Goal: Transaction & Acquisition: Purchase product/service

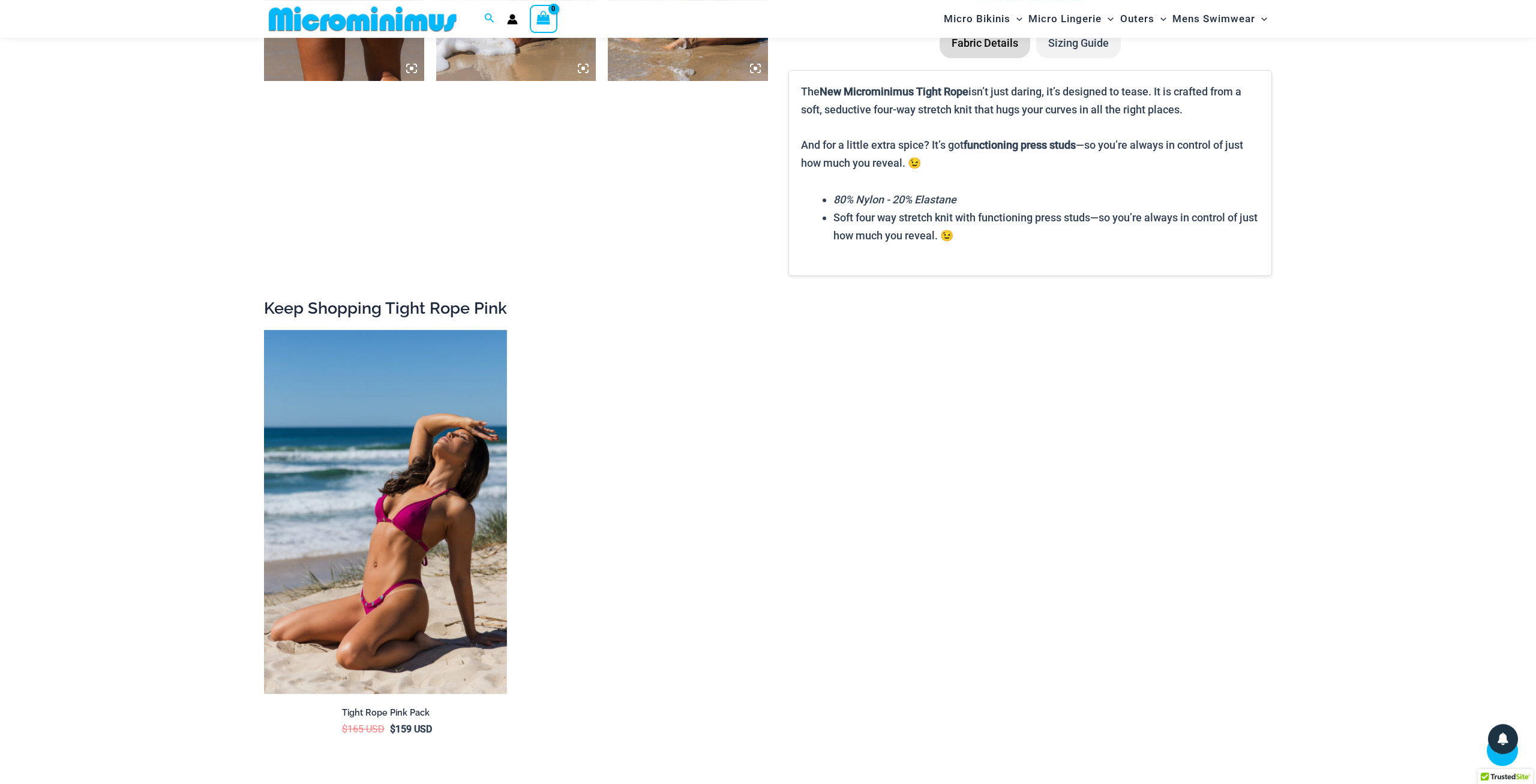
scroll to position [1550, 0]
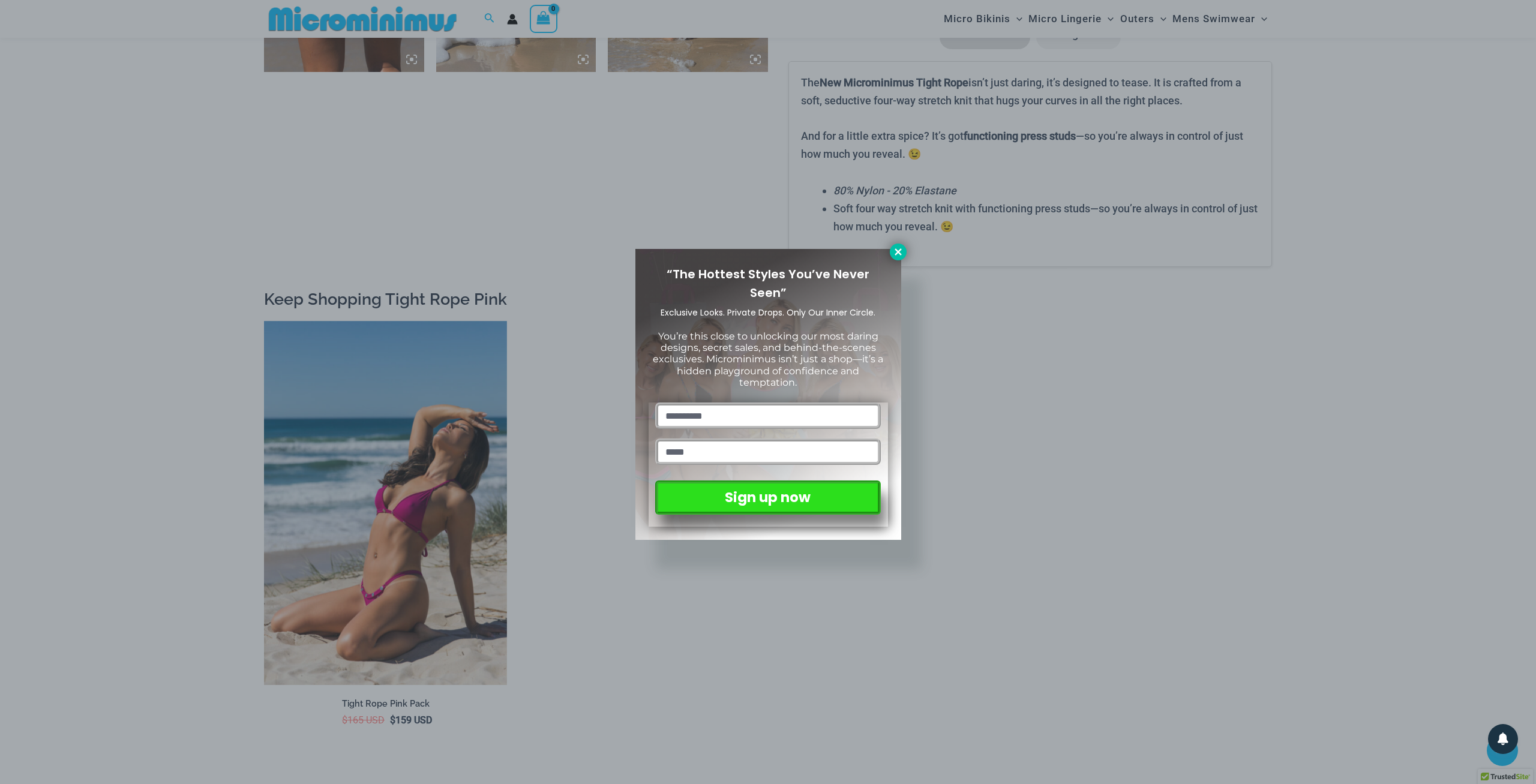
click at [896, 254] on icon at bounding box center [898, 252] width 6 height 6
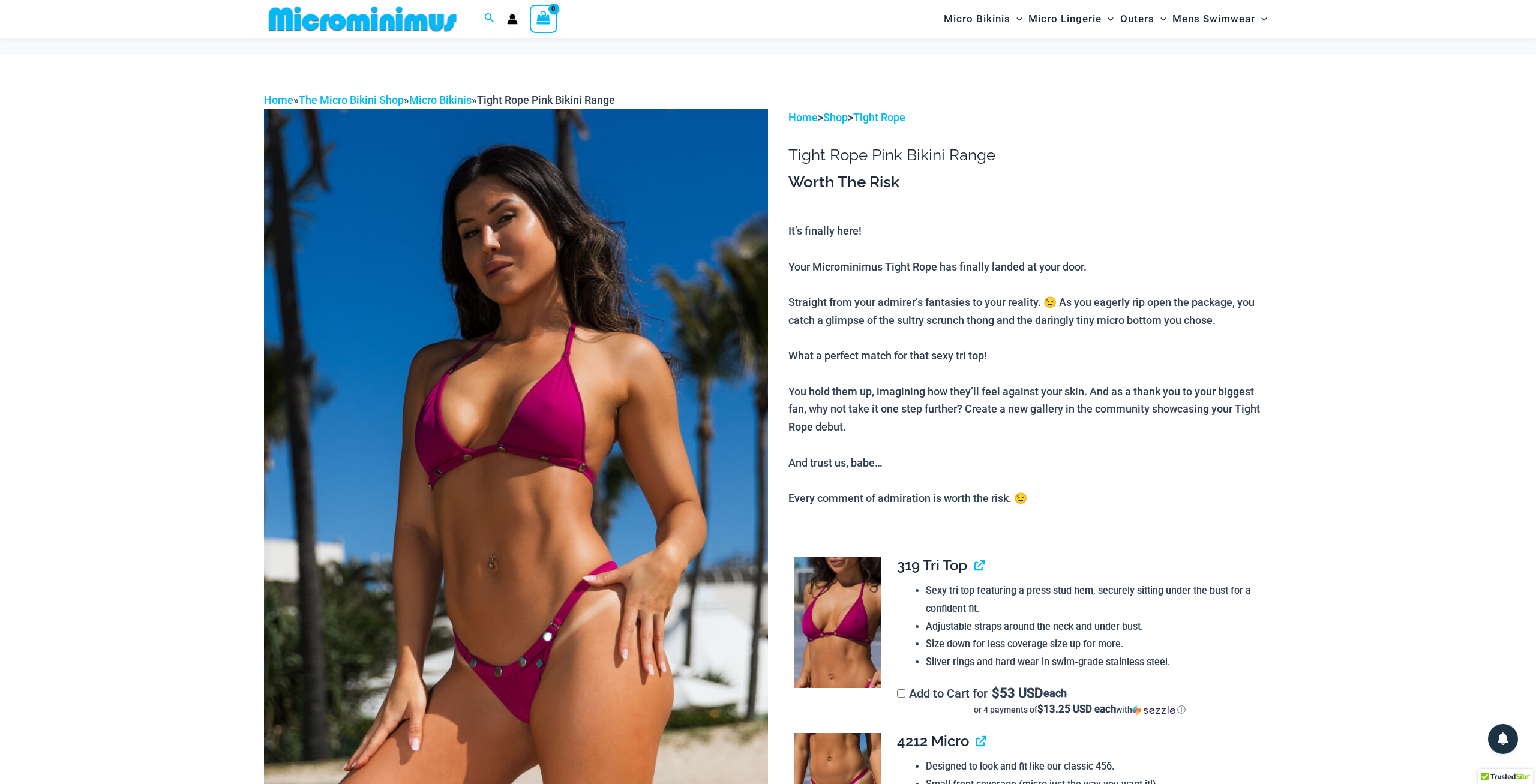
scroll to position [0, 0]
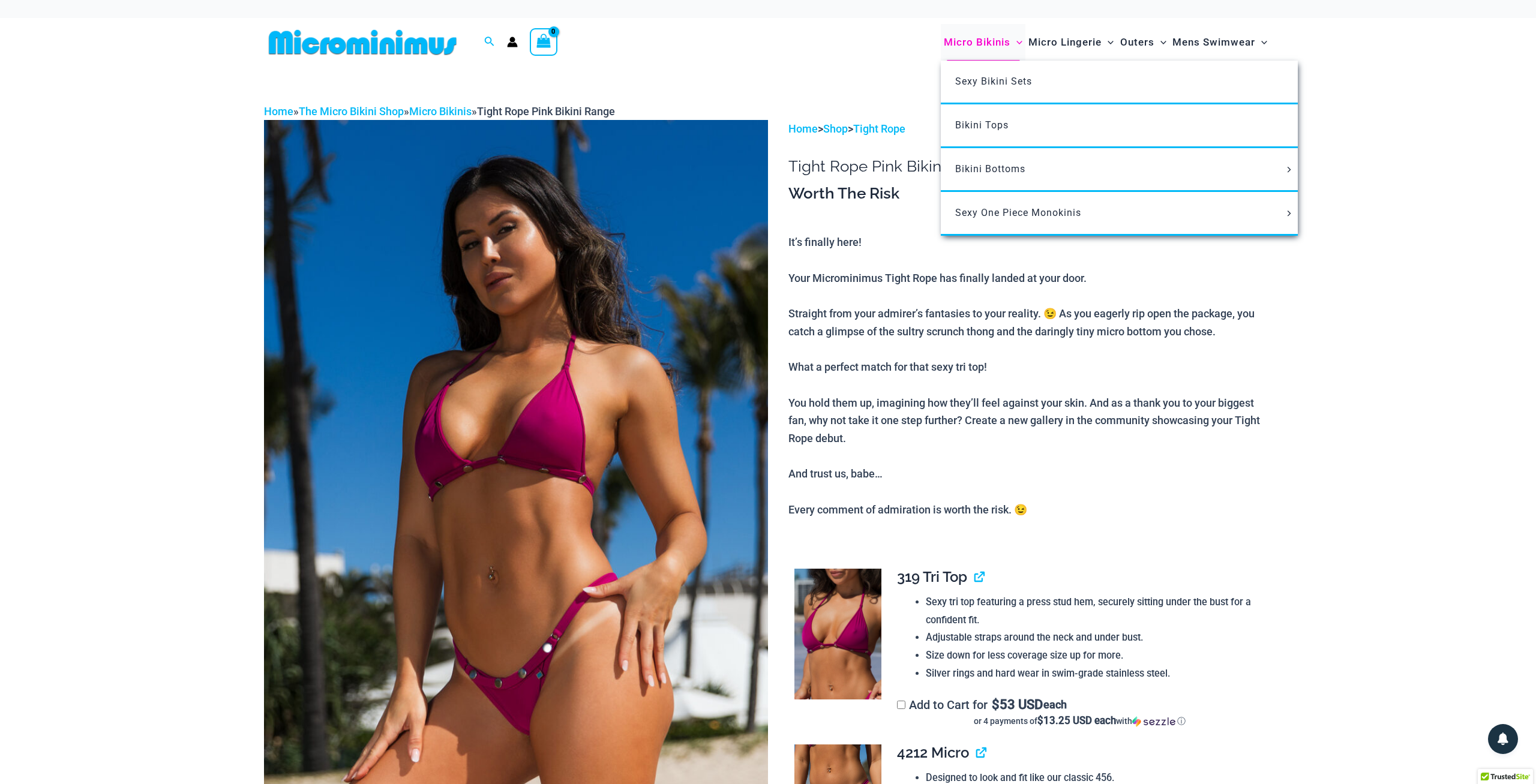
click at [977, 46] on span "Micro Bikinis" at bounding box center [977, 43] width 67 height 30
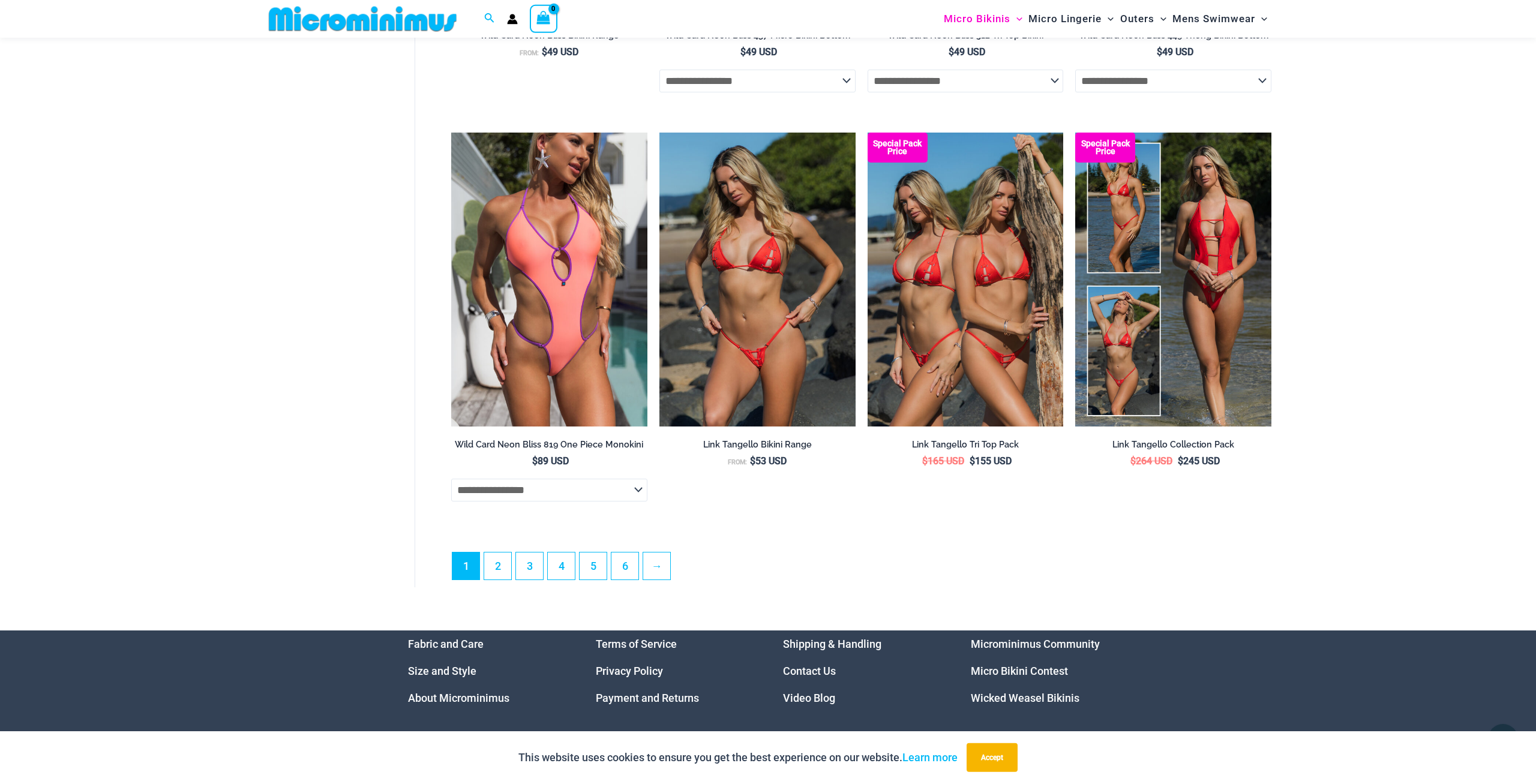
scroll to position [3174, 0]
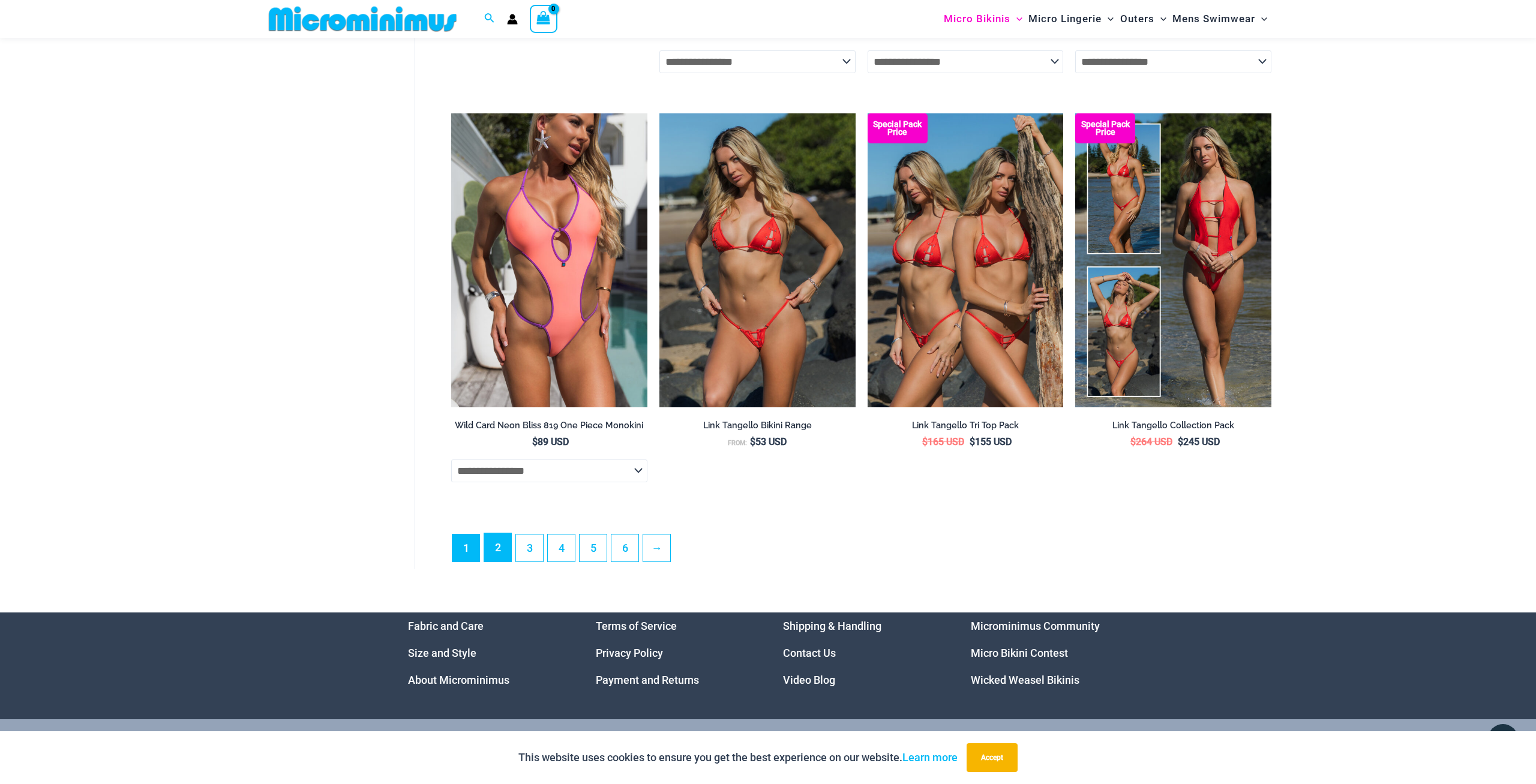
click at [489, 562] on link "2" at bounding box center [498, 547] width 27 height 28
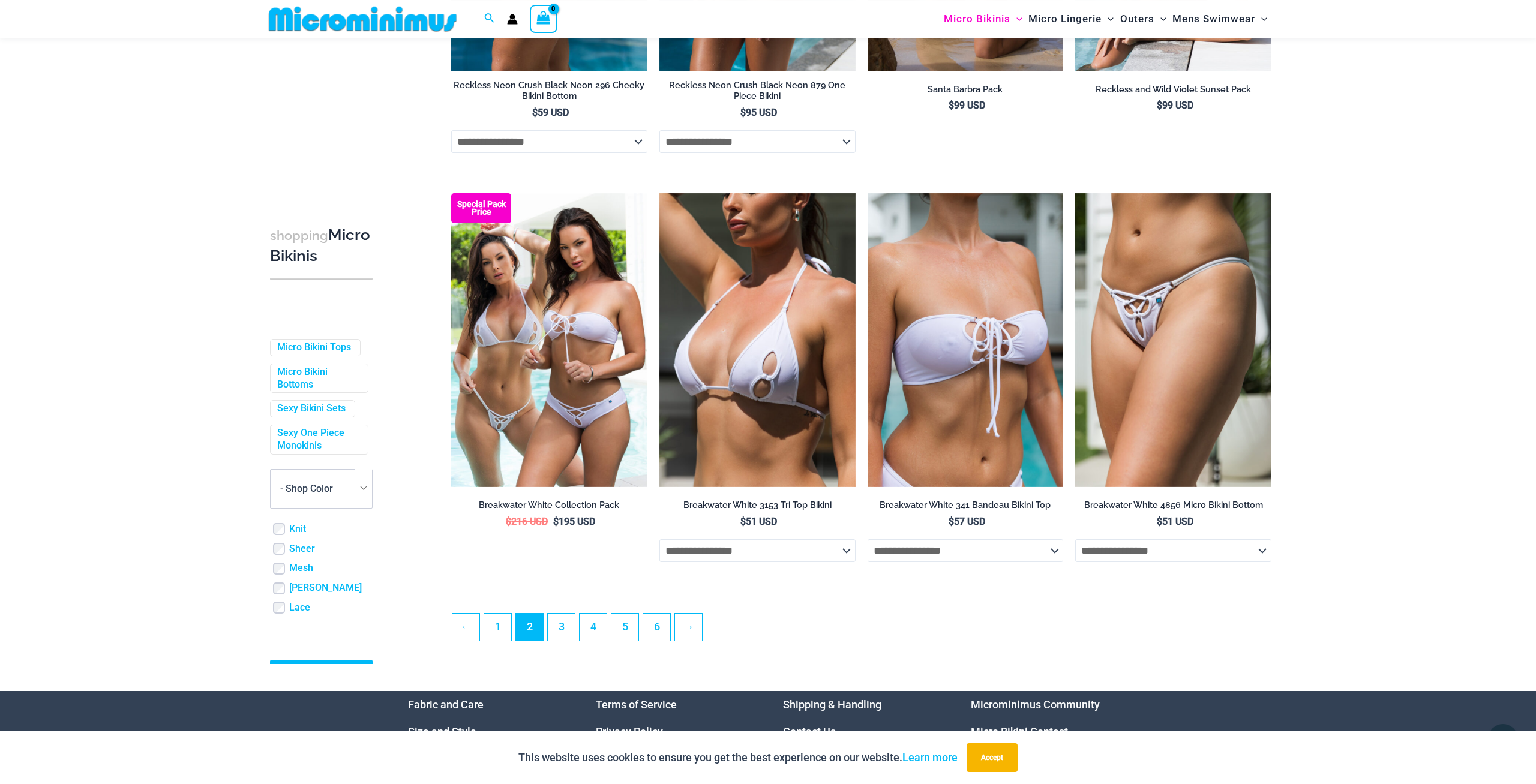
scroll to position [2860, 0]
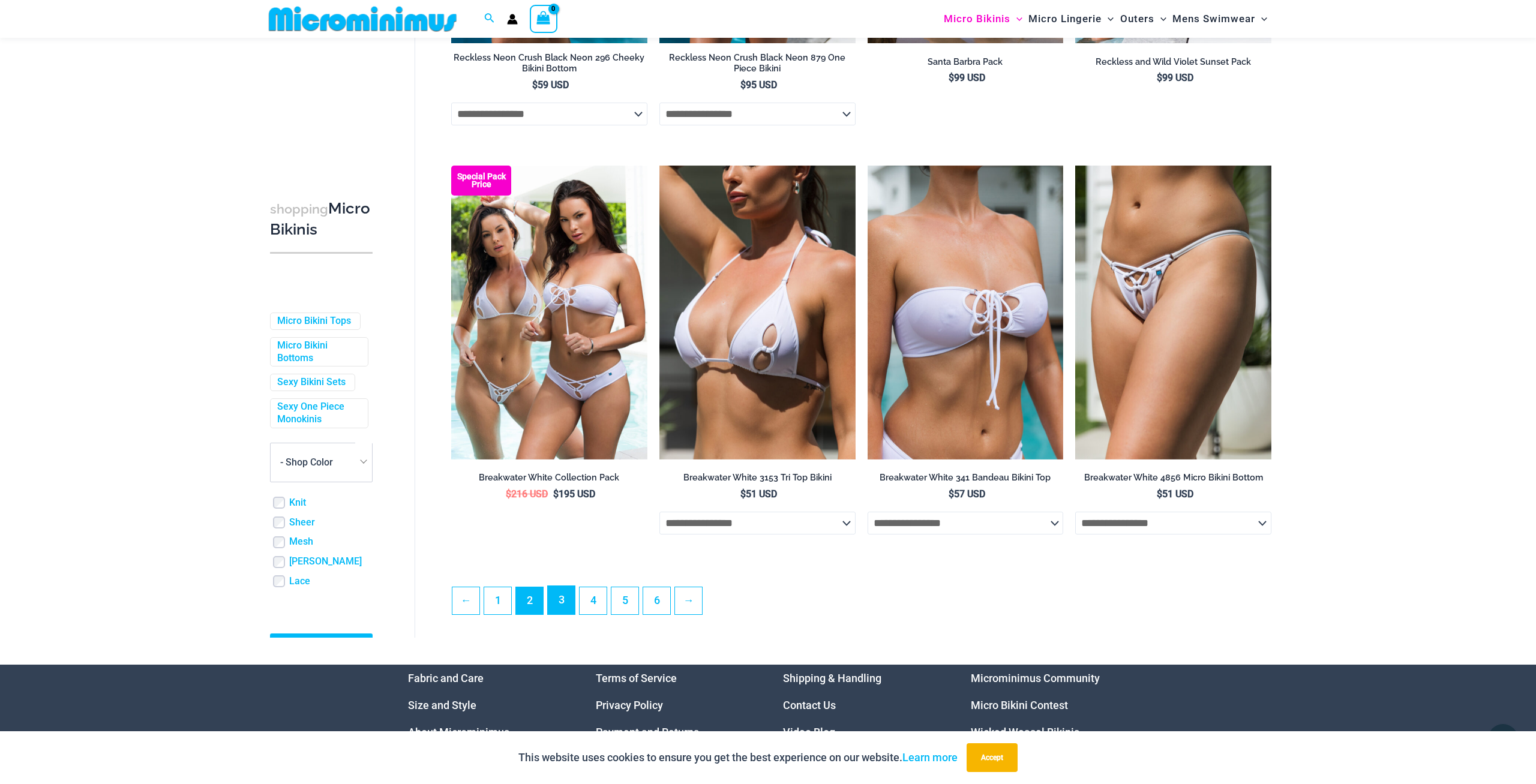
click at [561, 615] on link "3" at bounding box center [562, 600] width 27 height 28
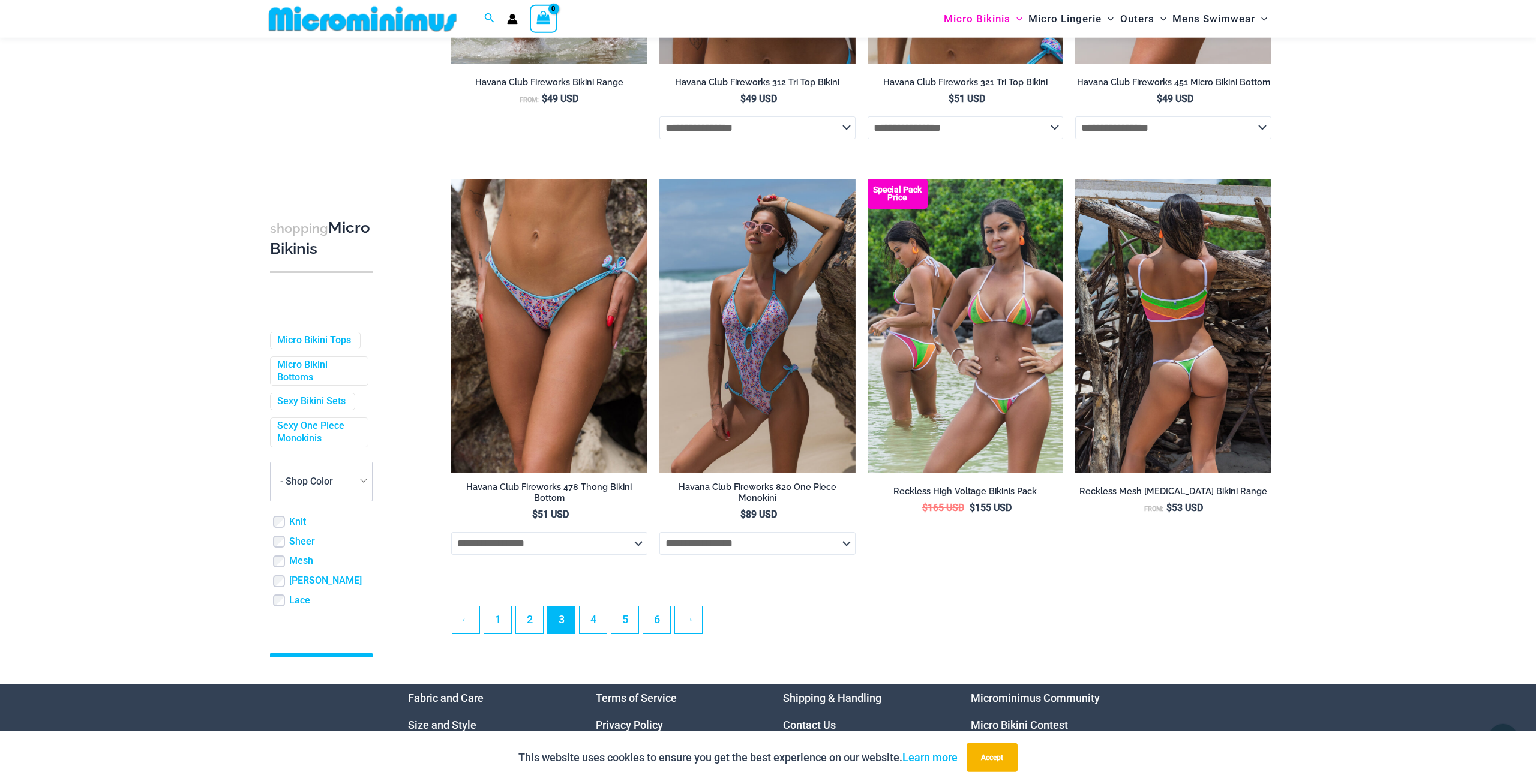
scroll to position [2924, 0]
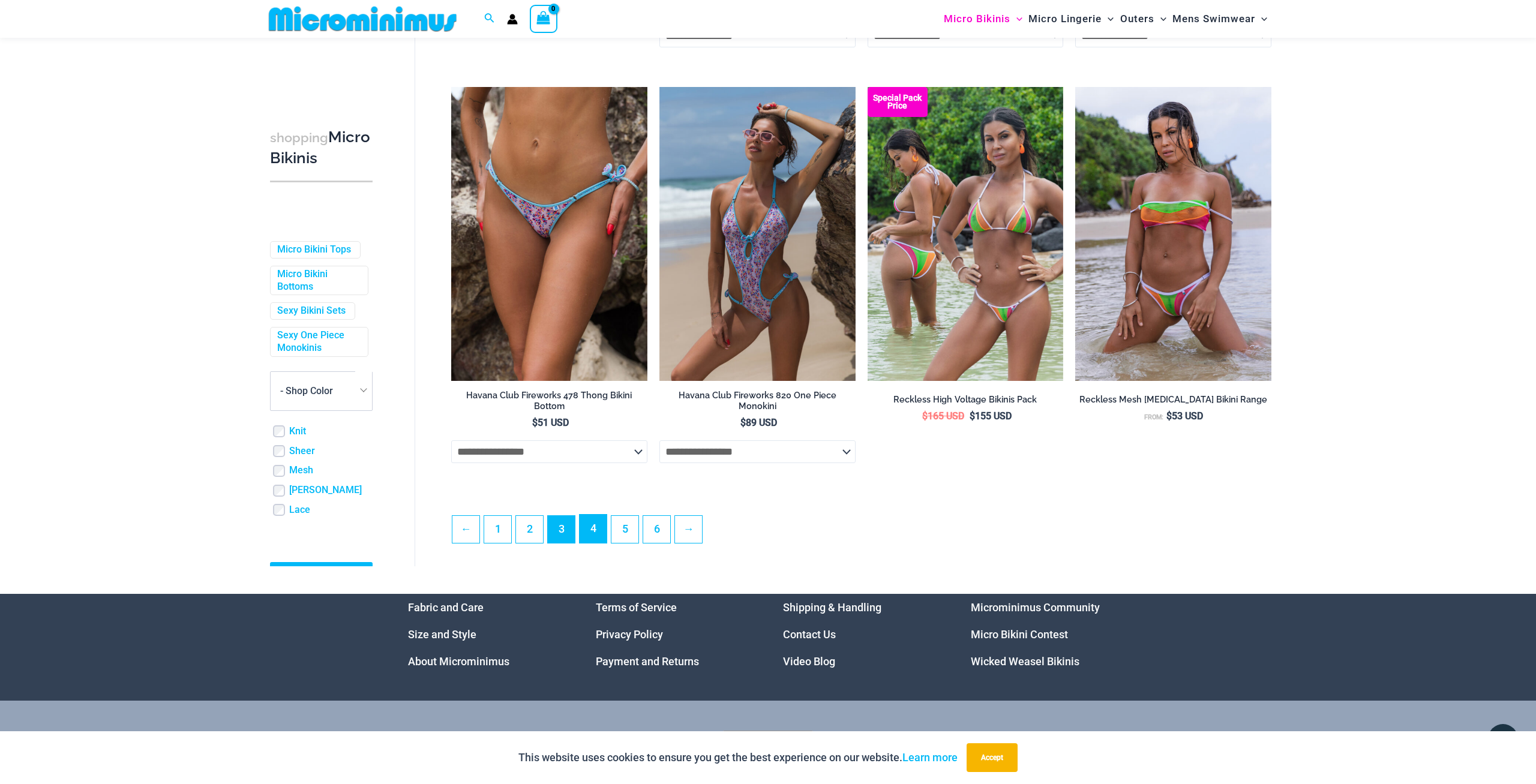
click at [593, 530] on link "4" at bounding box center [593, 529] width 27 height 28
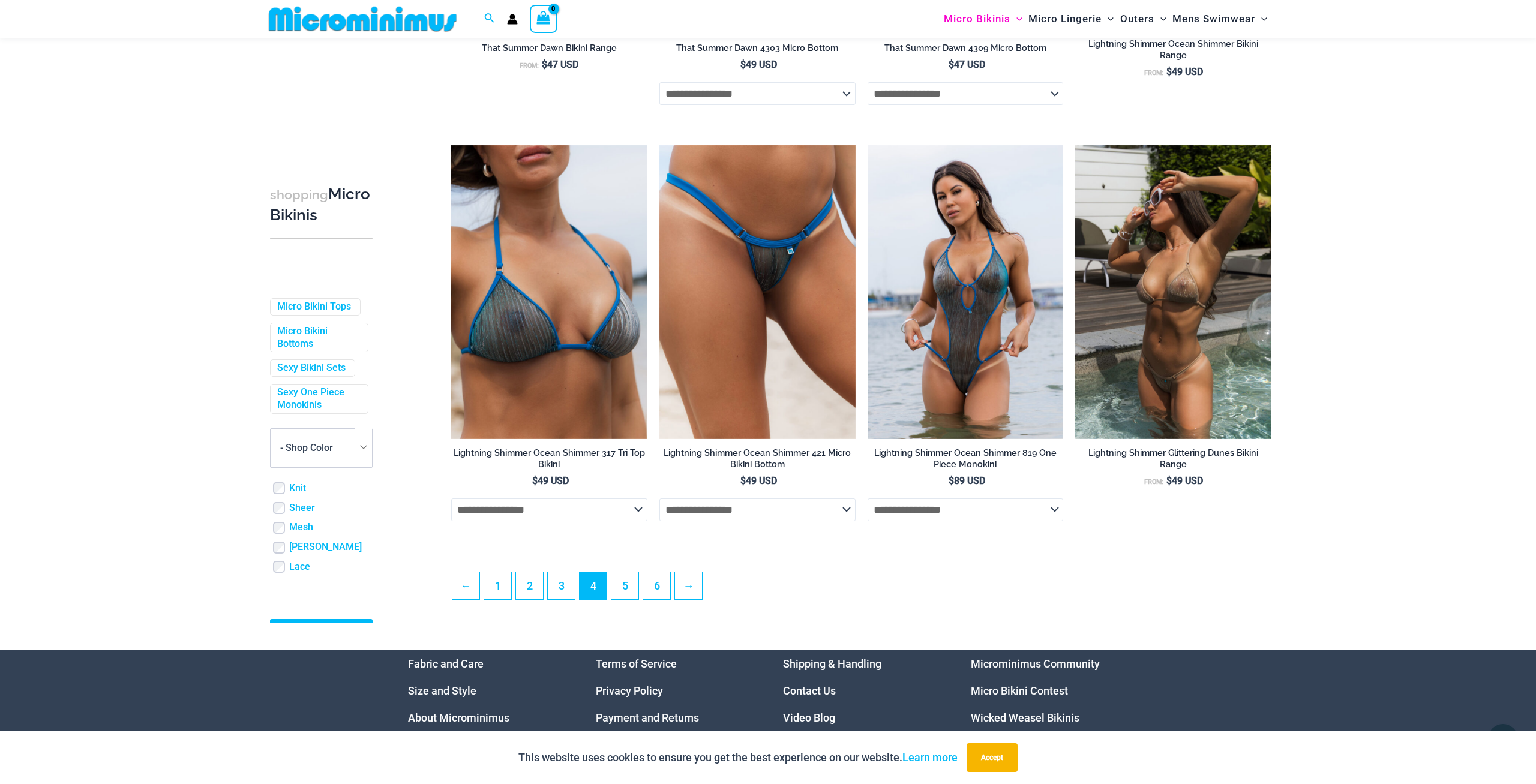
scroll to position [2862, 0]
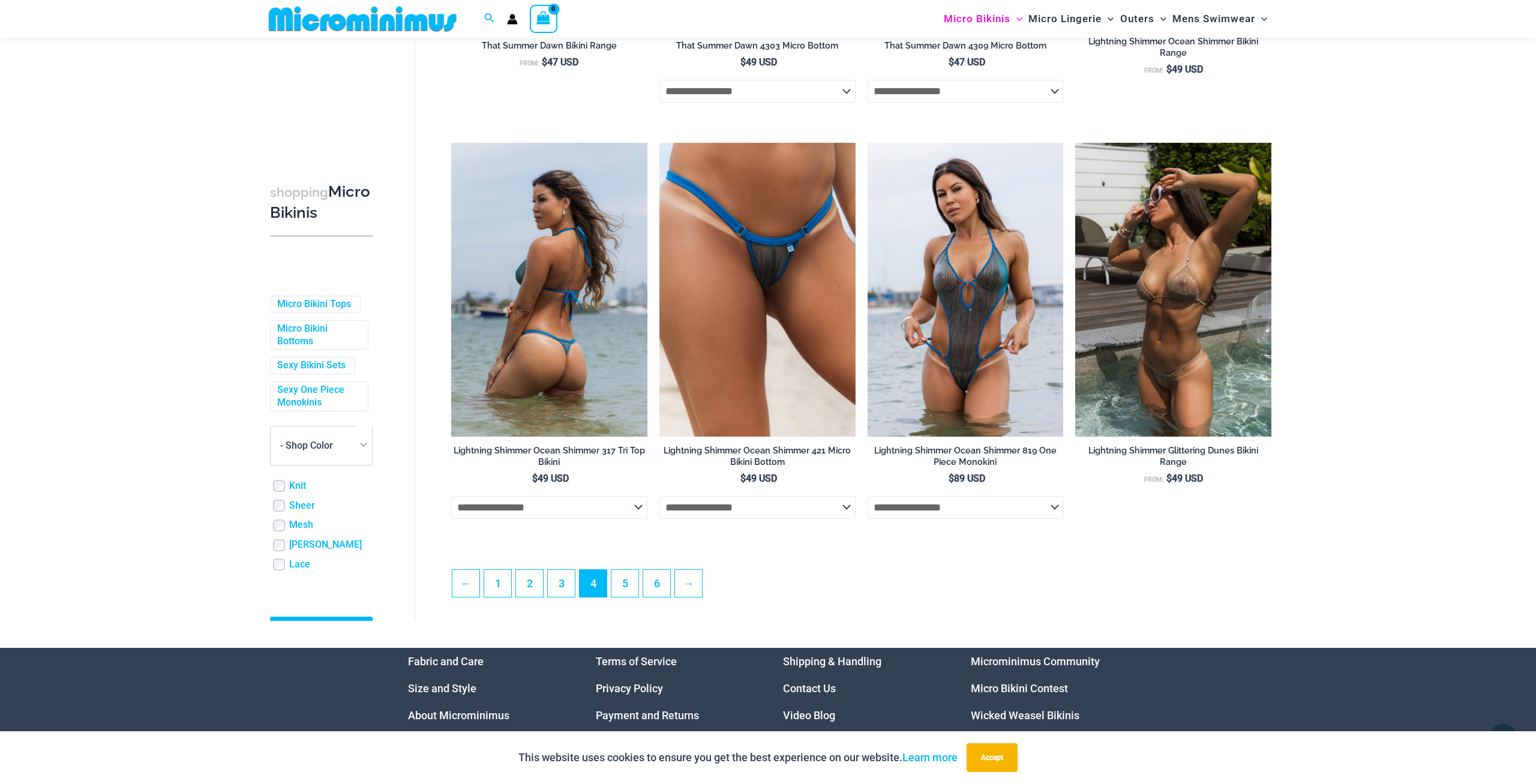
click at [451, 496] on select "**********" at bounding box center [549, 507] width 197 height 22
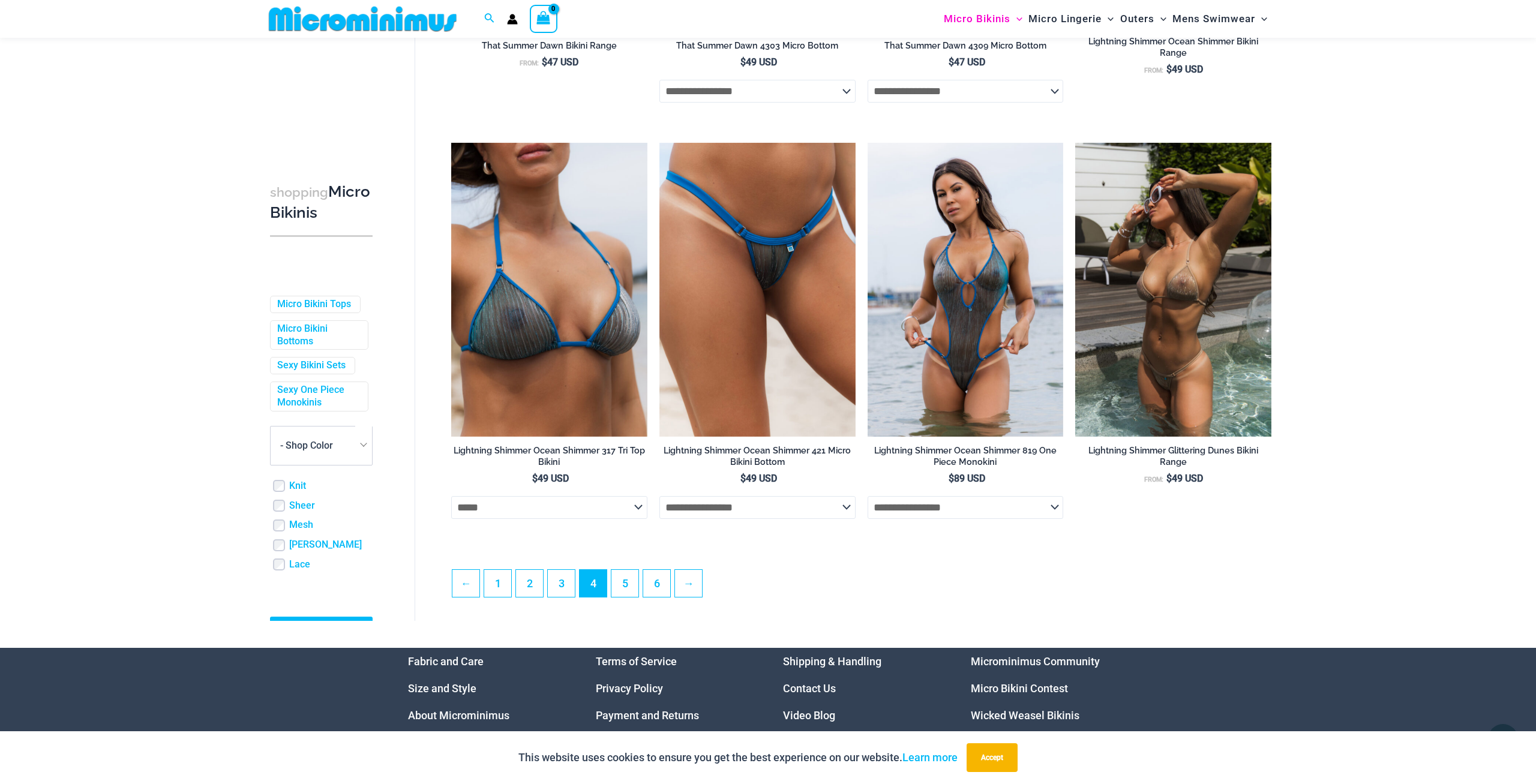
select select "*****"
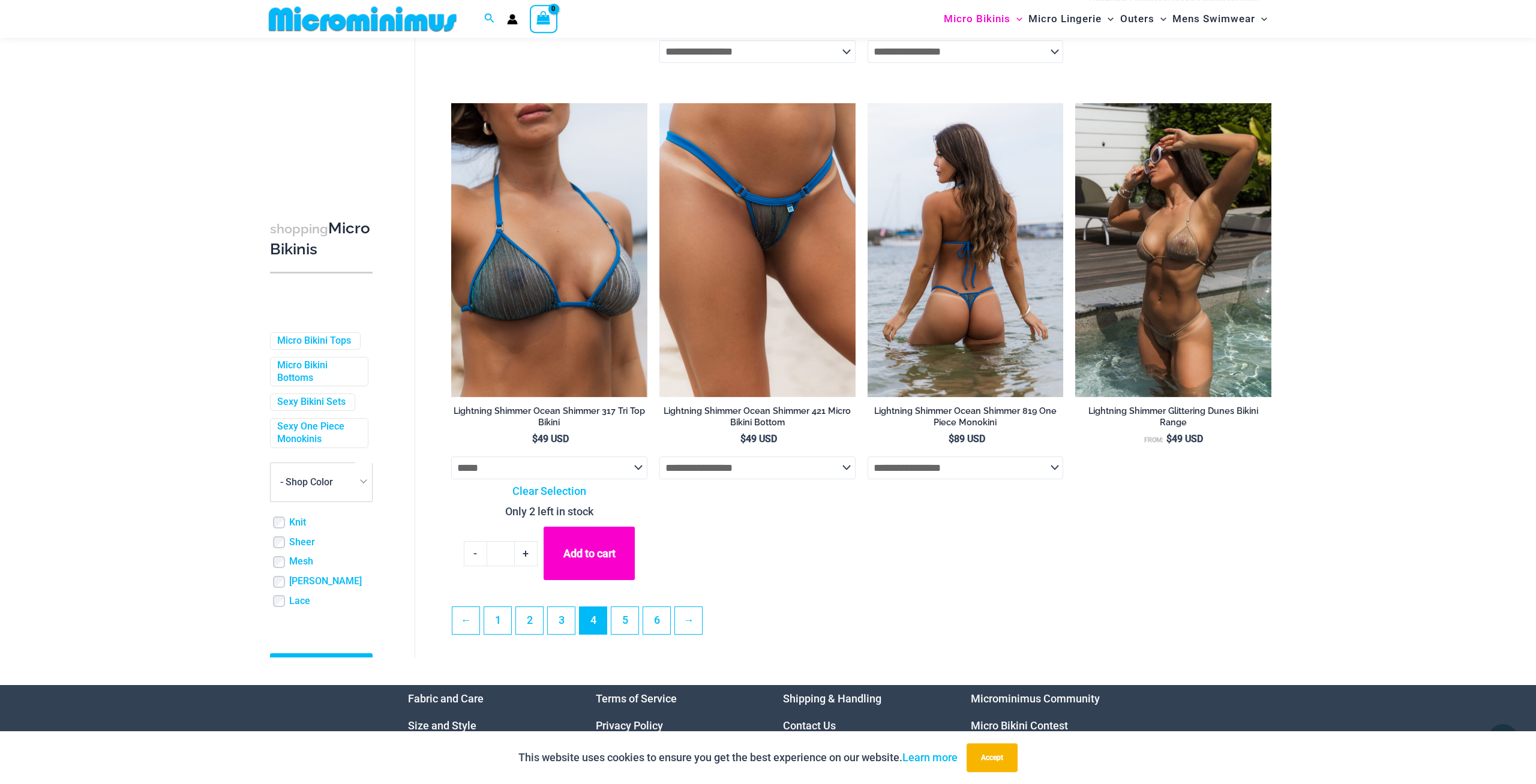
scroll to position [2924, 0]
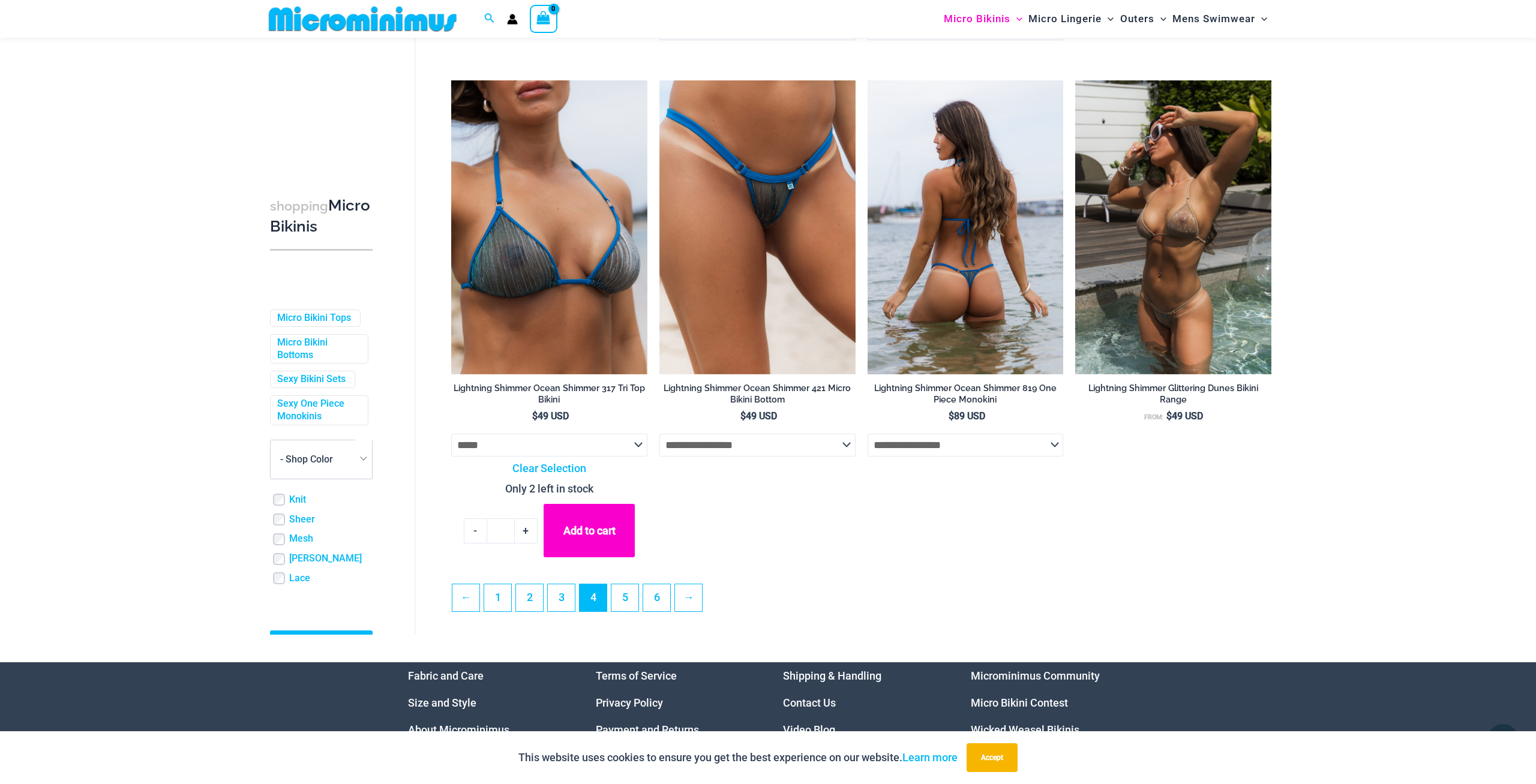
click at [868, 434] on select "**********" at bounding box center [965, 445] width 197 height 22
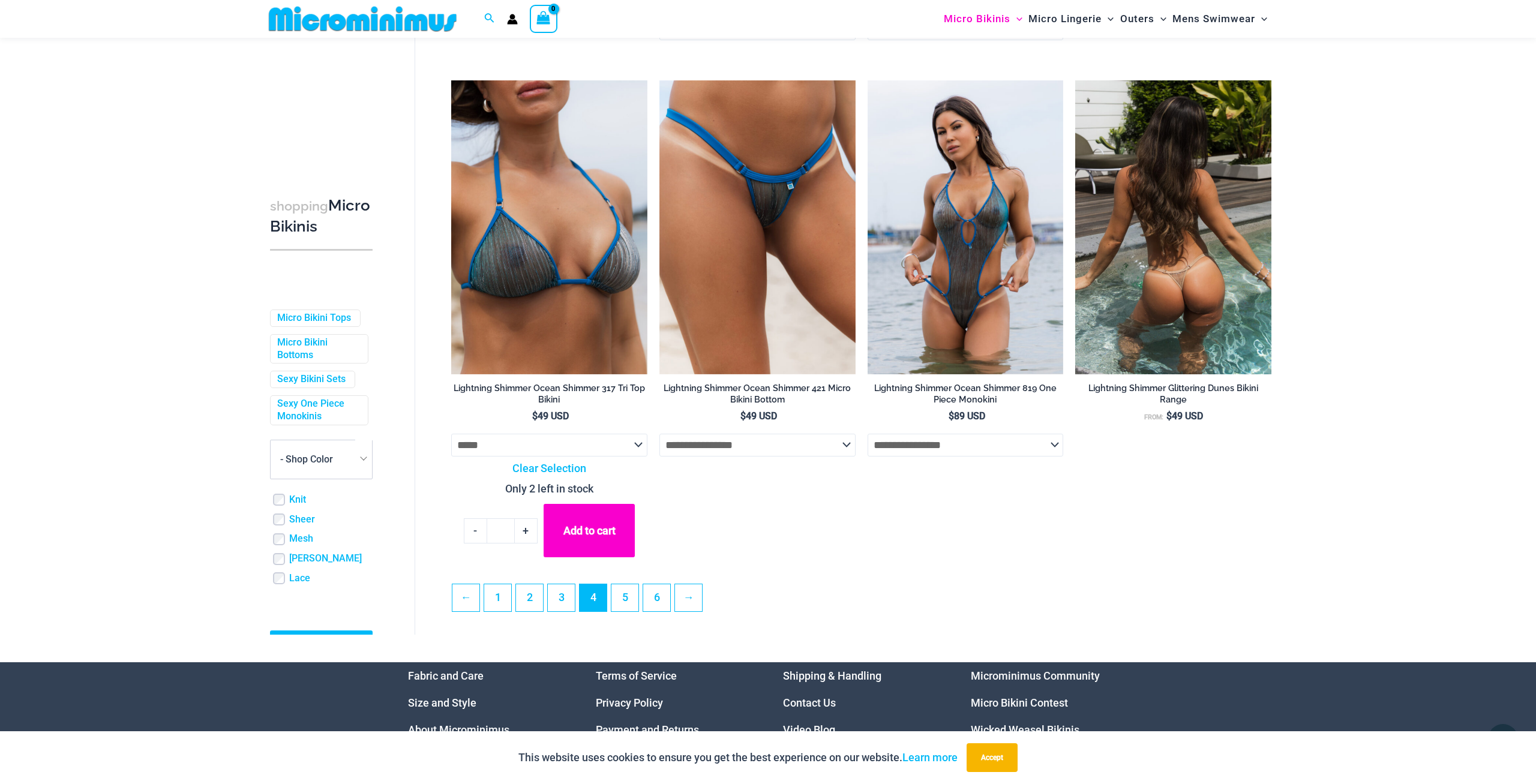
drag, startPoint x: 1055, startPoint y: 458, endPoint x: 1193, endPoint y: 486, distance: 140.8
click at [1193, 486] on li "Lightning Shimmer Glittering Dunes Bikini Range From: $ 49 USD" at bounding box center [1173, 313] width 197 height 465
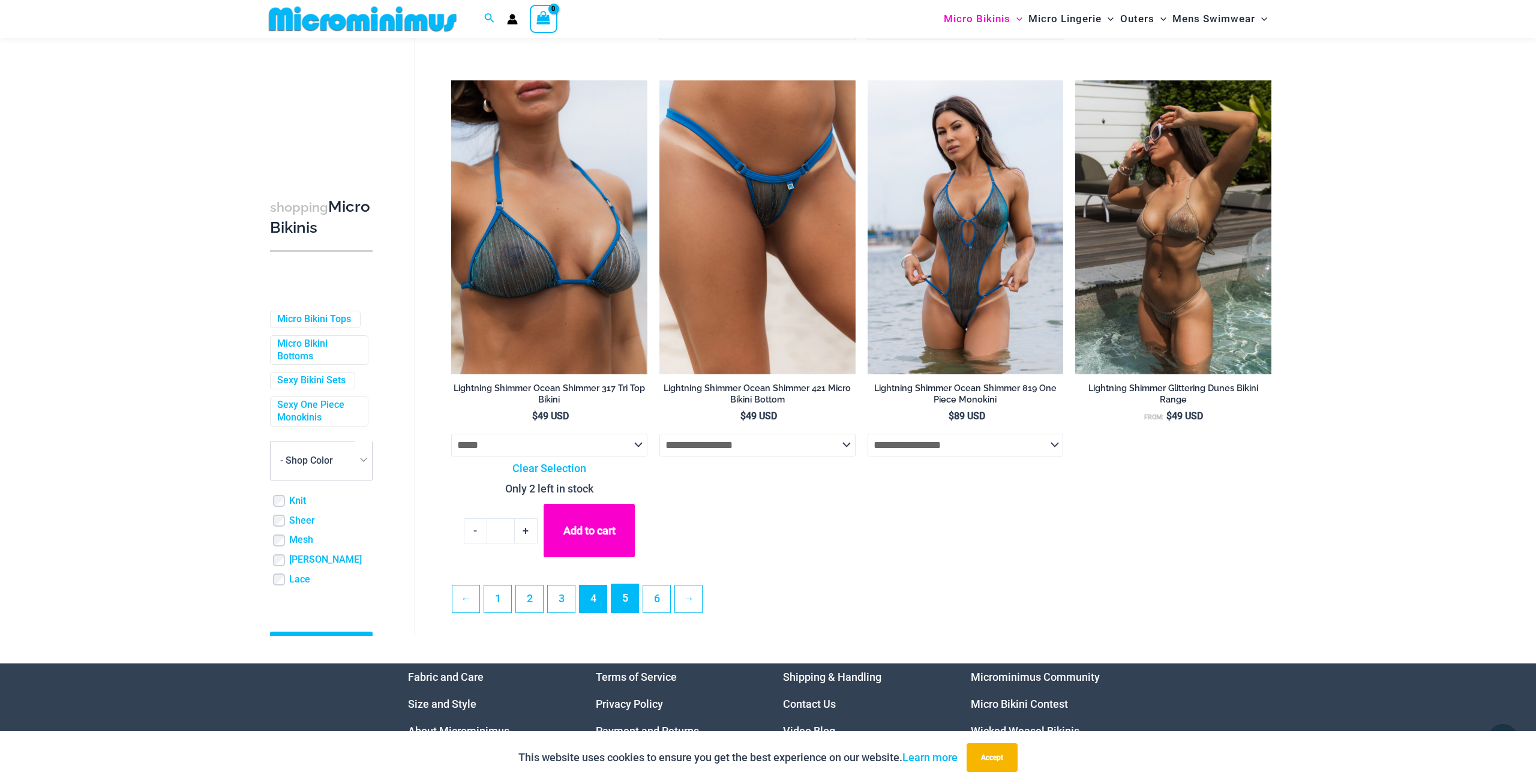
click at [616, 612] on link "5" at bounding box center [625, 598] width 27 height 28
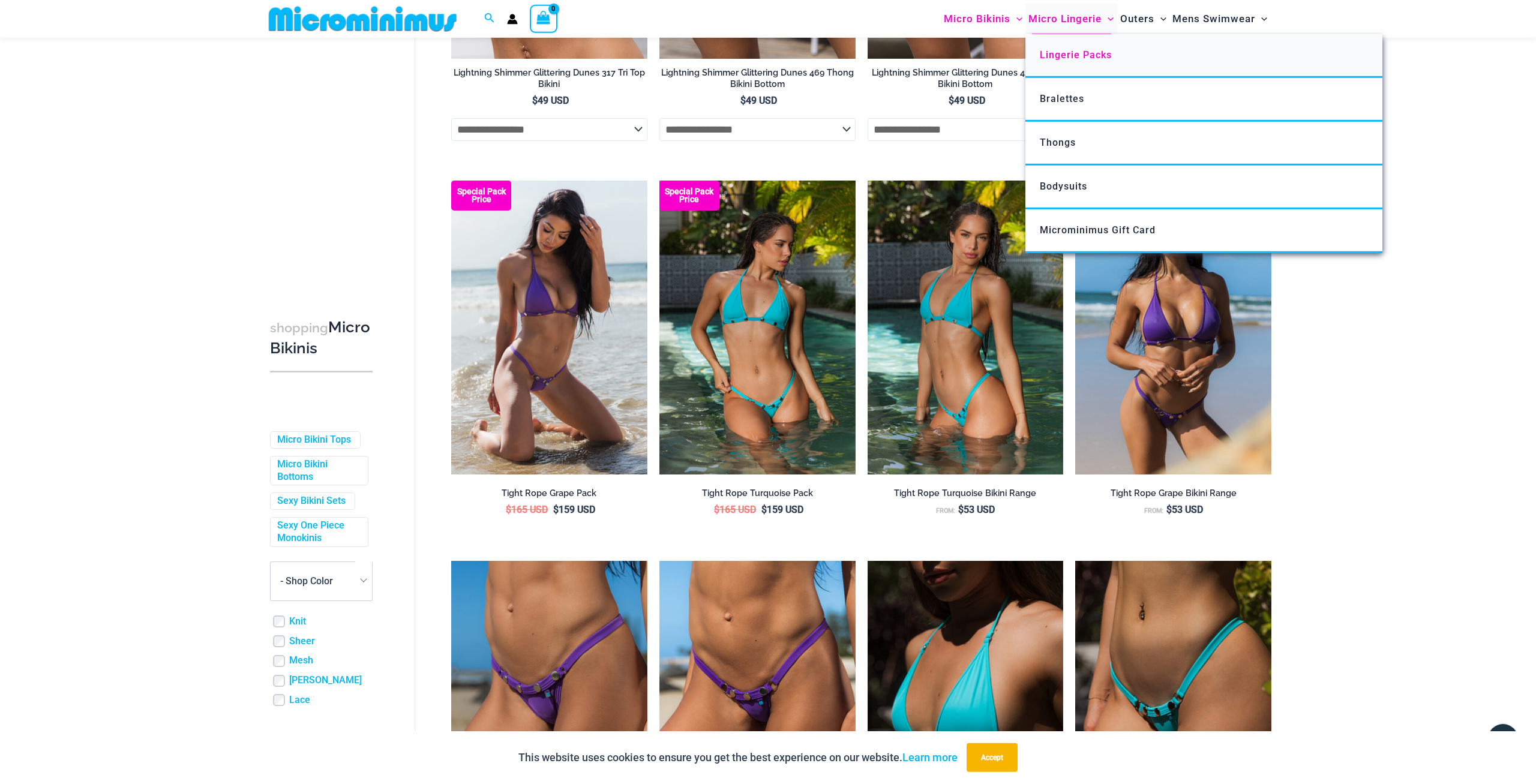
scroll to position [250, 0]
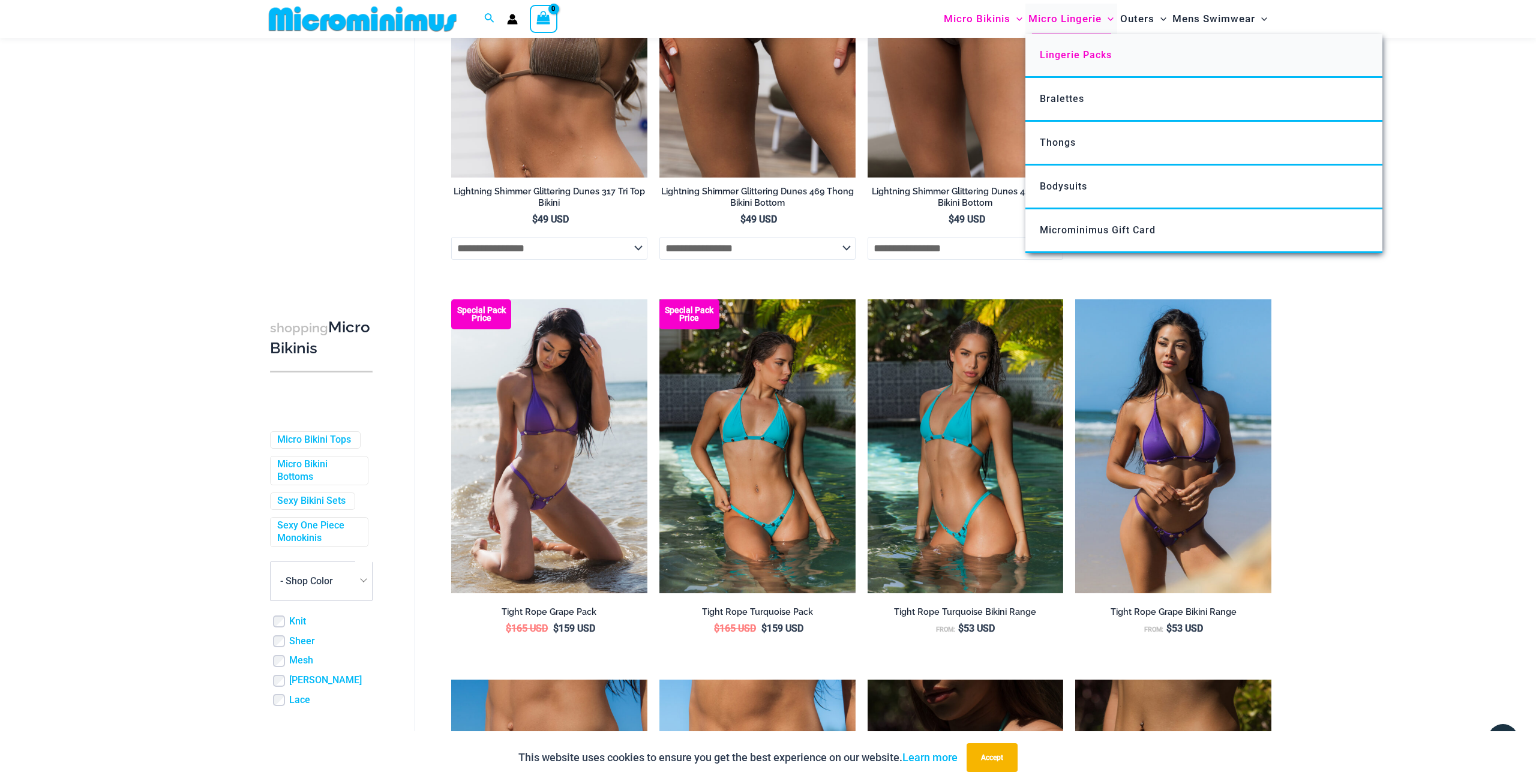
click at [1072, 57] on span "Lingerie Packs" at bounding box center [1076, 55] width 72 height 11
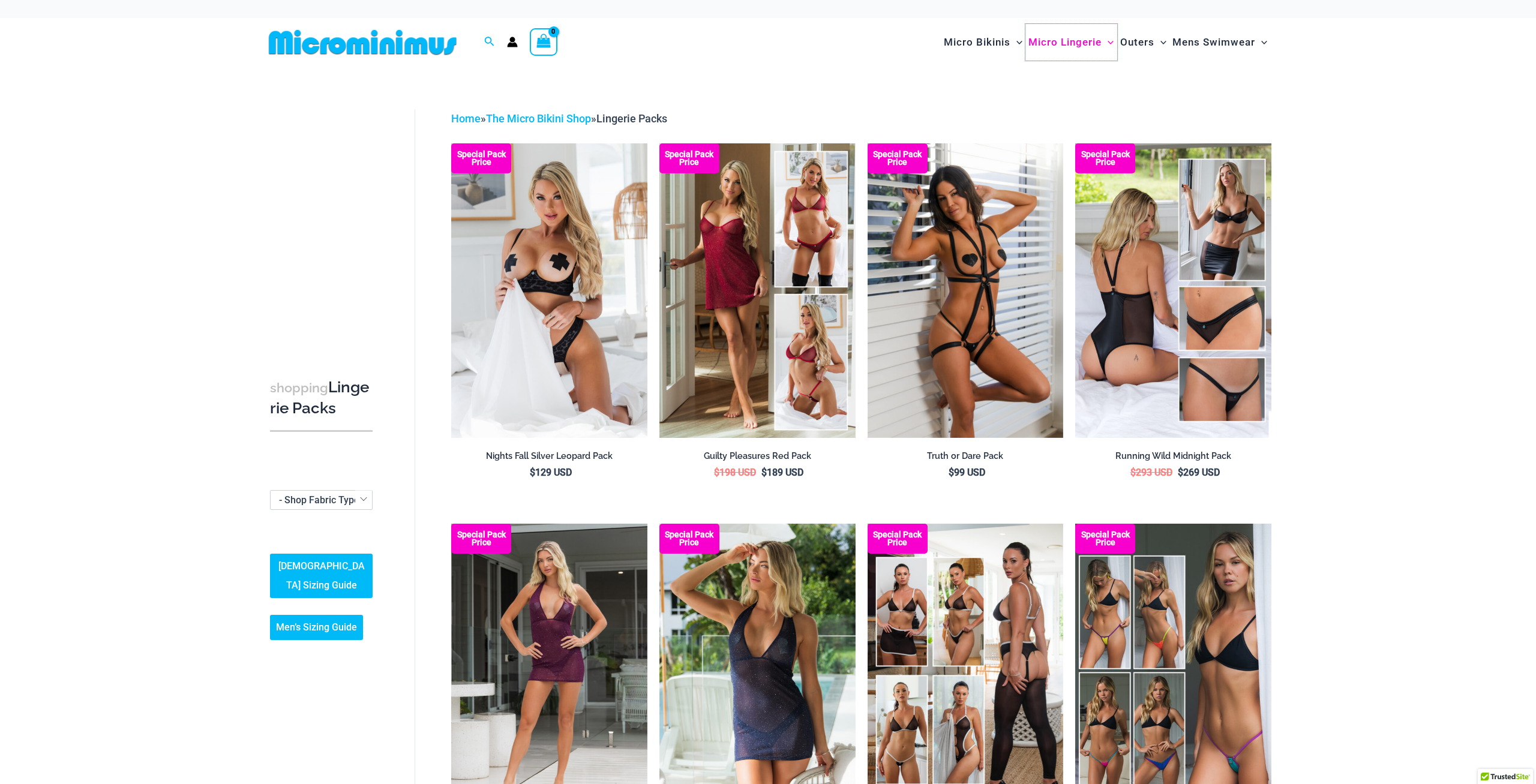
click at [1060, 42] on span "Micro Lingerie" at bounding box center [1065, 43] width 73 height 30
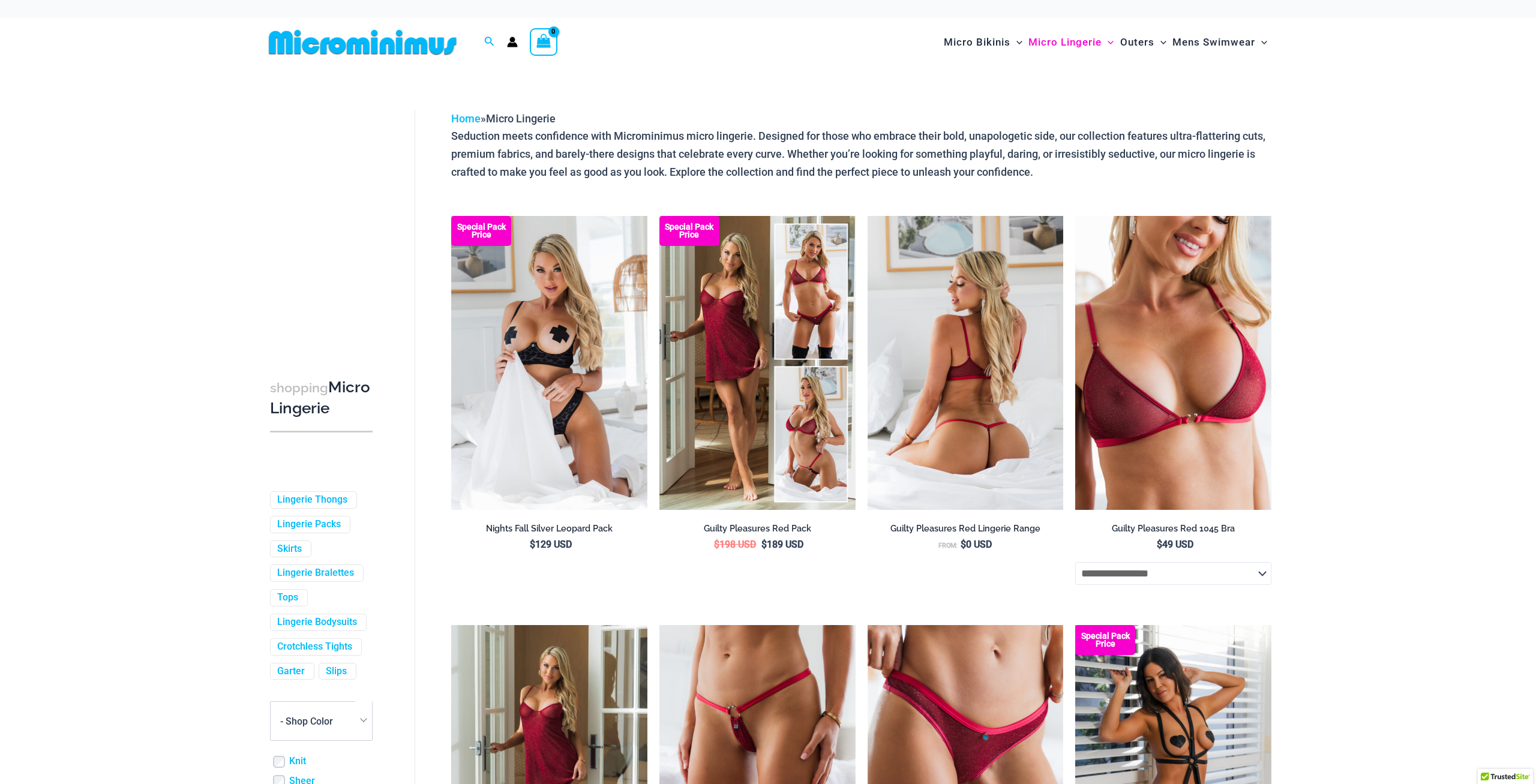
scroll to position [54, 0]
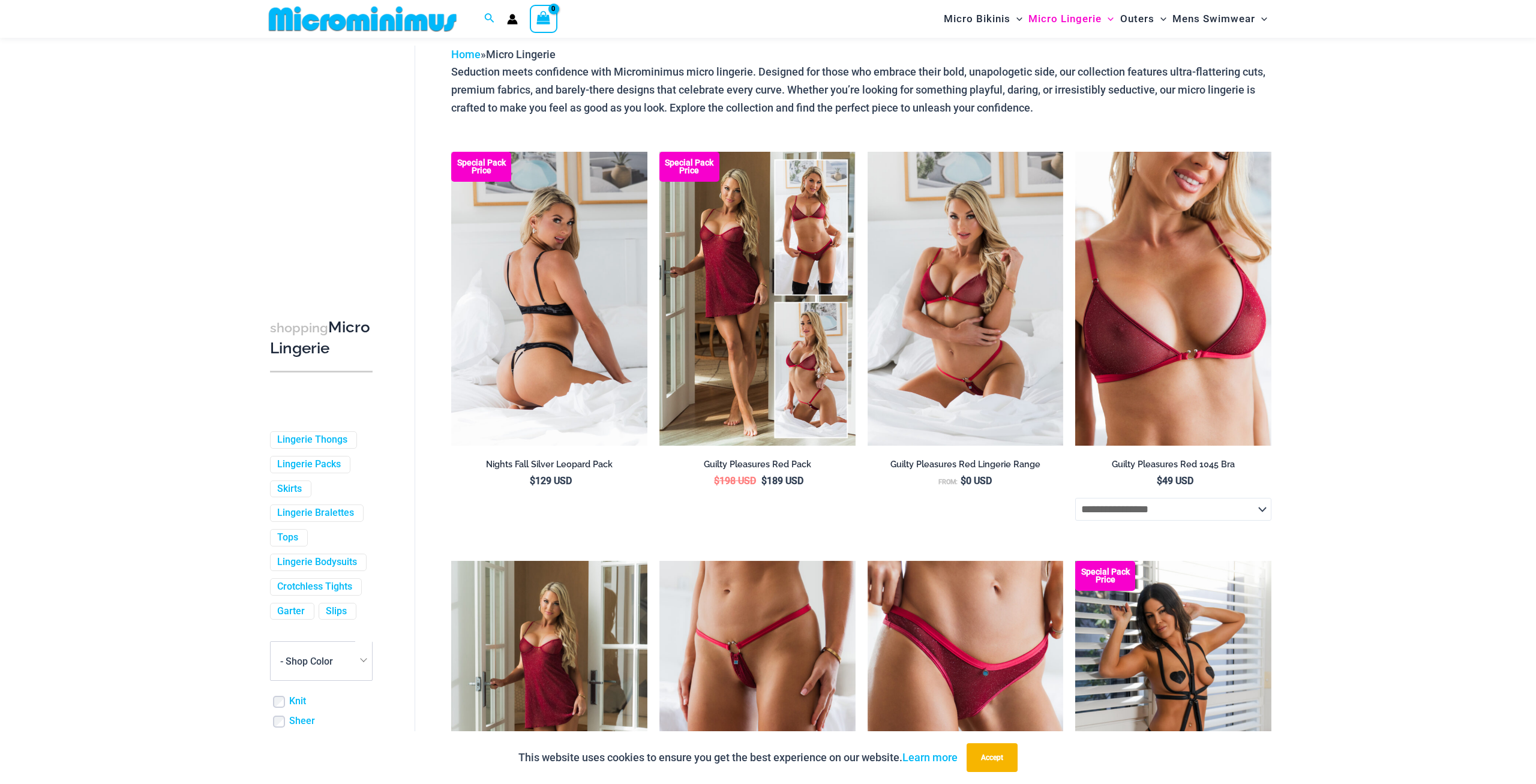
click at [549, 291] on img at bounding box center [549, 299] width 197 height 294
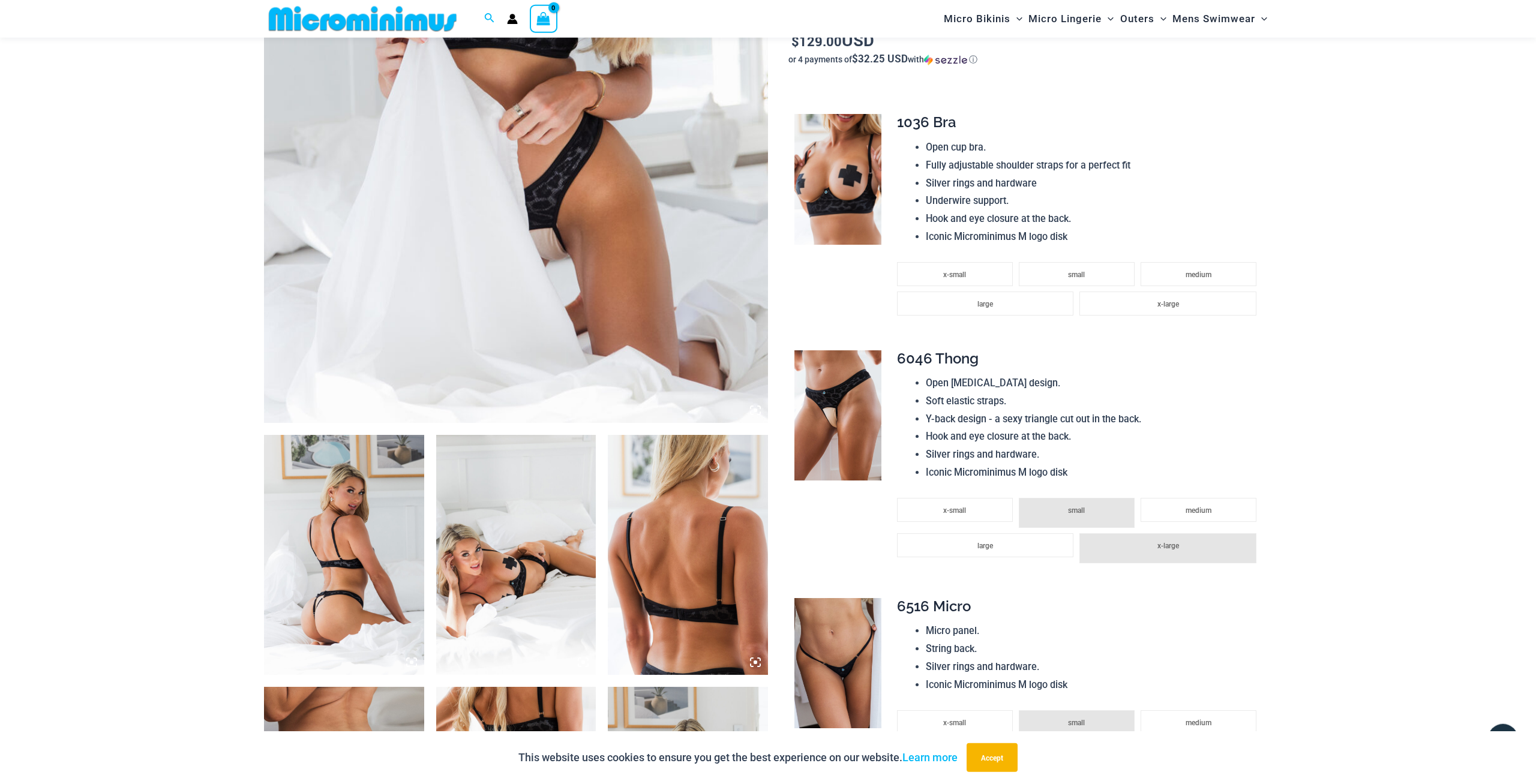
scroll to position [426, 0]
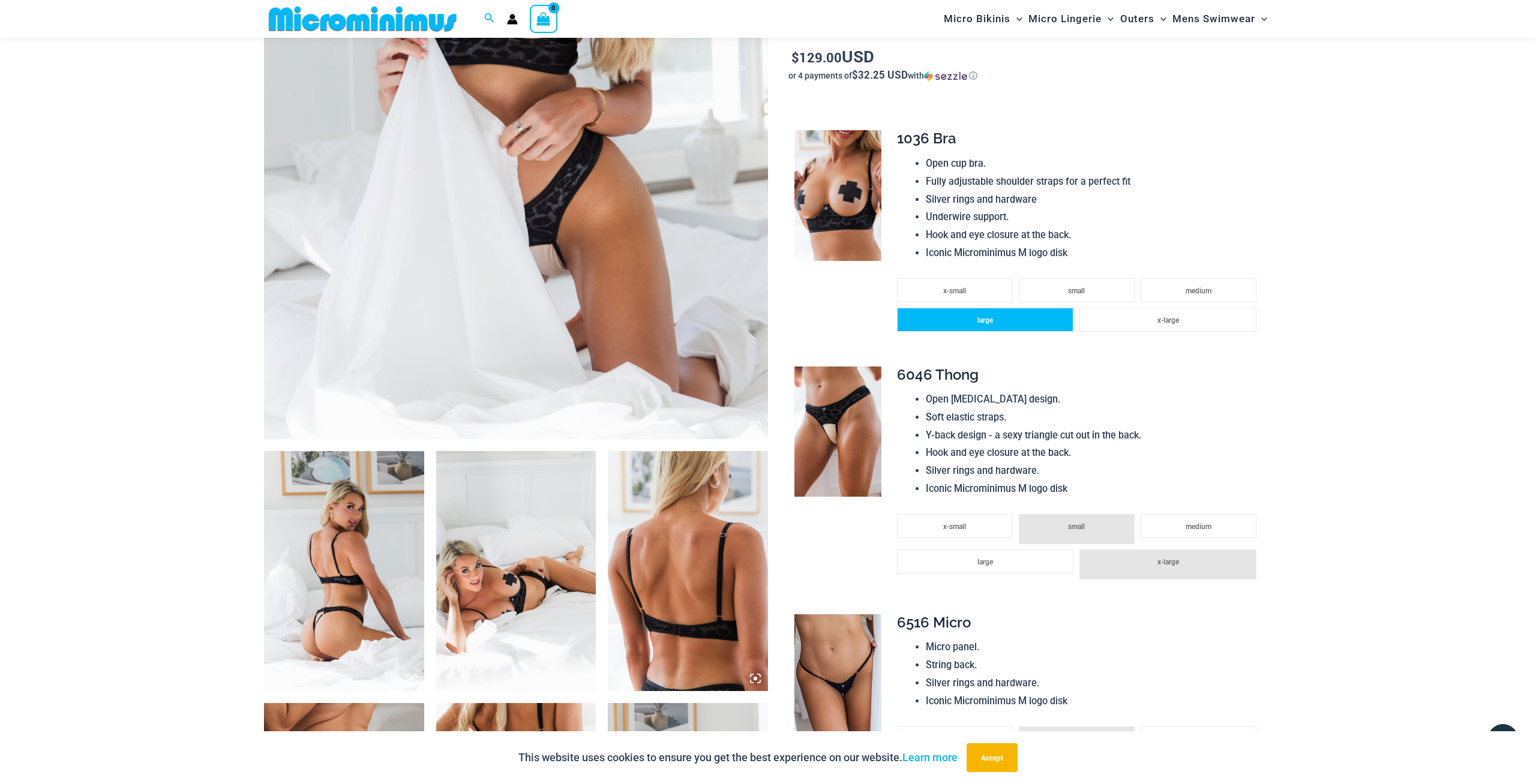
click at [1014, 327] on li "large" at bounding box center [985, 320] width 177 height 24
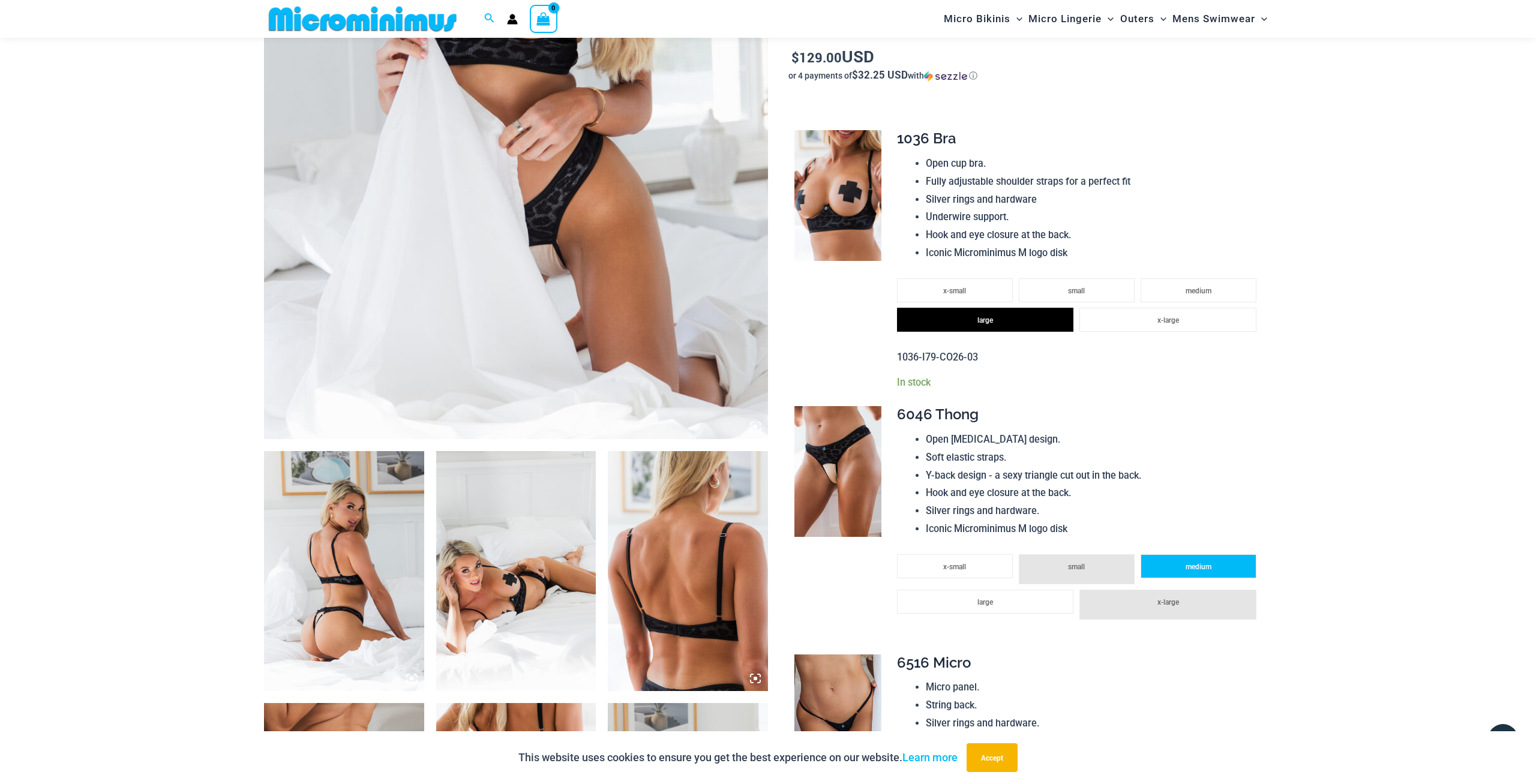
click at [1201, 562] on li "medium" at bounding box center [1199, 567] width 116 height 24
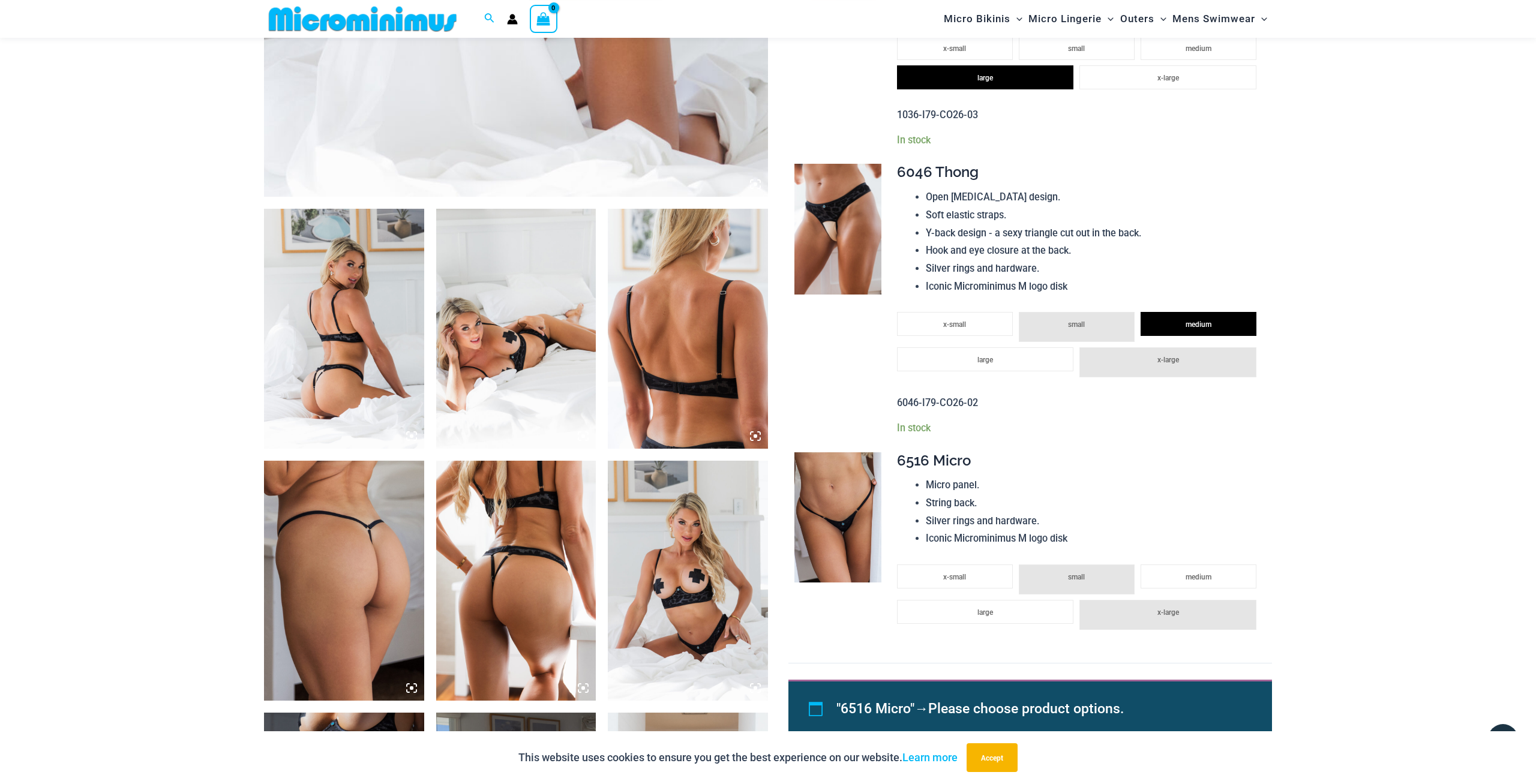
scroll to position [738, 0]
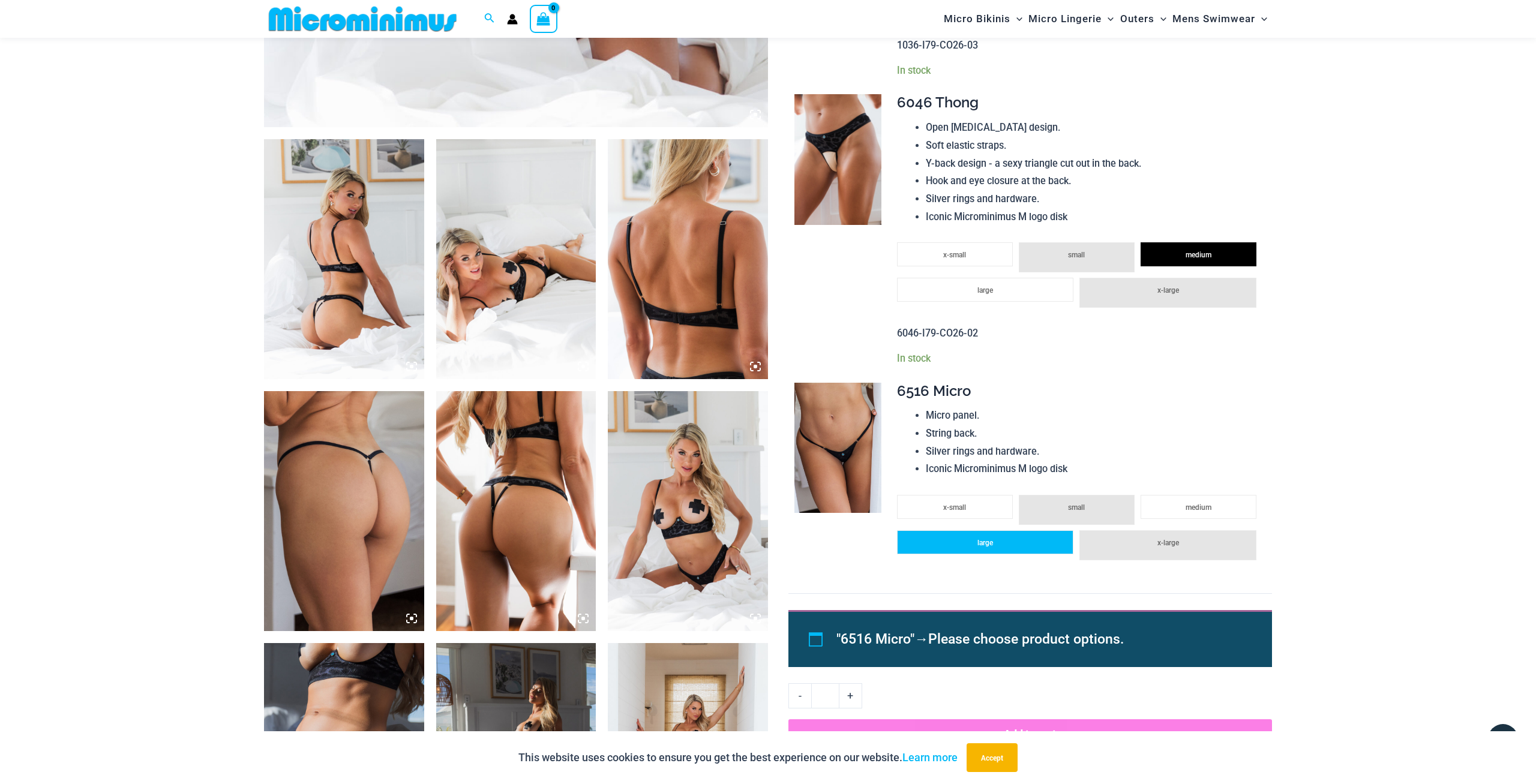
click at [981, 543] on span "large" at bounding box center [985, 543] width 15 height 8
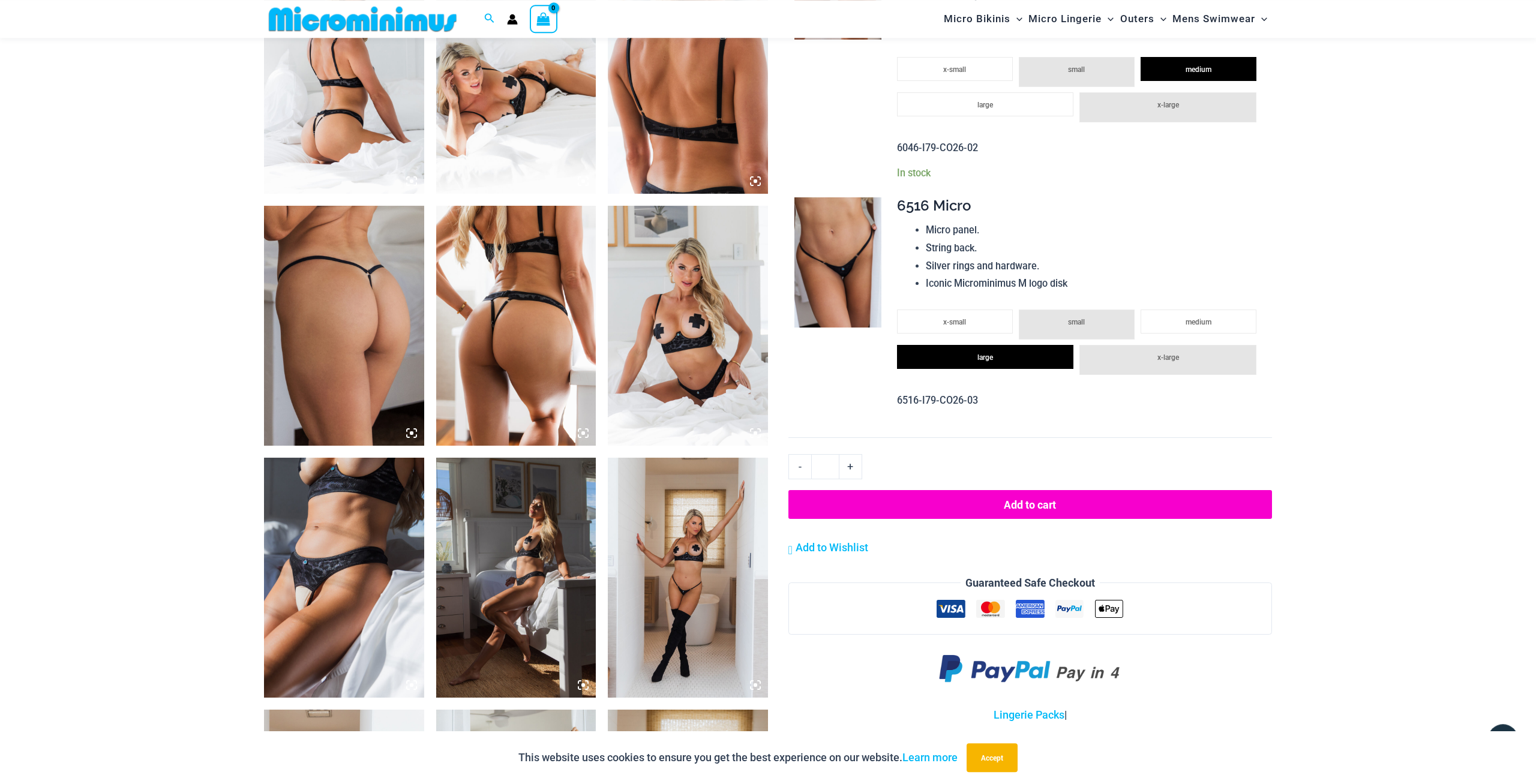
scroll to position [925, 0]
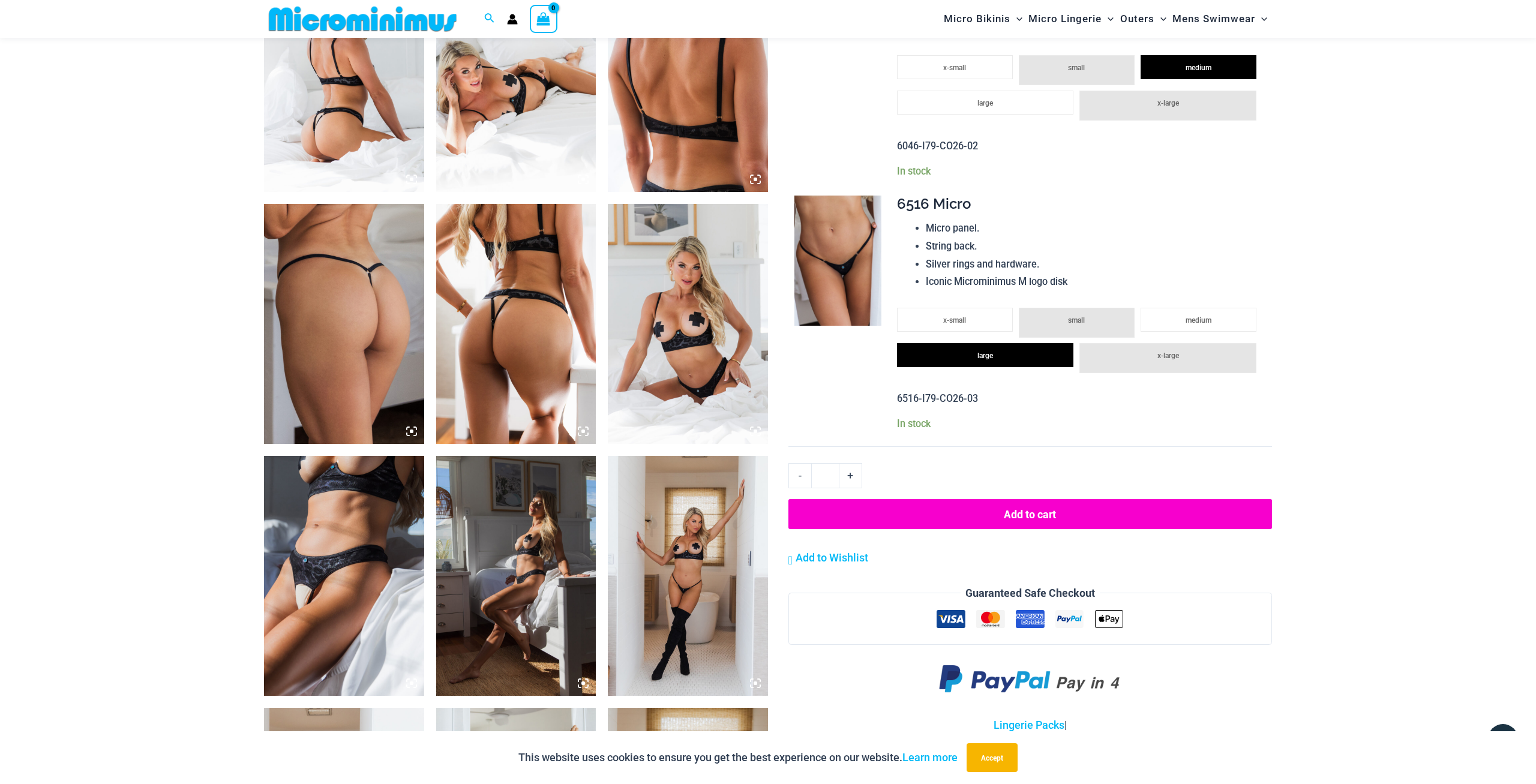
click at [1034, 518] on button "Add to cart" at bounding box center [1030, 514] width 484 height 30
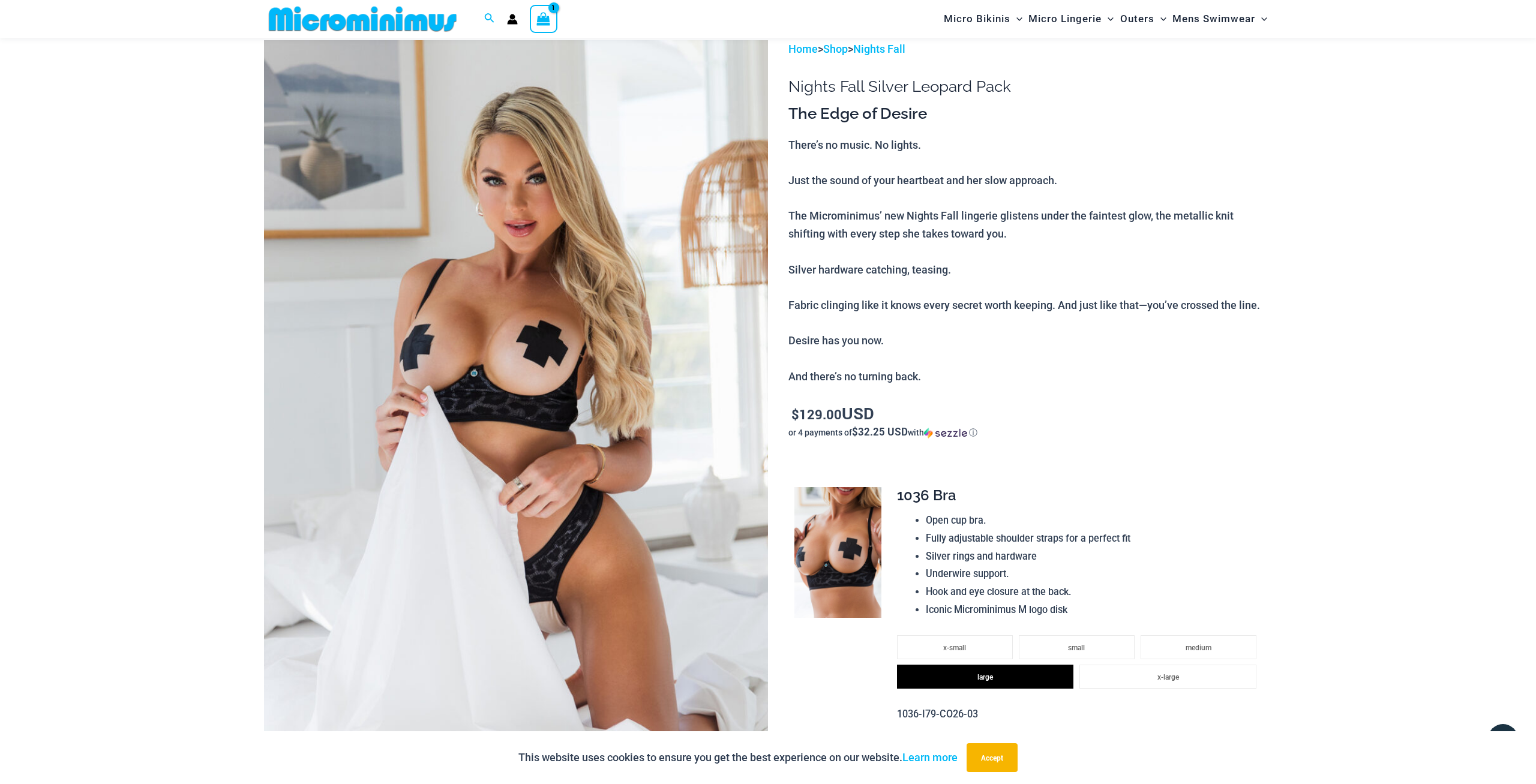
scroll to position [49, 0]
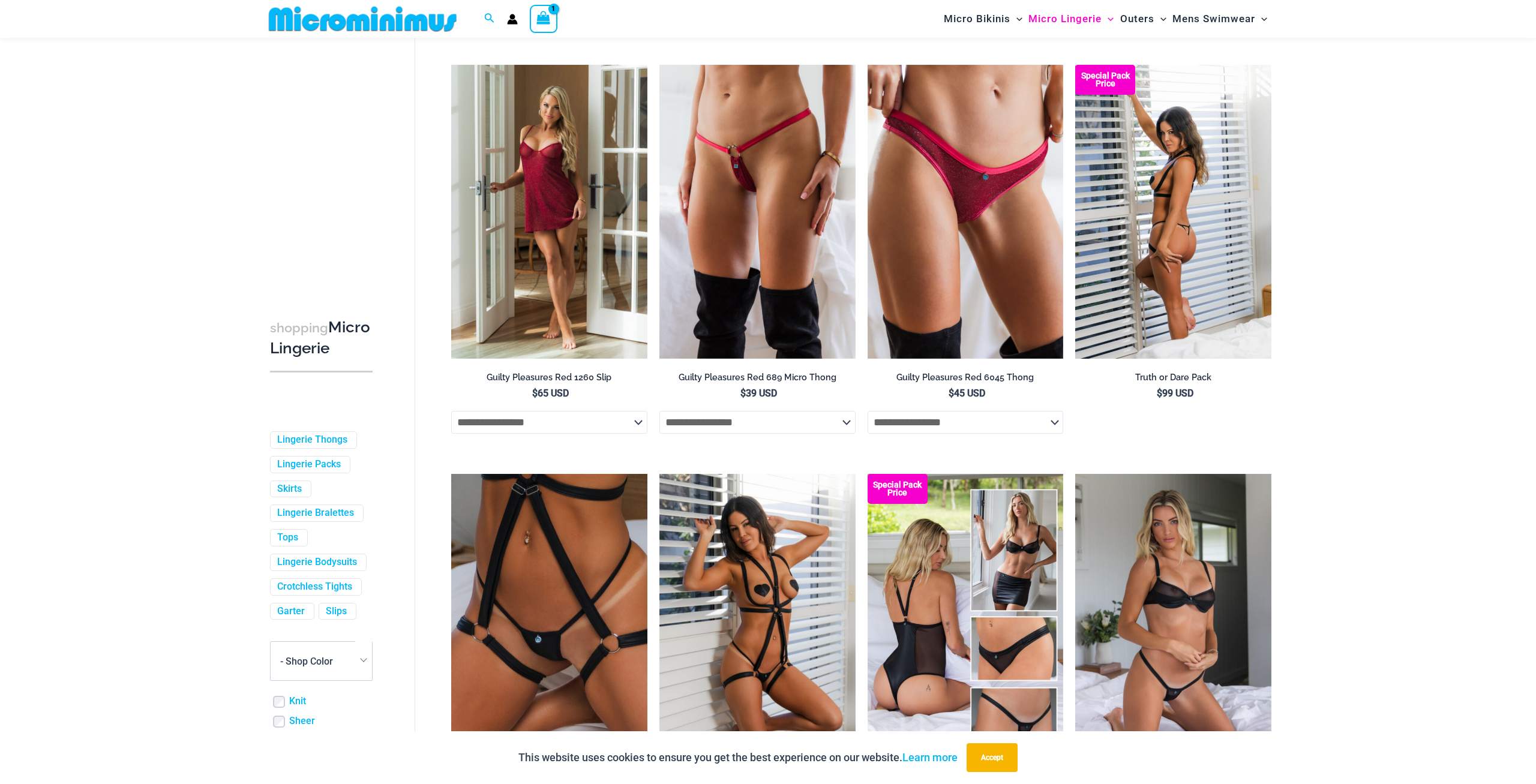
scroll to position [552, 0]
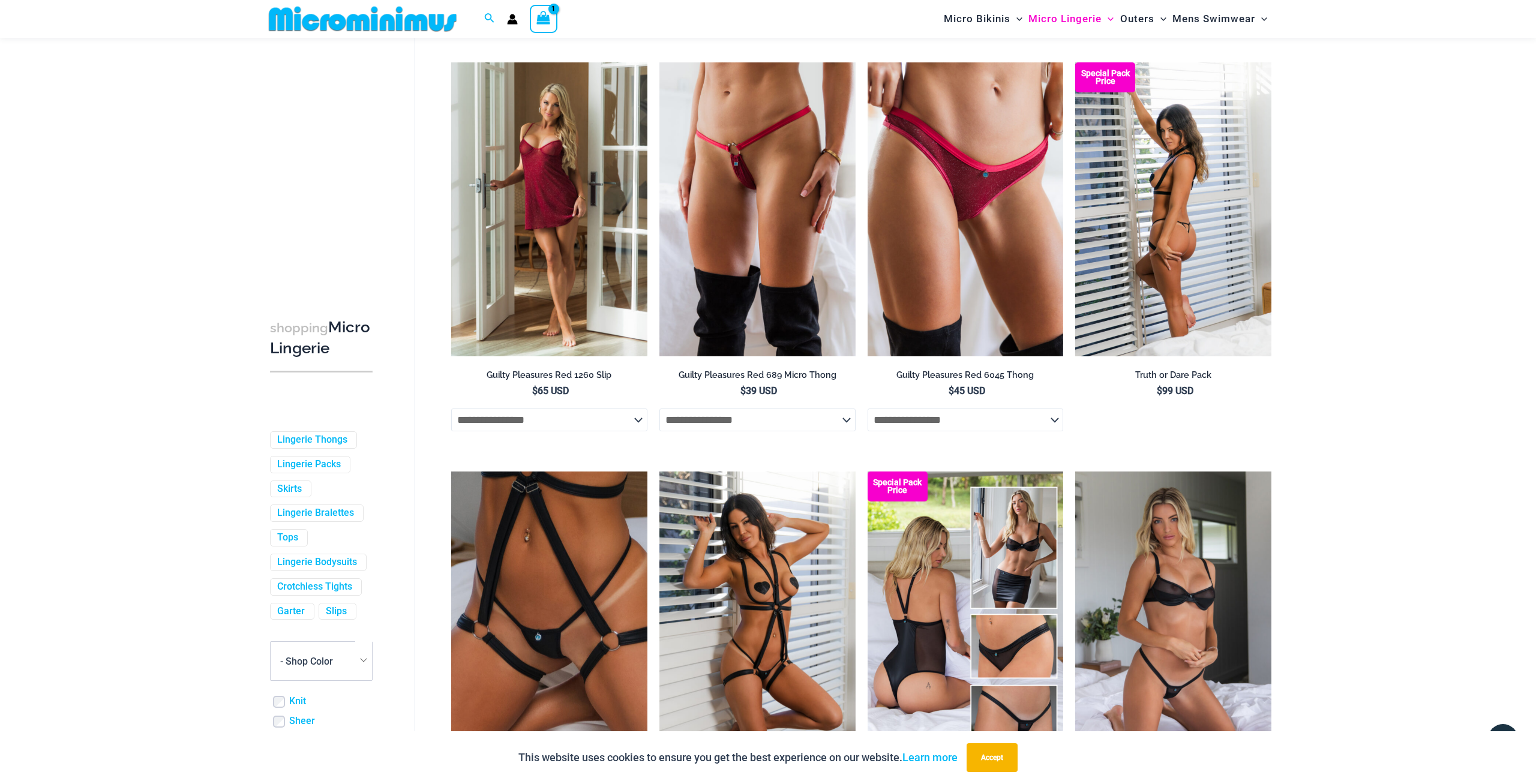
click at [1186, 236] on img at bounding box center [1173, 209] width 197 height 294
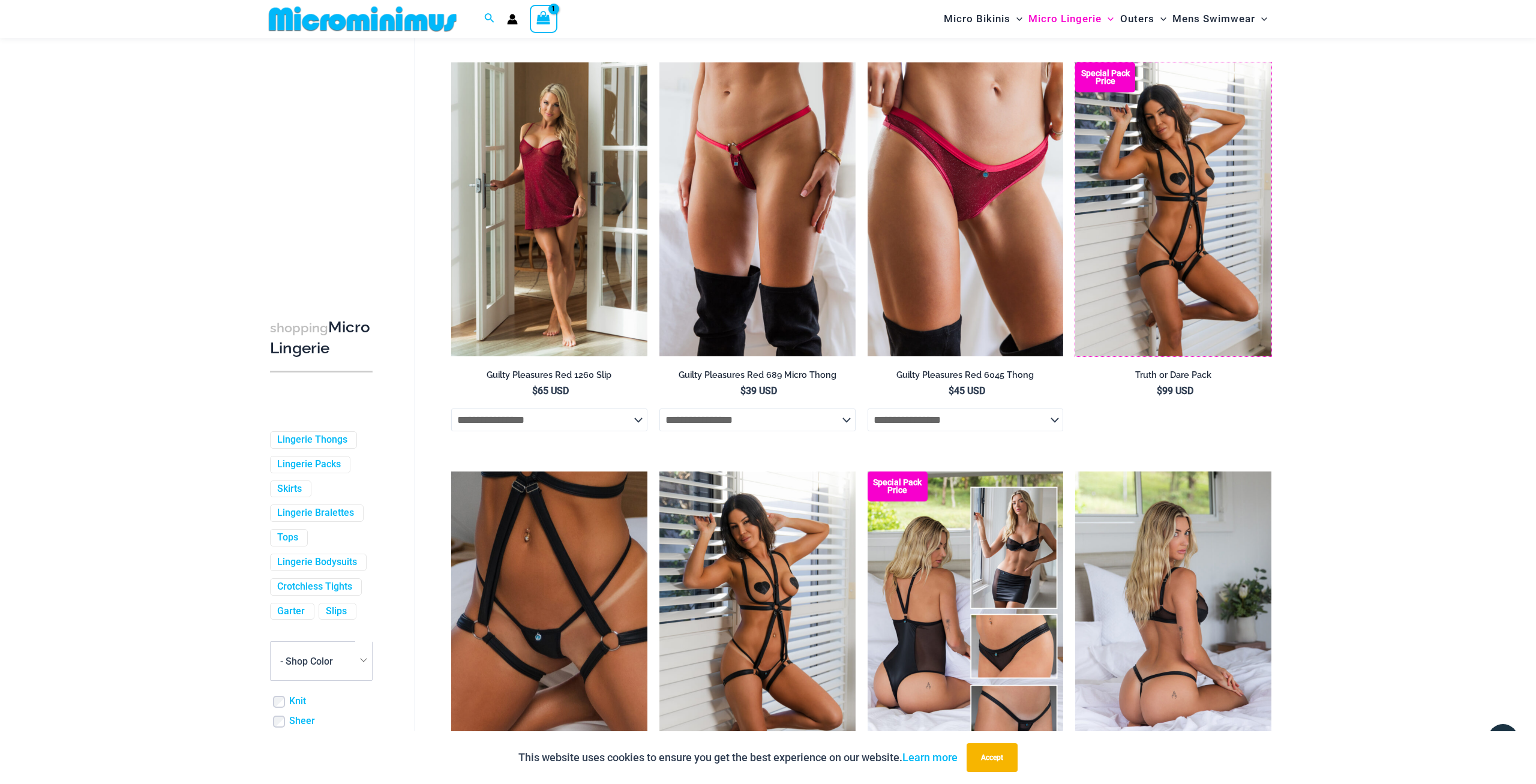
scroll to position [641, 0]
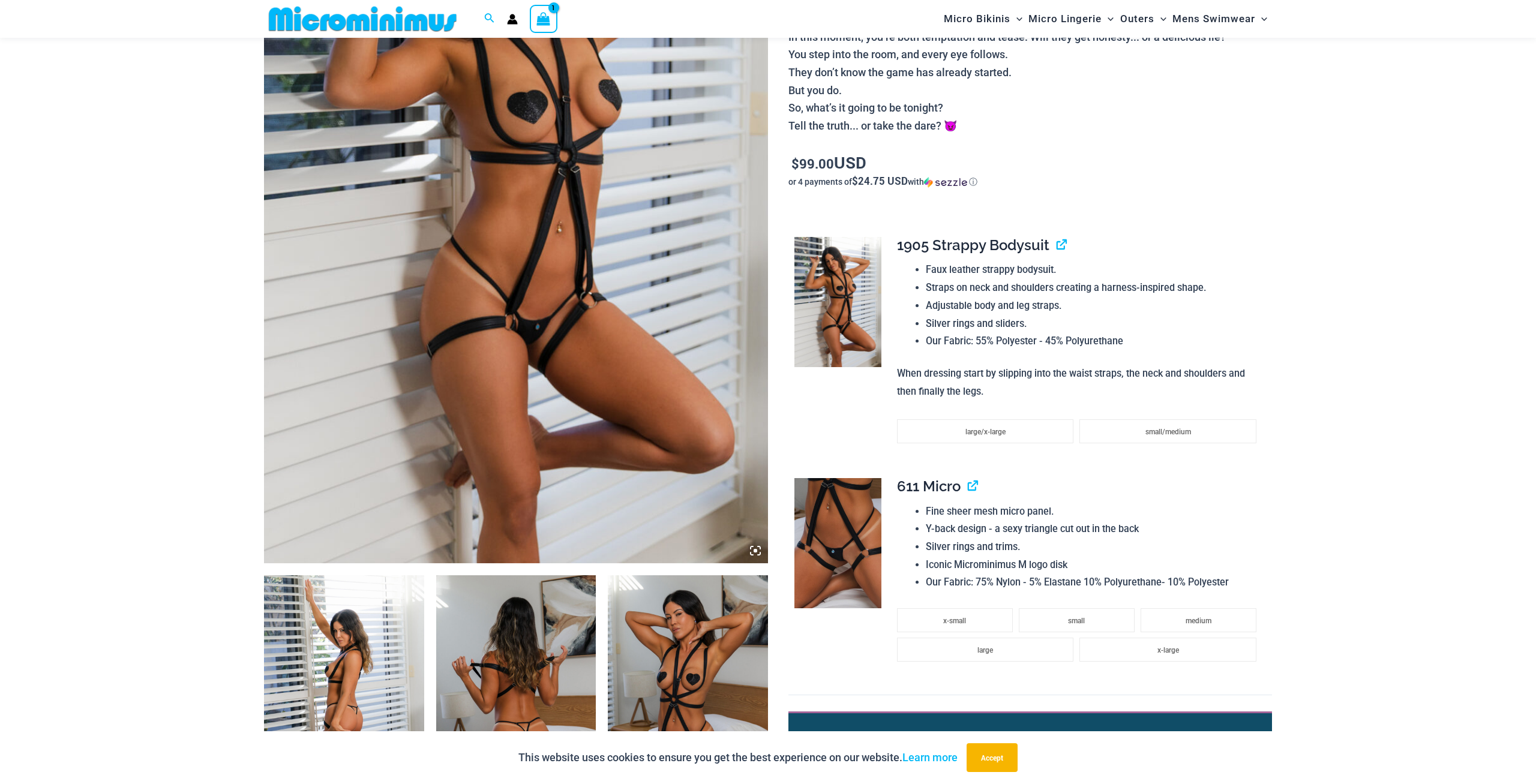
scroll to position [364, 0]
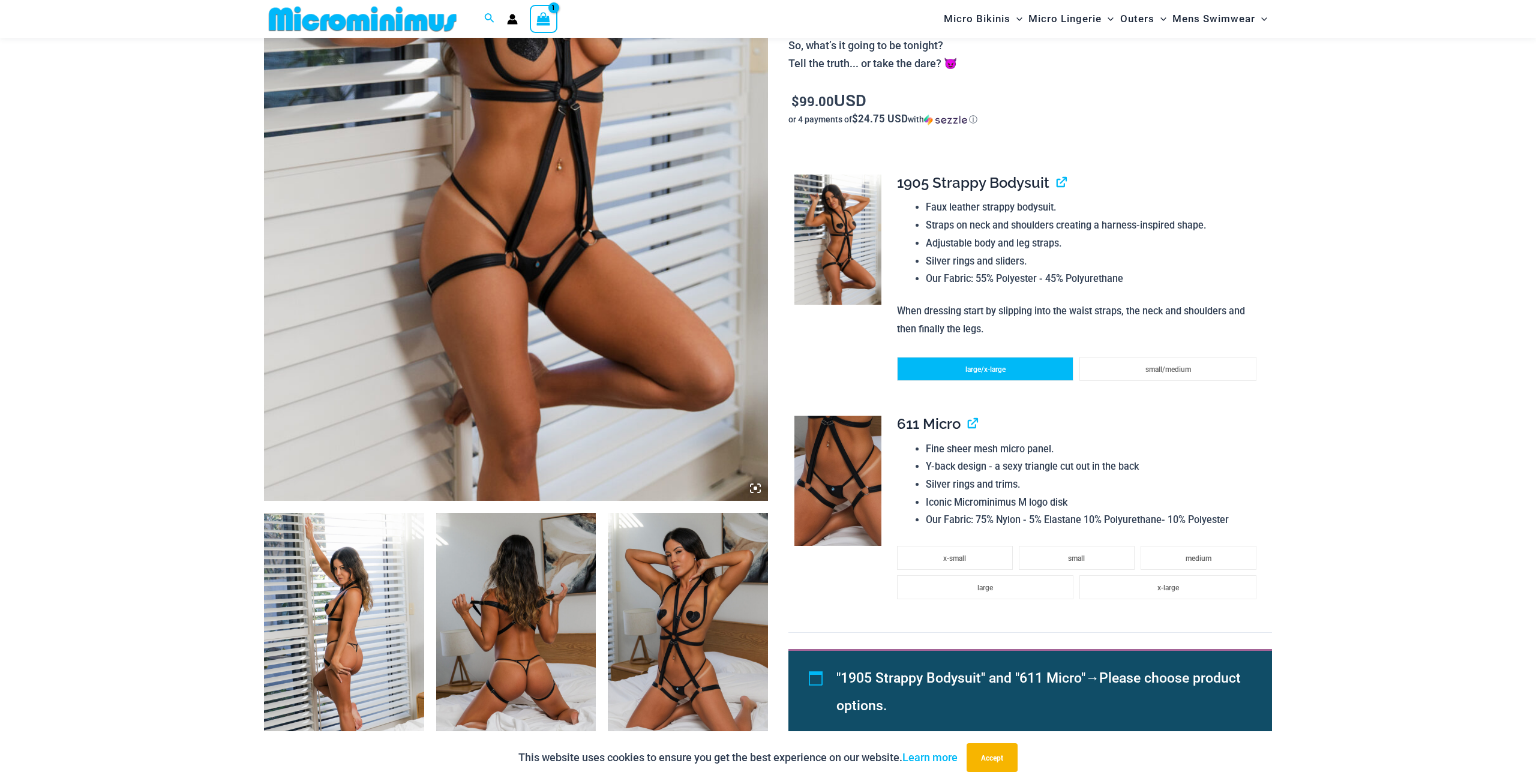
click at [1022, 368] on li "large/x-large" at bounding box center [985, 369] width 177 height 24
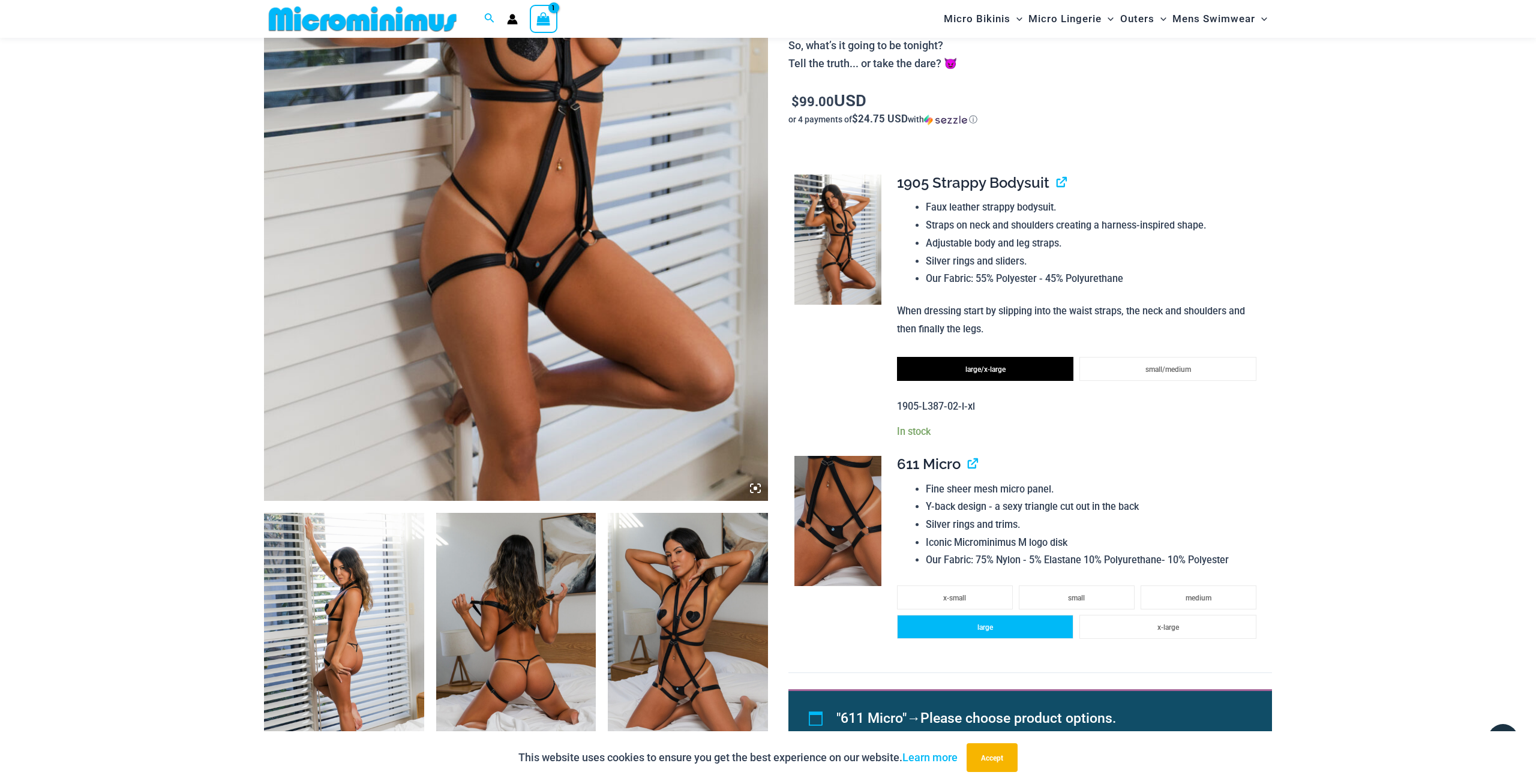
click at [972, 637] on li "large" at bounding box center [985, 628] width 177 height 24
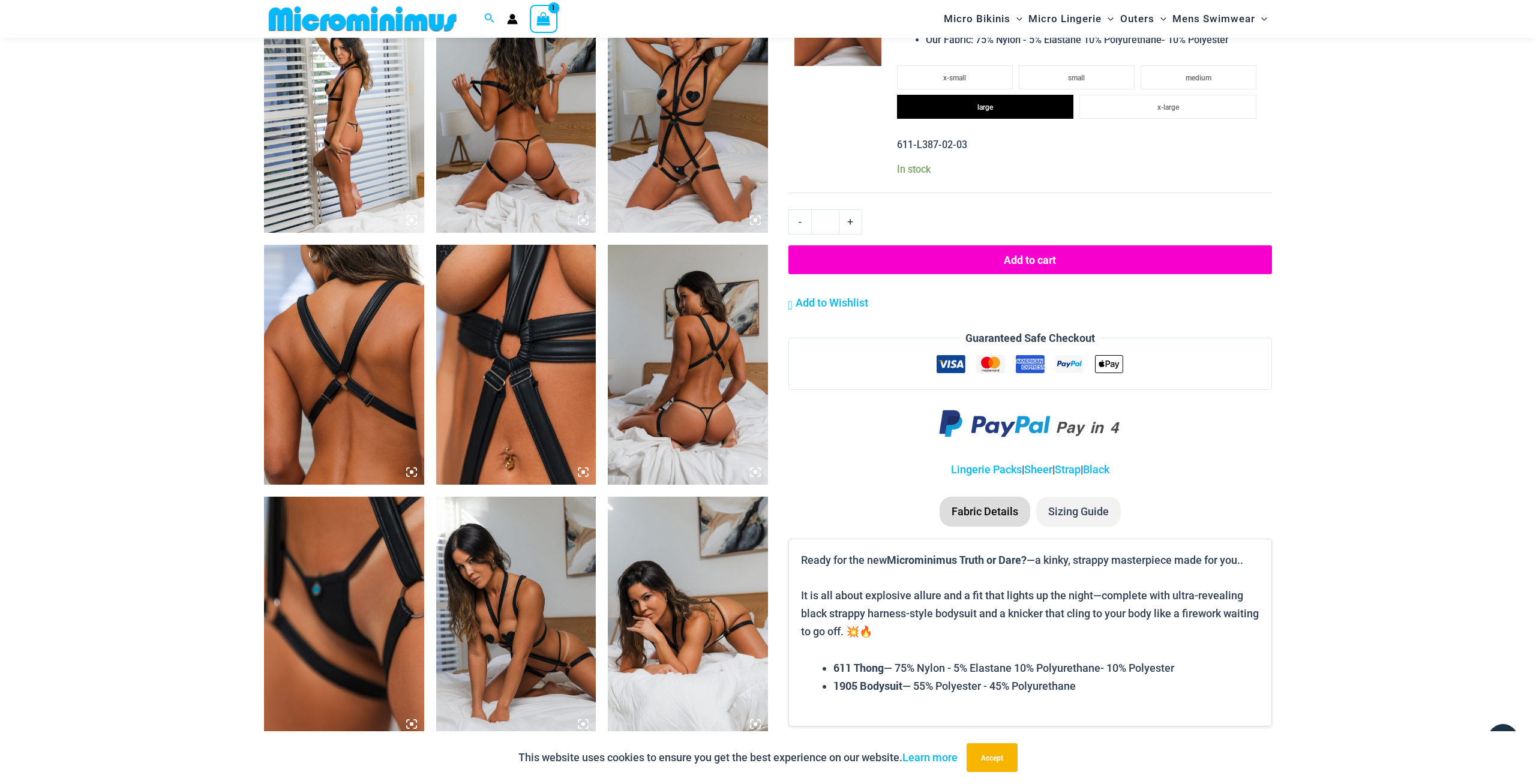
scroll to position [926, 0]
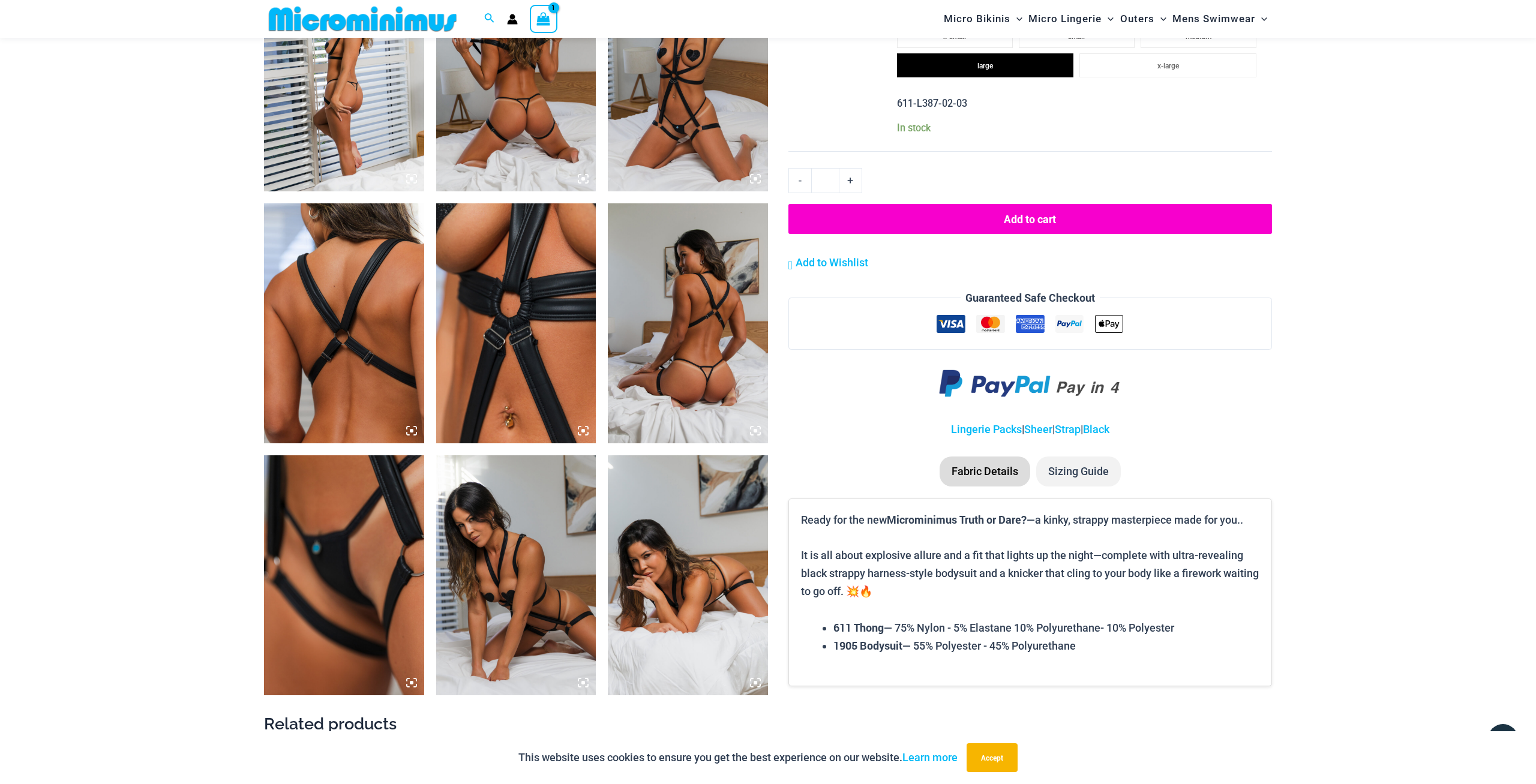
click at [1126, 210] on button "Add to cart" at bounding box center [1030, 218] width 484 height 30
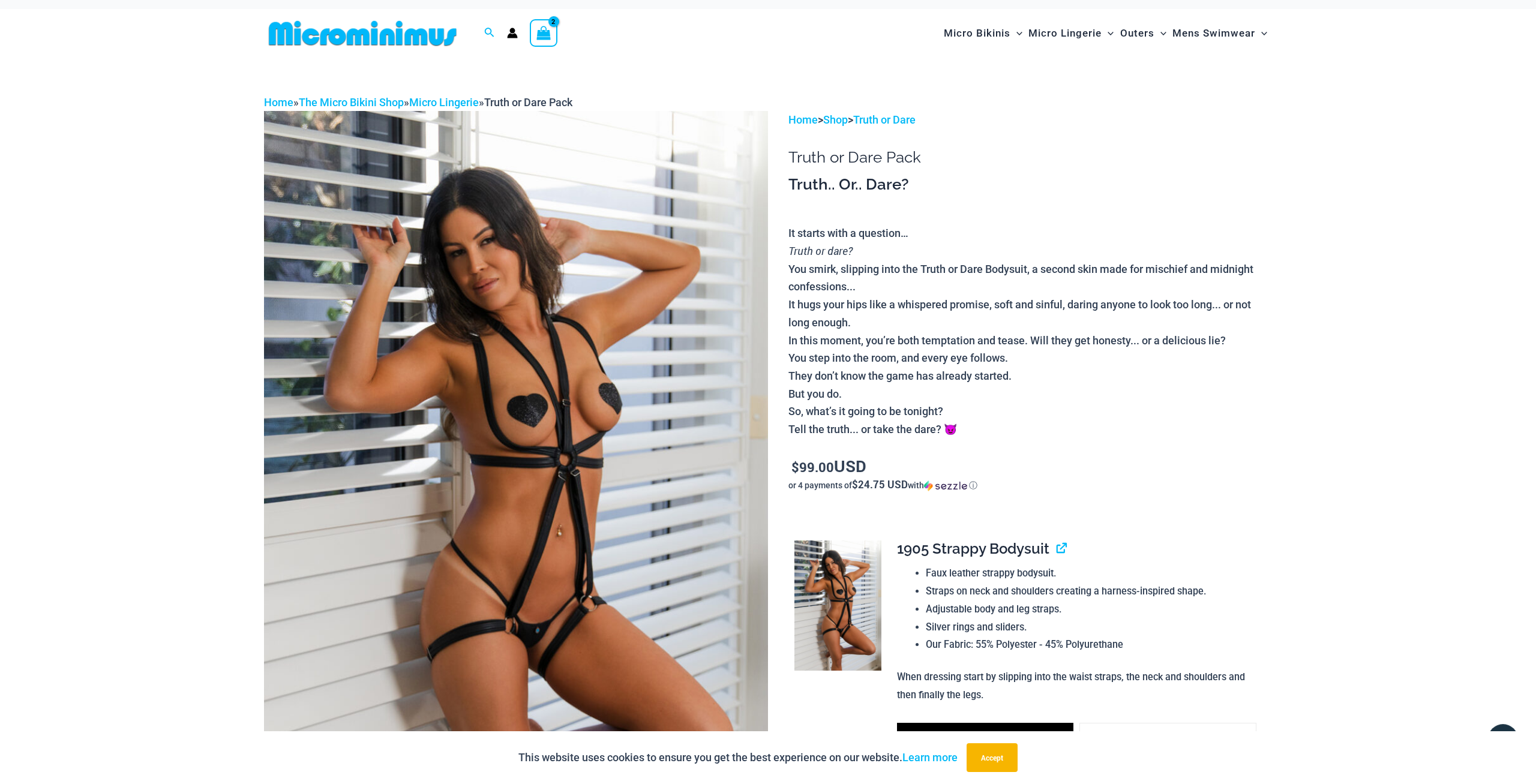
scroll to position [0, 0]
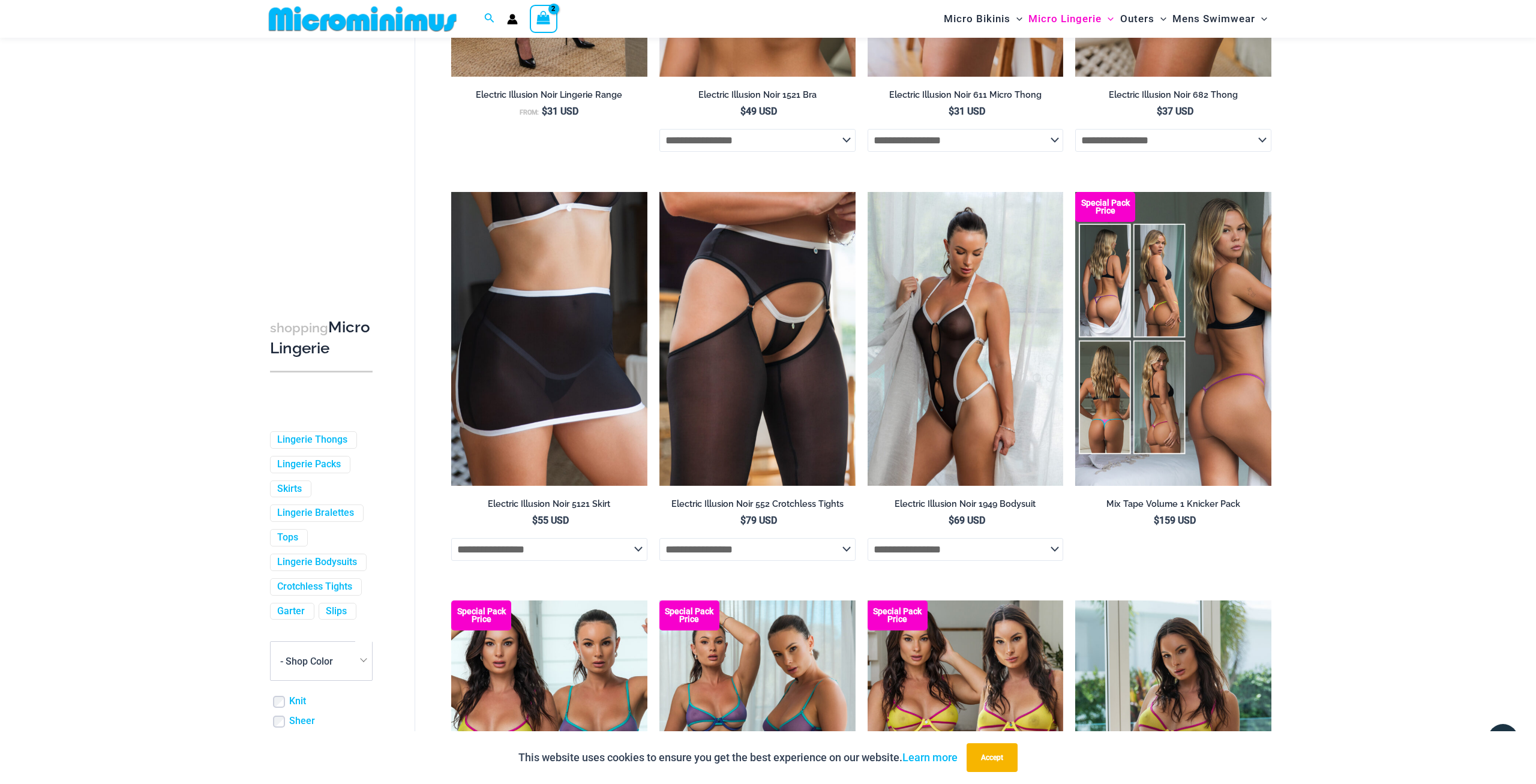
scroll to position [2475, 0]
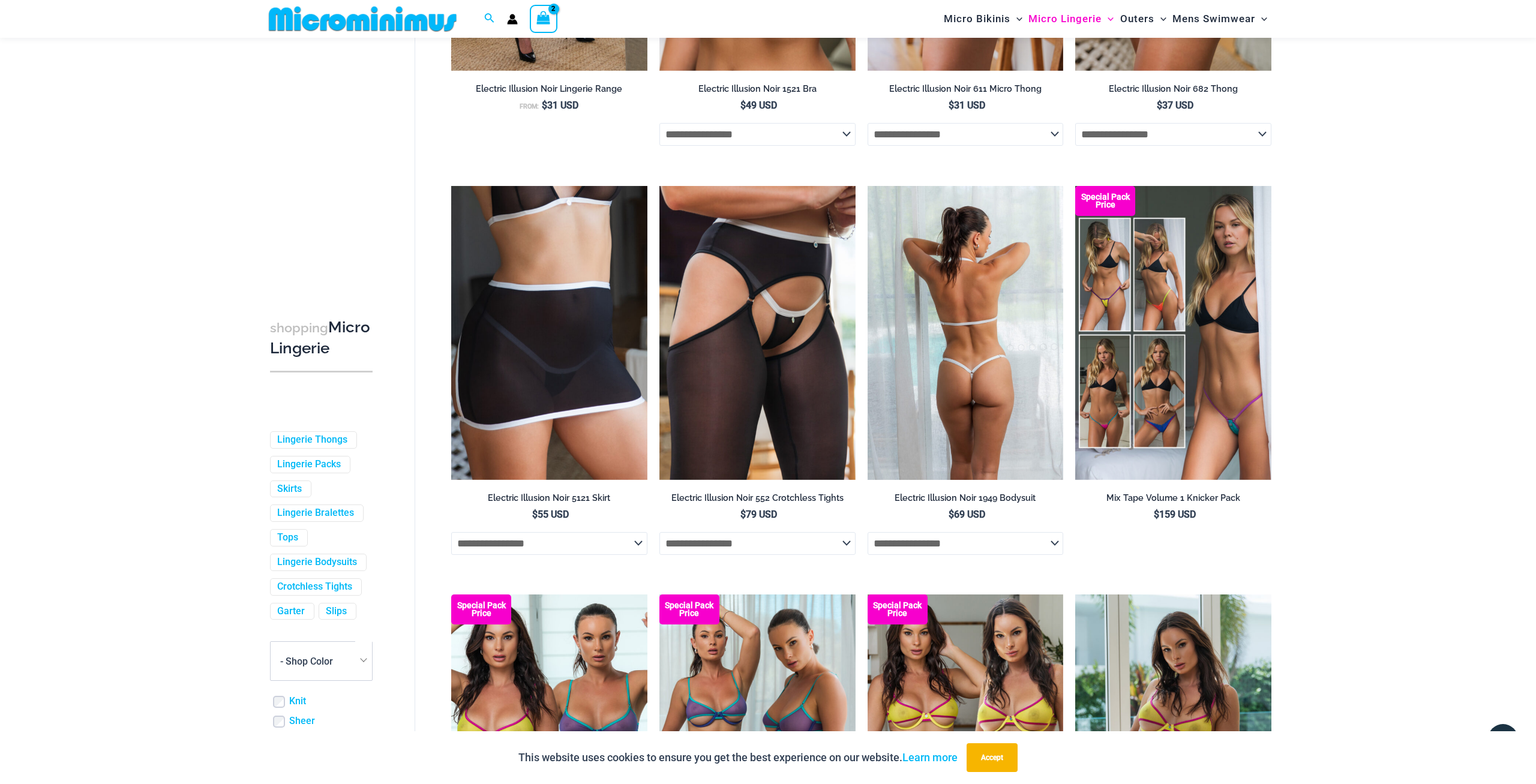
click at [868, 532] on select "**********" at bounding box center [965, 543] width 197 height 22
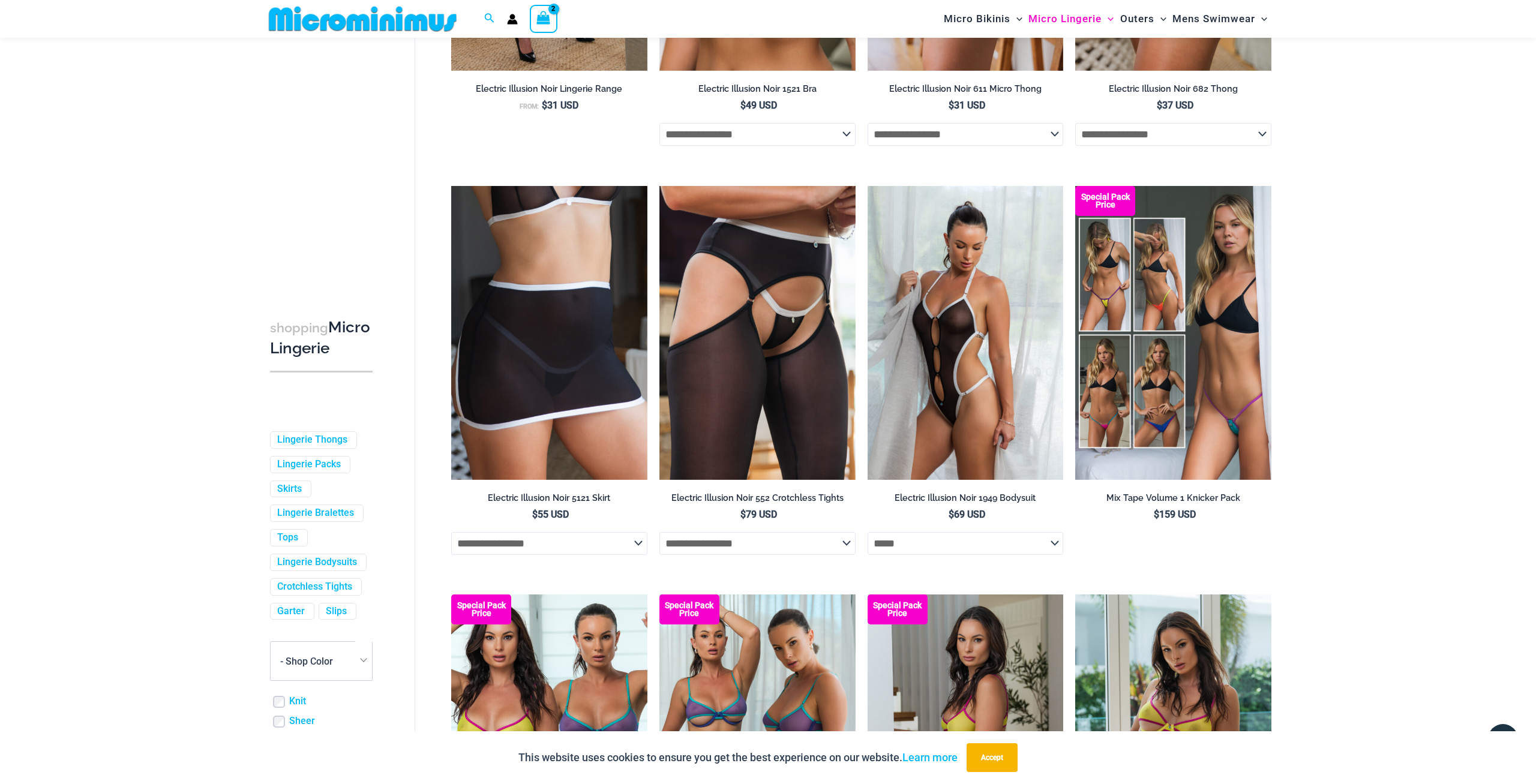
select select "*****"
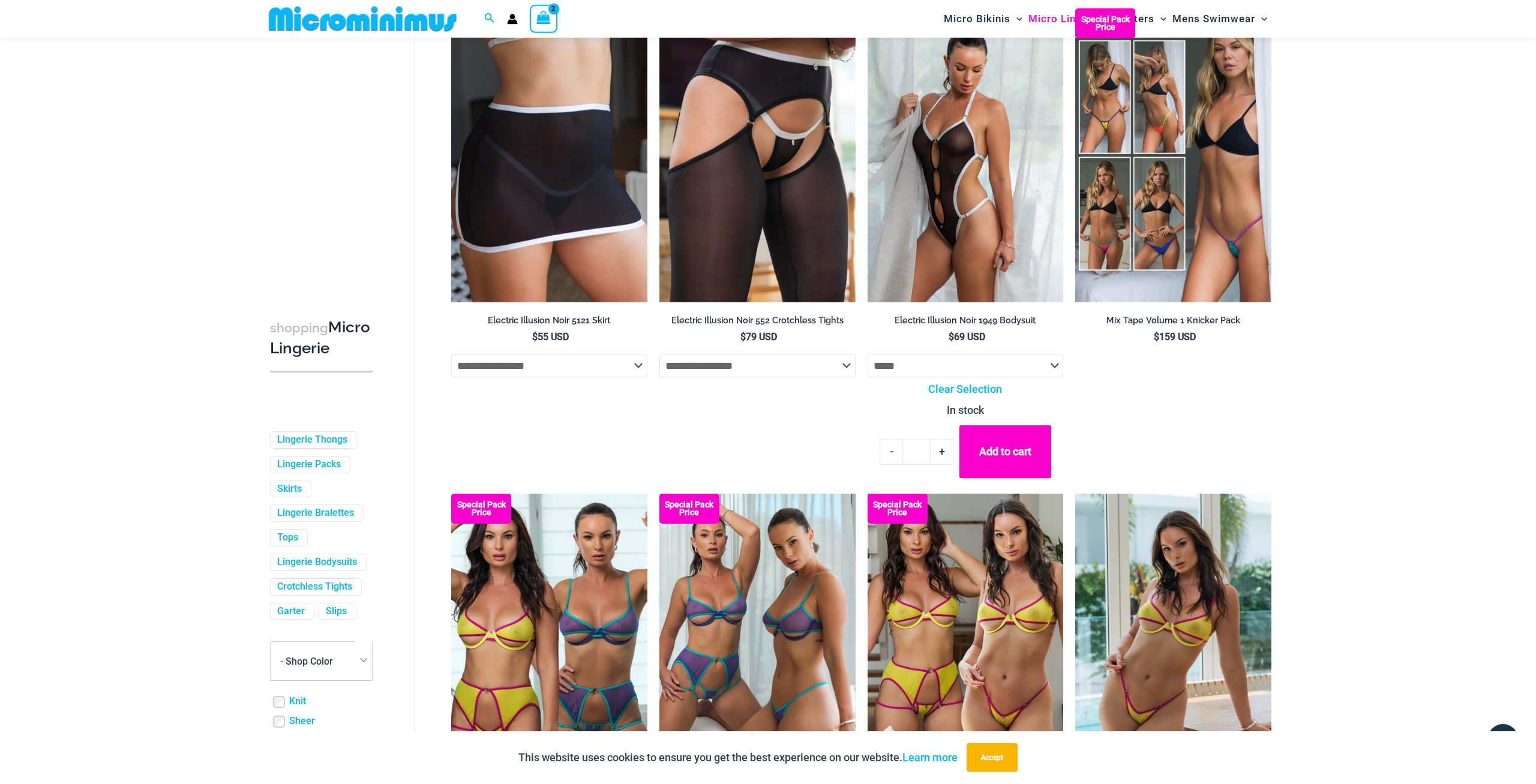
scroll to position [2662, 0]
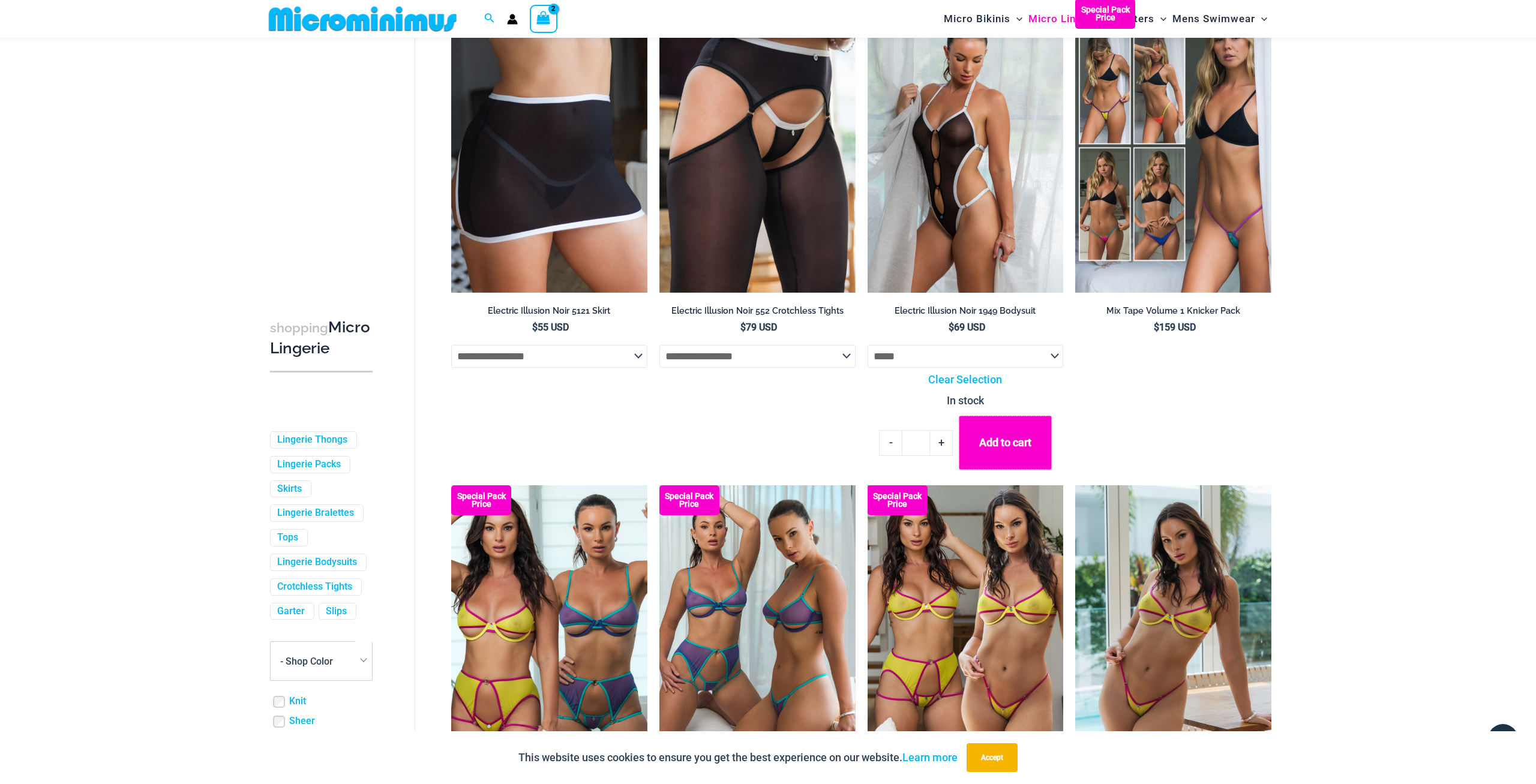
click at [989, 457] on button "Add to cart" at bounding box center [1005, 443] width 92 height 55
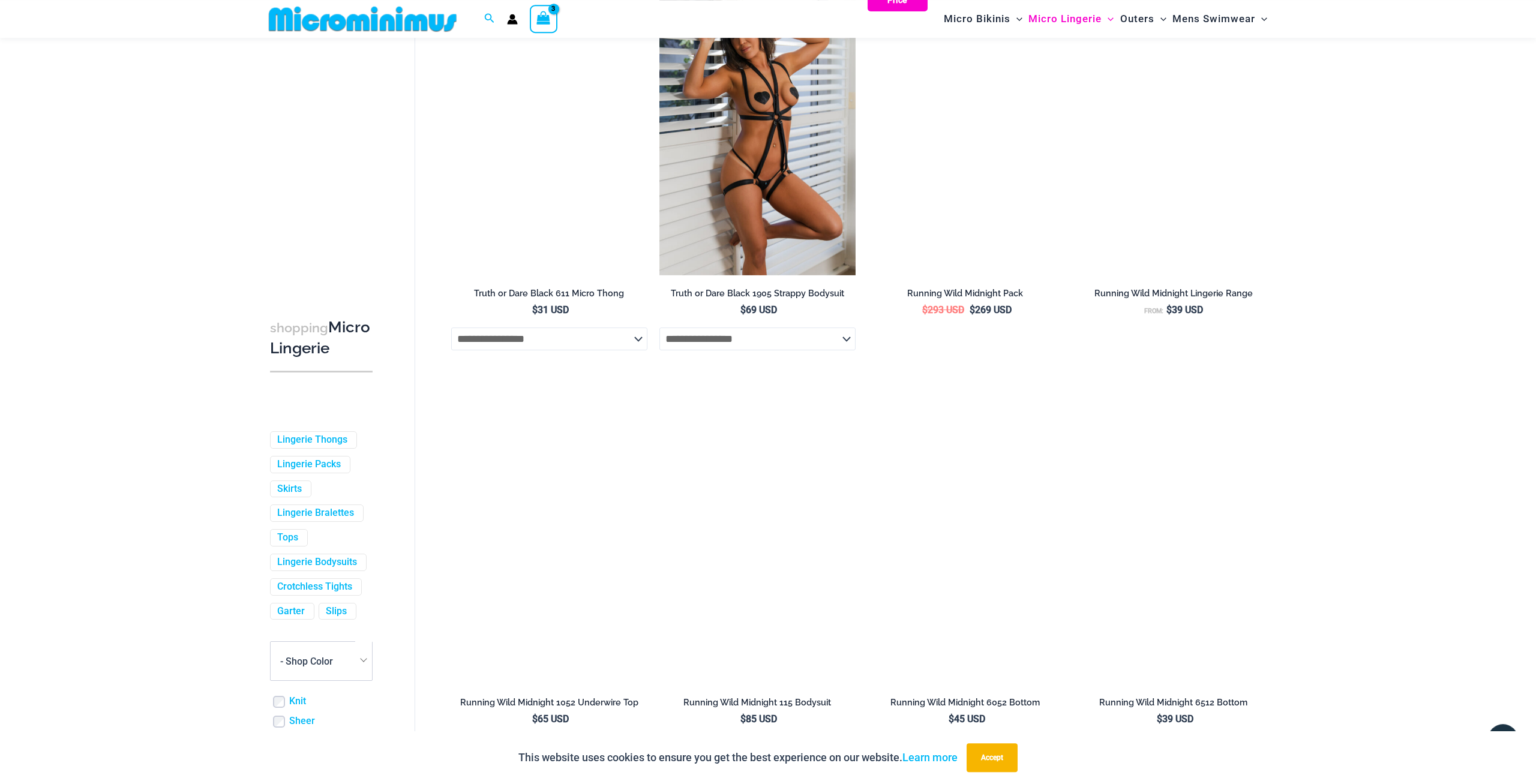
scroll to position [977, 0]
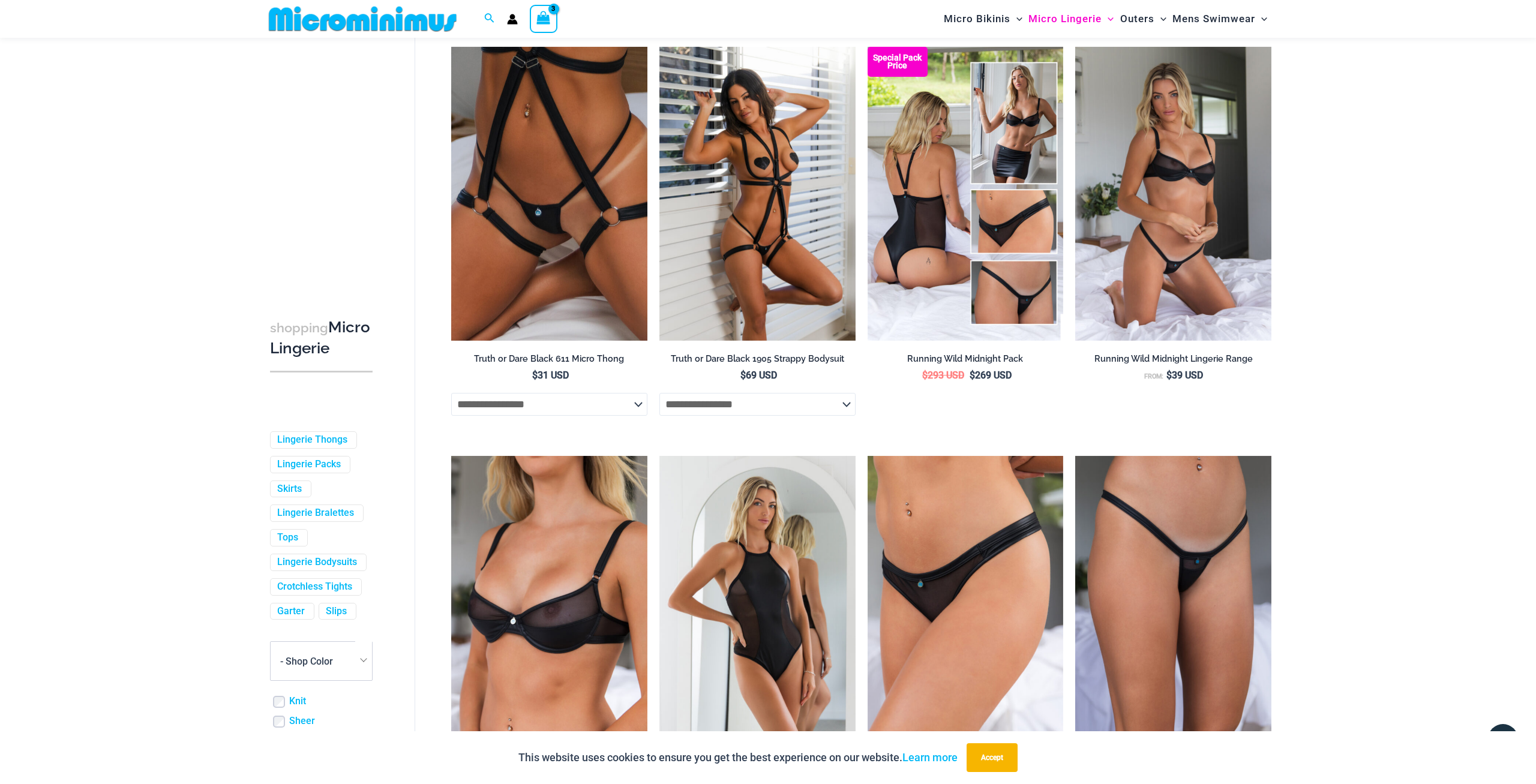
click at [553, 25] on div "View Shopping Cart, 3 items" at bounding box center [543, 18] width 27 height 27
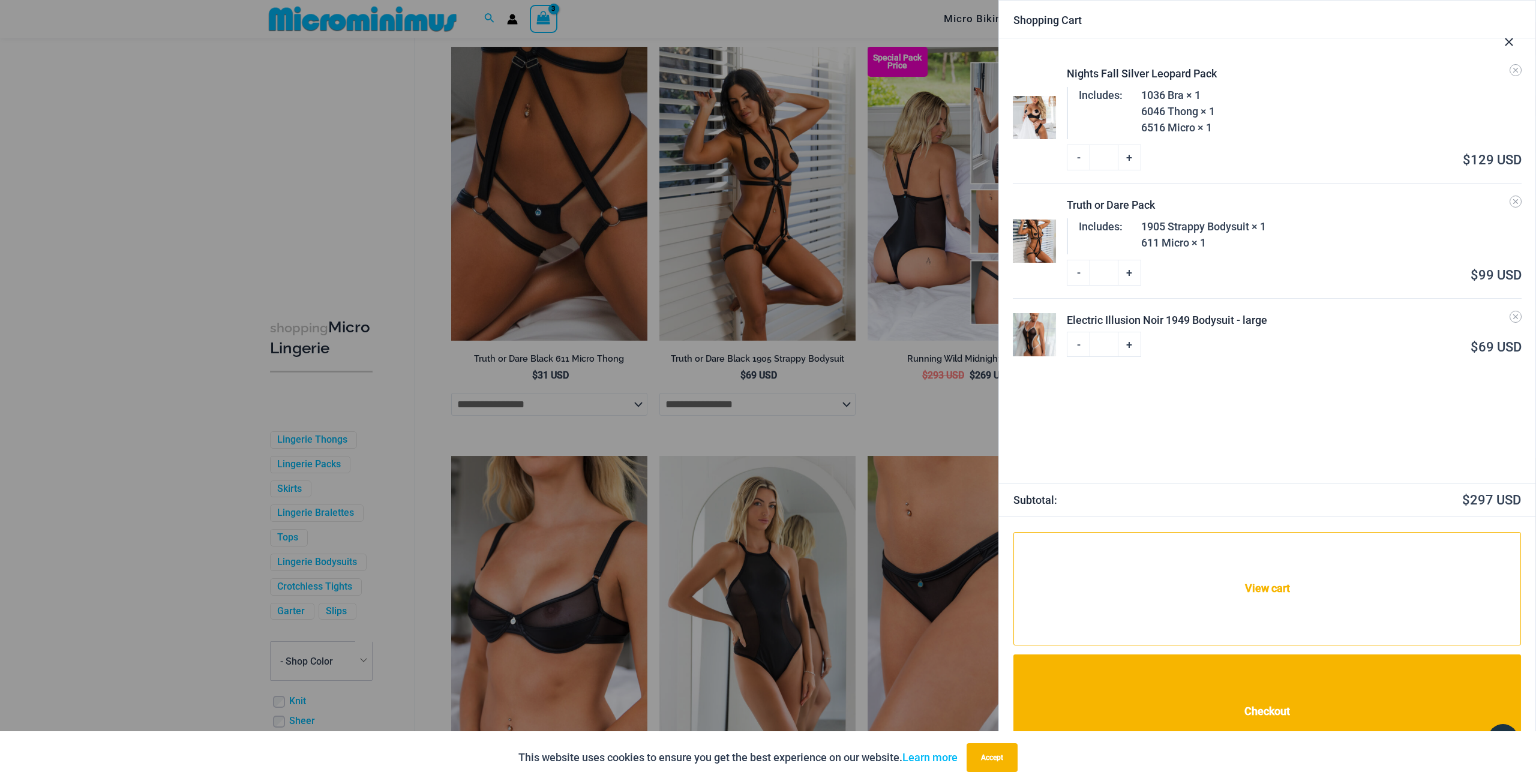
click at [868, 480] on div at bounding box center [768, 392] width 1536 height 784
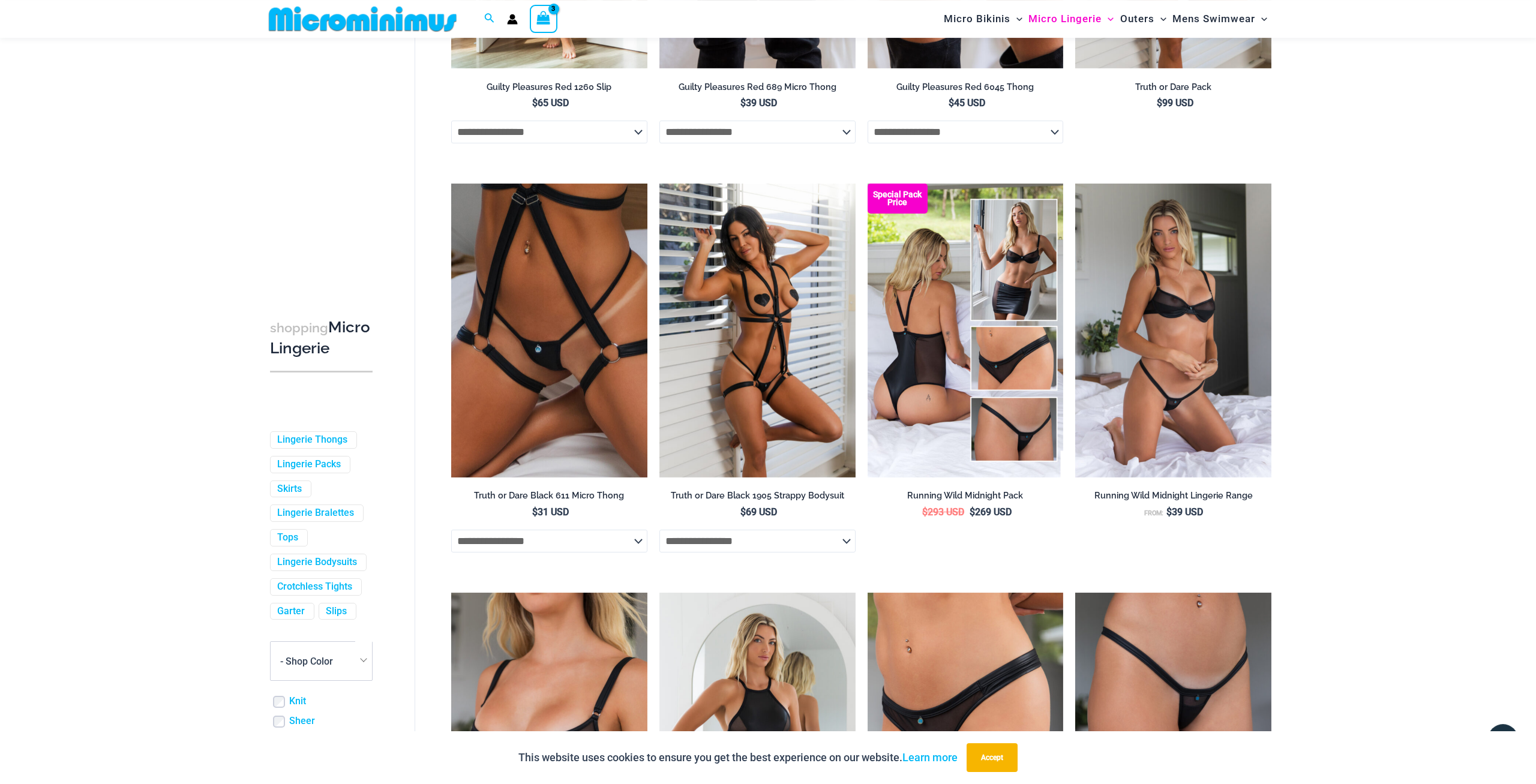
scroll to position [852, 0]
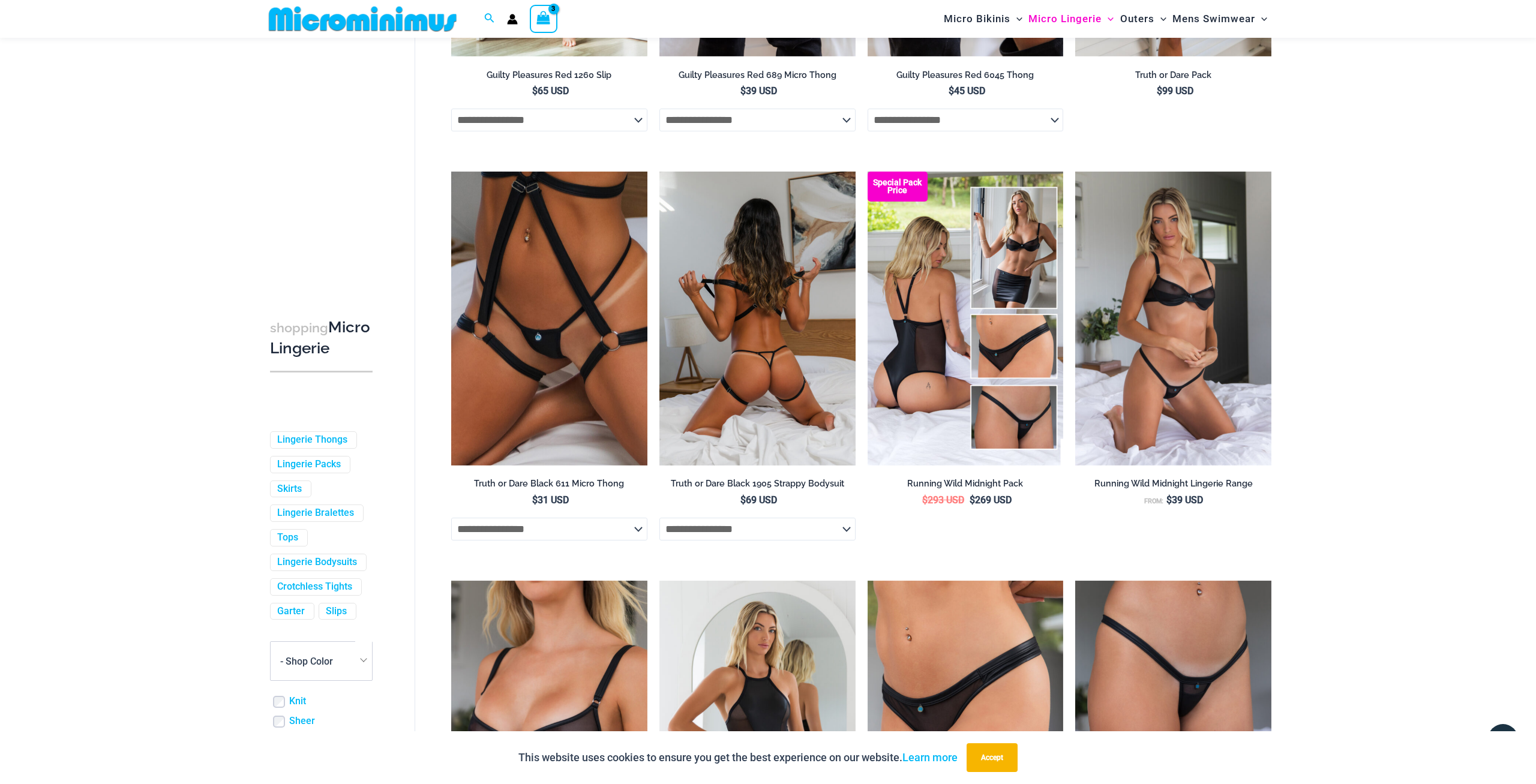
click at [660, 518] on select "**********" at bounding box center [758, 529] width 197 height 22
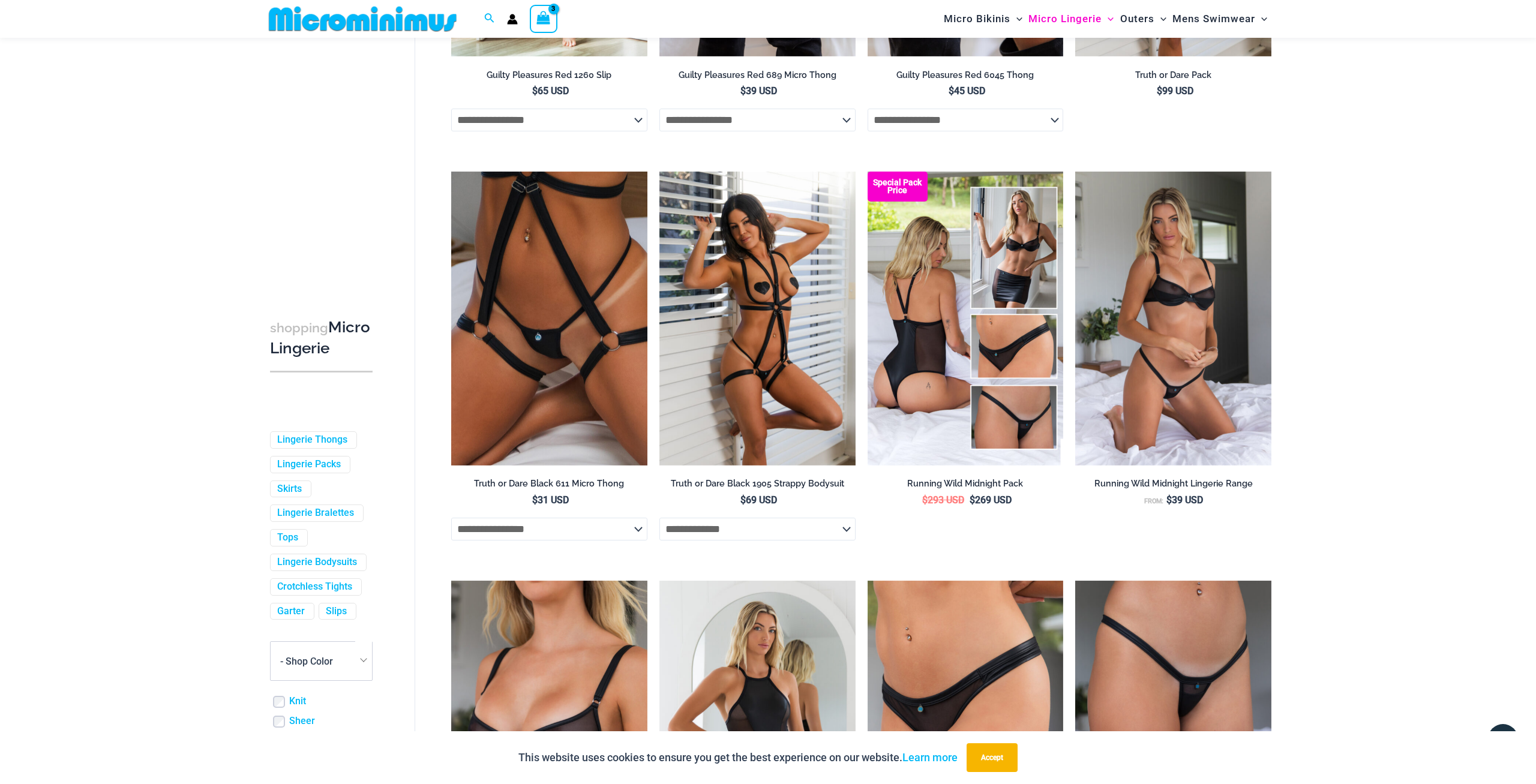
select select "*****"
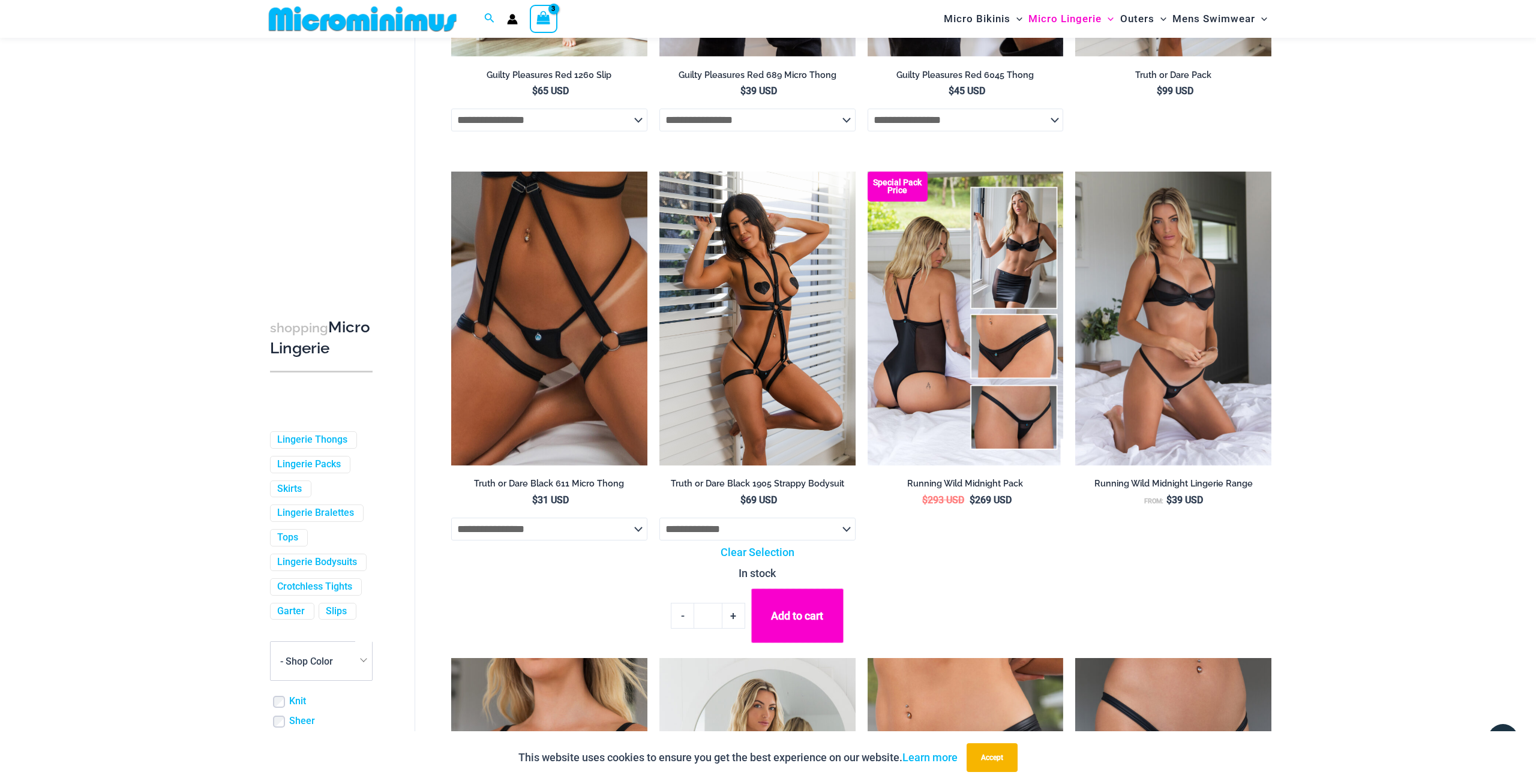
click at [808, 621] on button "Add to cart" at bounding box center [797, 616] width 92 height 55
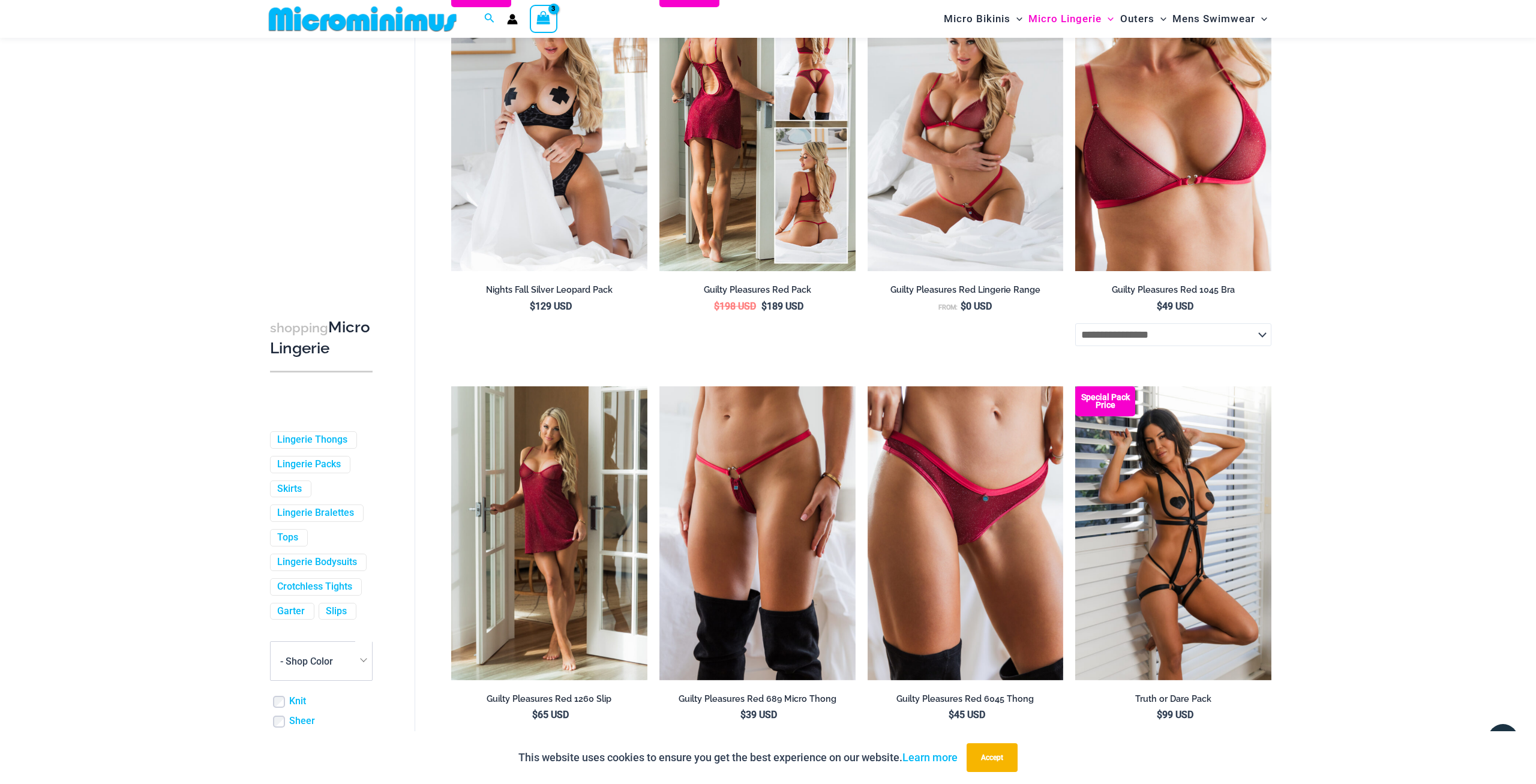
scroll to position [0, 0]
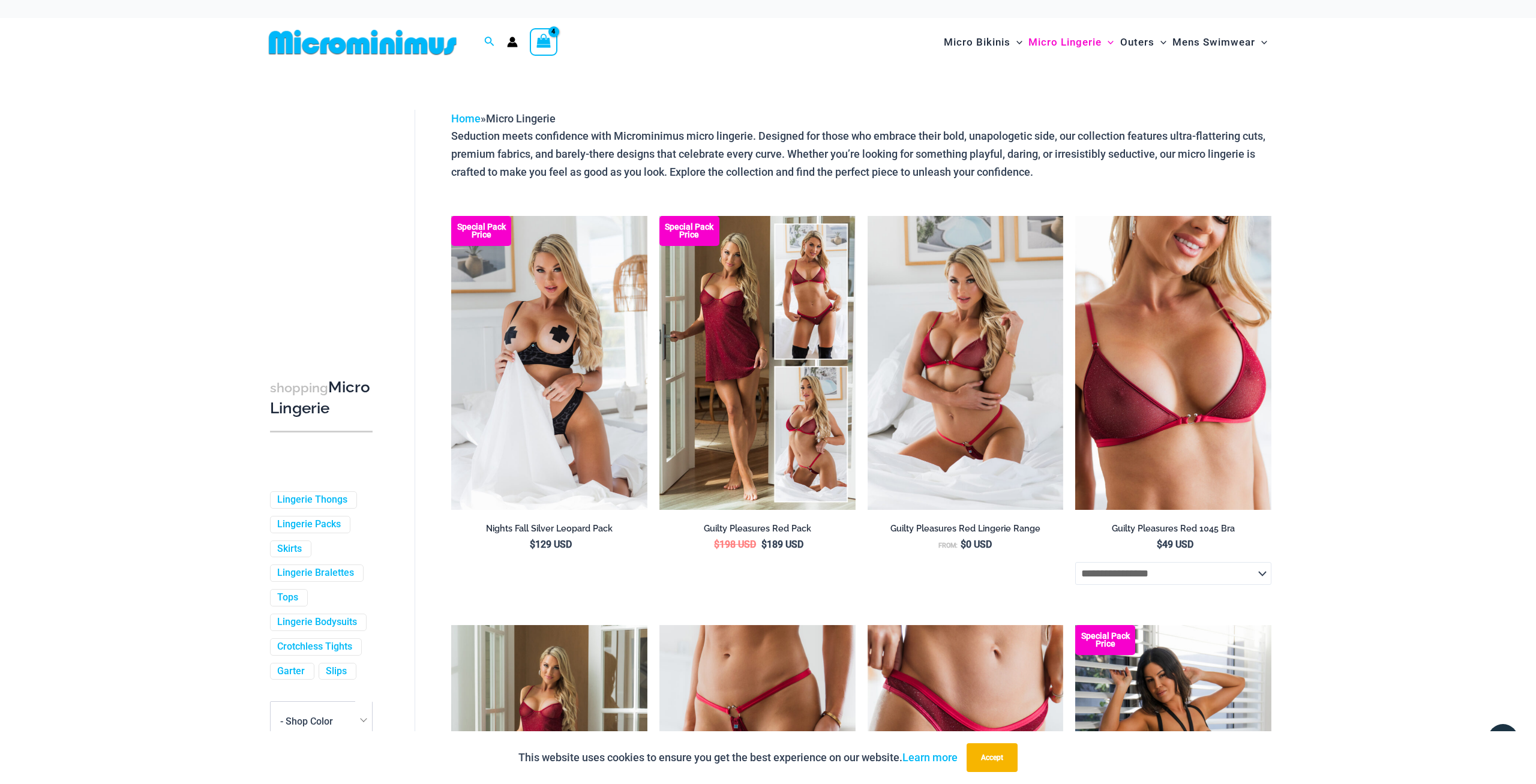
click at [537, 47] on icon "View Shopping Cart, 4 items" at bounding box center [543, 41] width 14 height 14
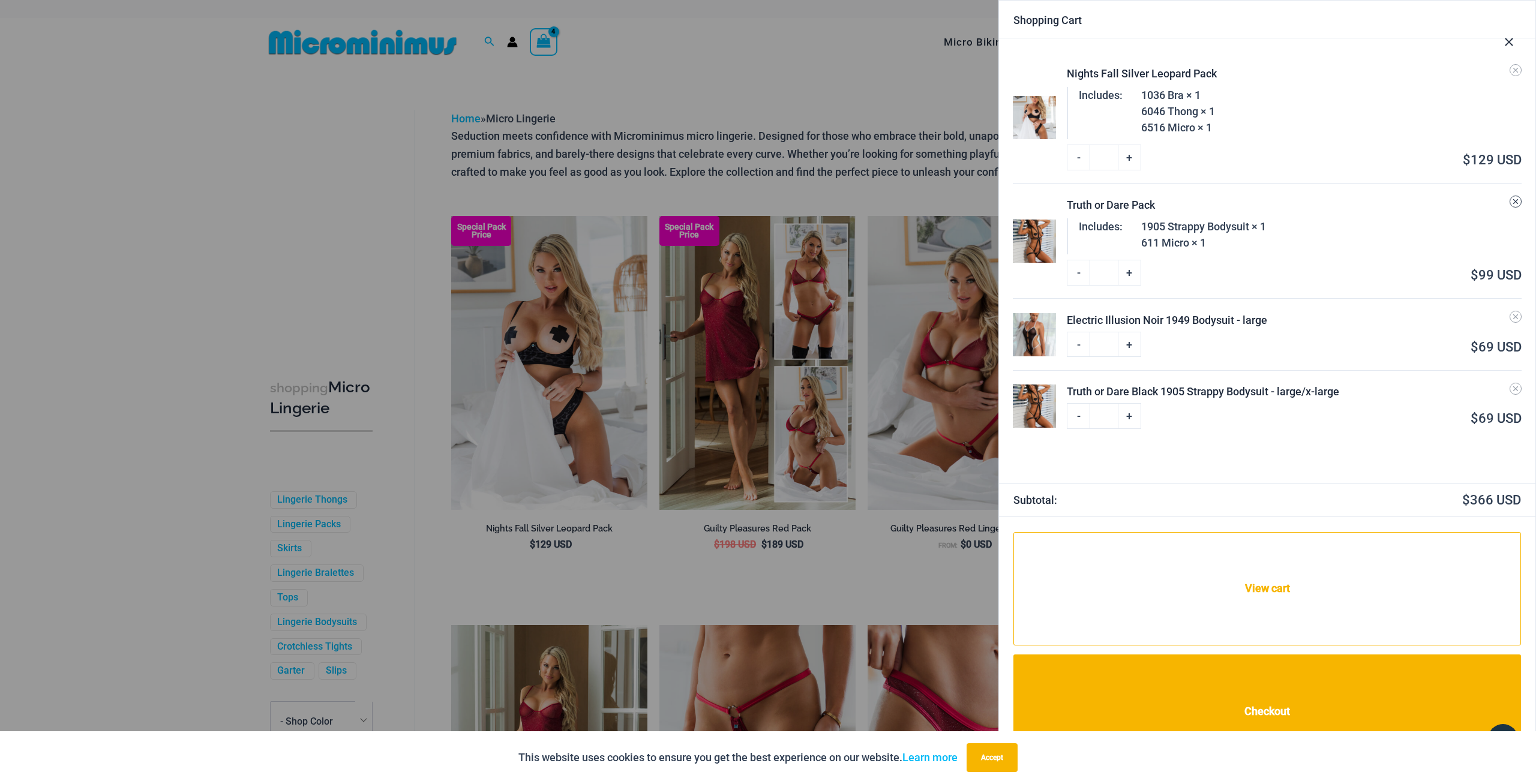
click at [1513, 206] on link "Remove Truth or Dare Pack from cart" at bounding box center [1516, 201] width 12 height 12
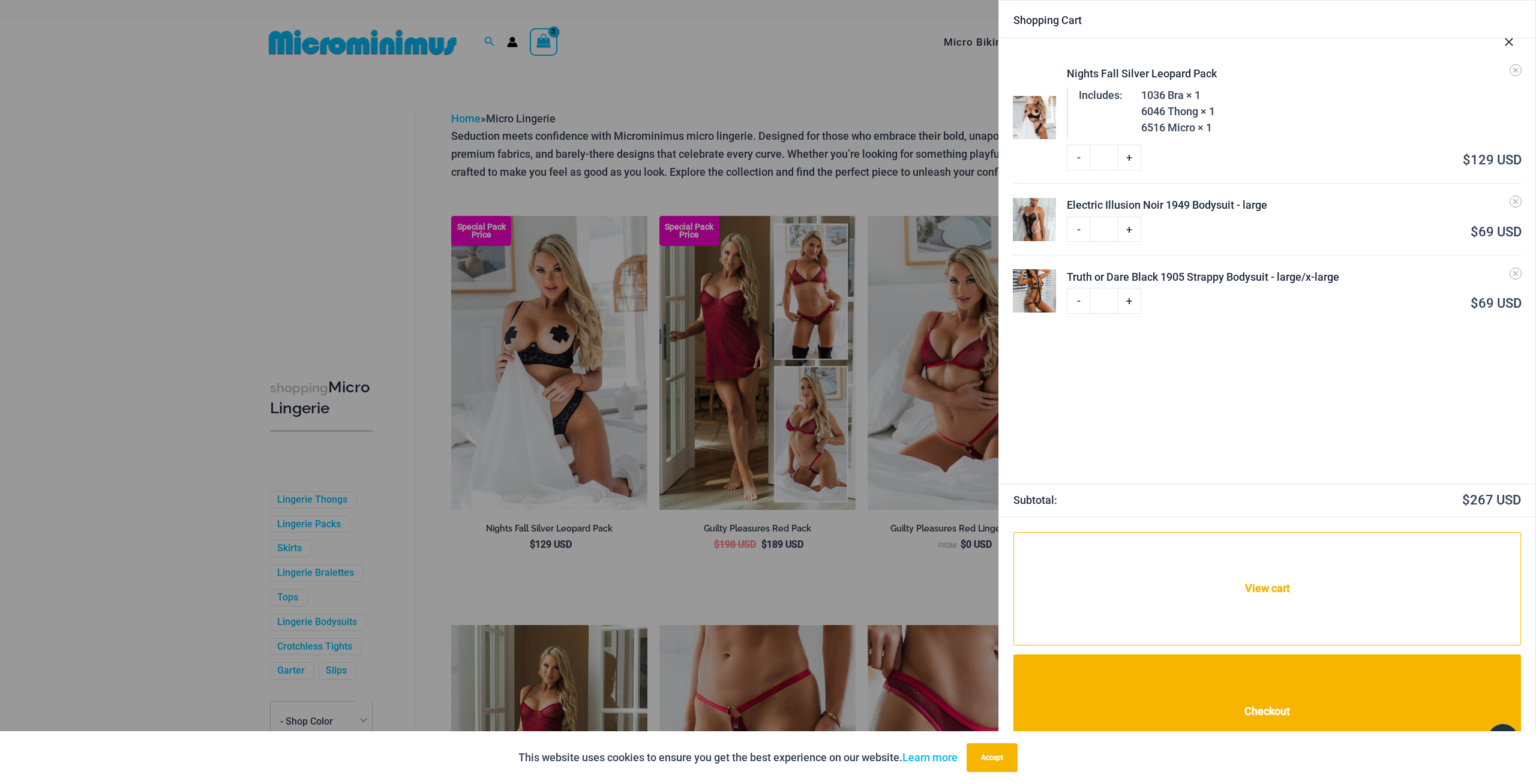
click at [506, 47] on div at bounding box center [768, 392] width 1536 height 784
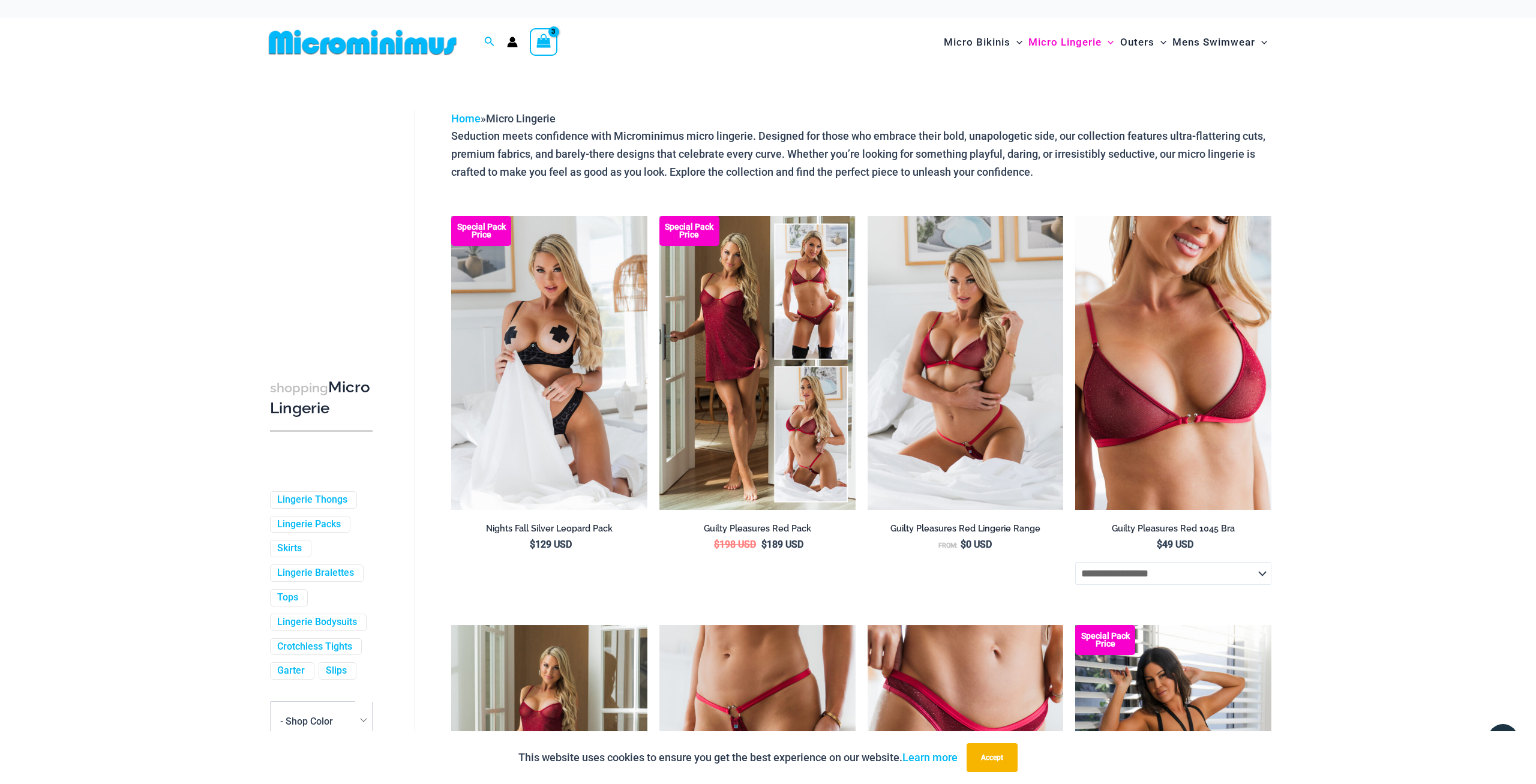
click at [510, 47] on icon "Account icon link" at bounding box center [513, 45] width 10 height 5
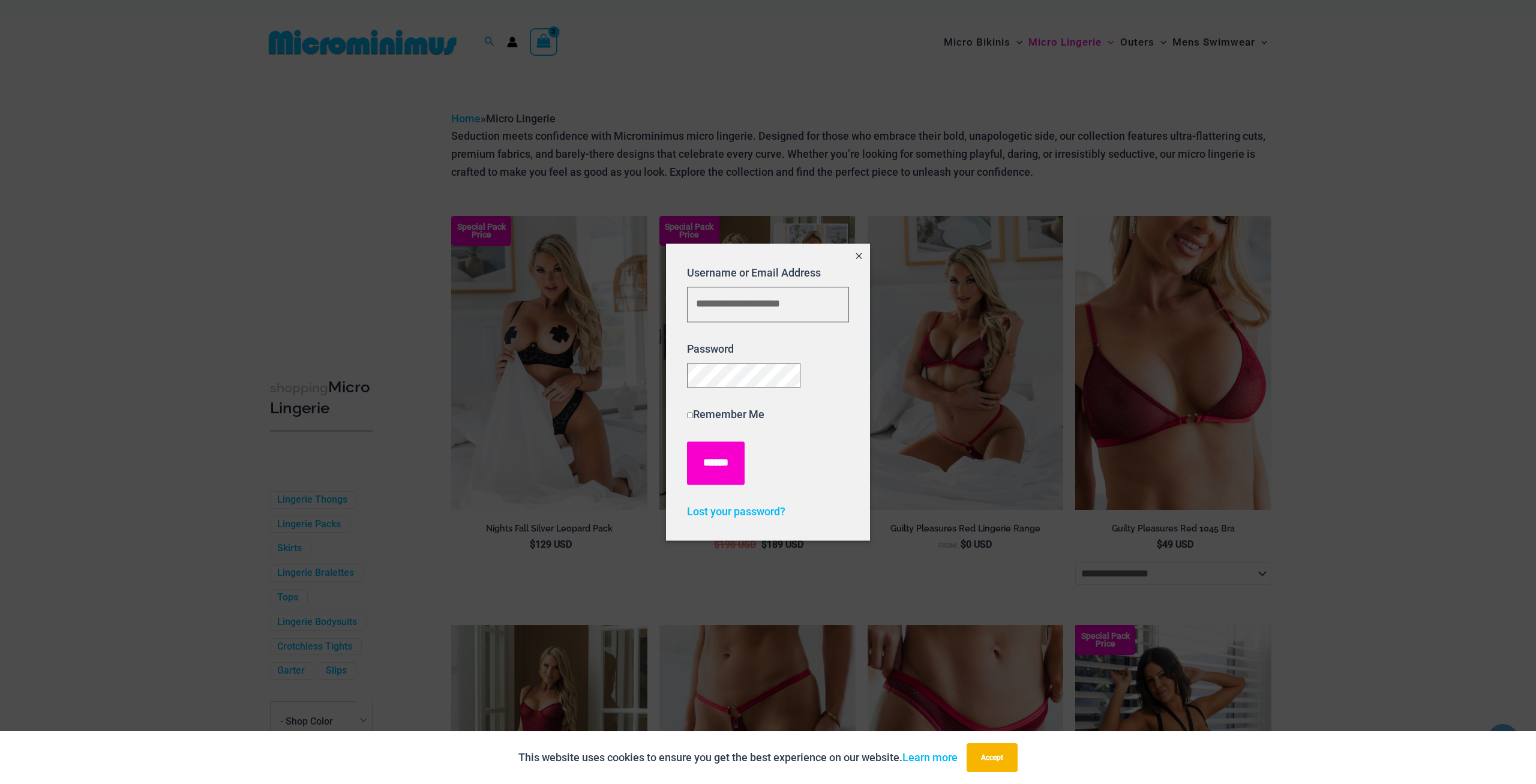
click at [728, 465] on input "******" at bounding box center [716, 463] width 58 height 43
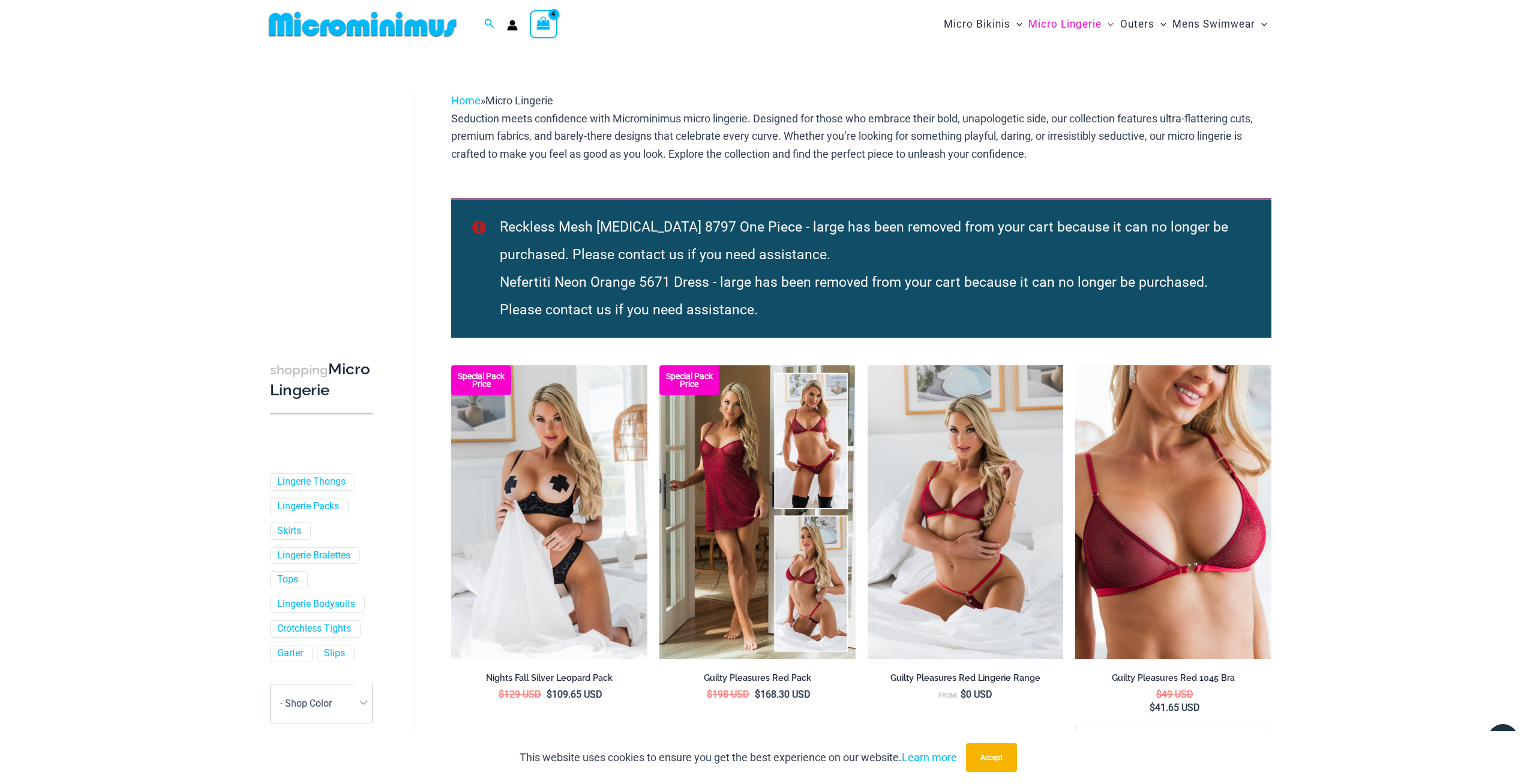
click at [542, 25] on icon "View Shopping Cart, 4 items" at bounding box center [543, 22] width 14 height 14
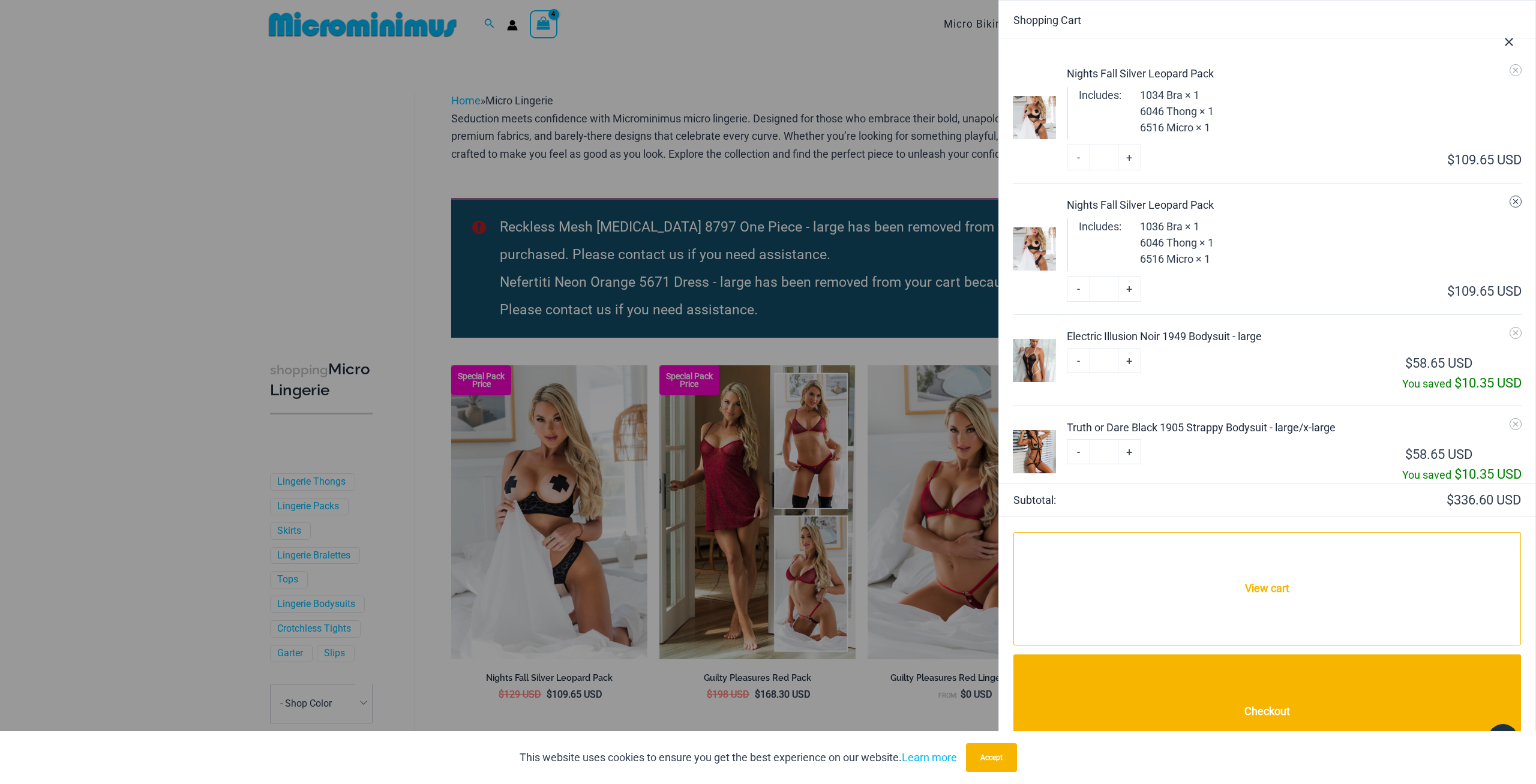
click at [1514, 201] on icon "Remove Nights Fall Silver Leopard Pack from cart" at bounding box center [1516, 201] width 5 height 5
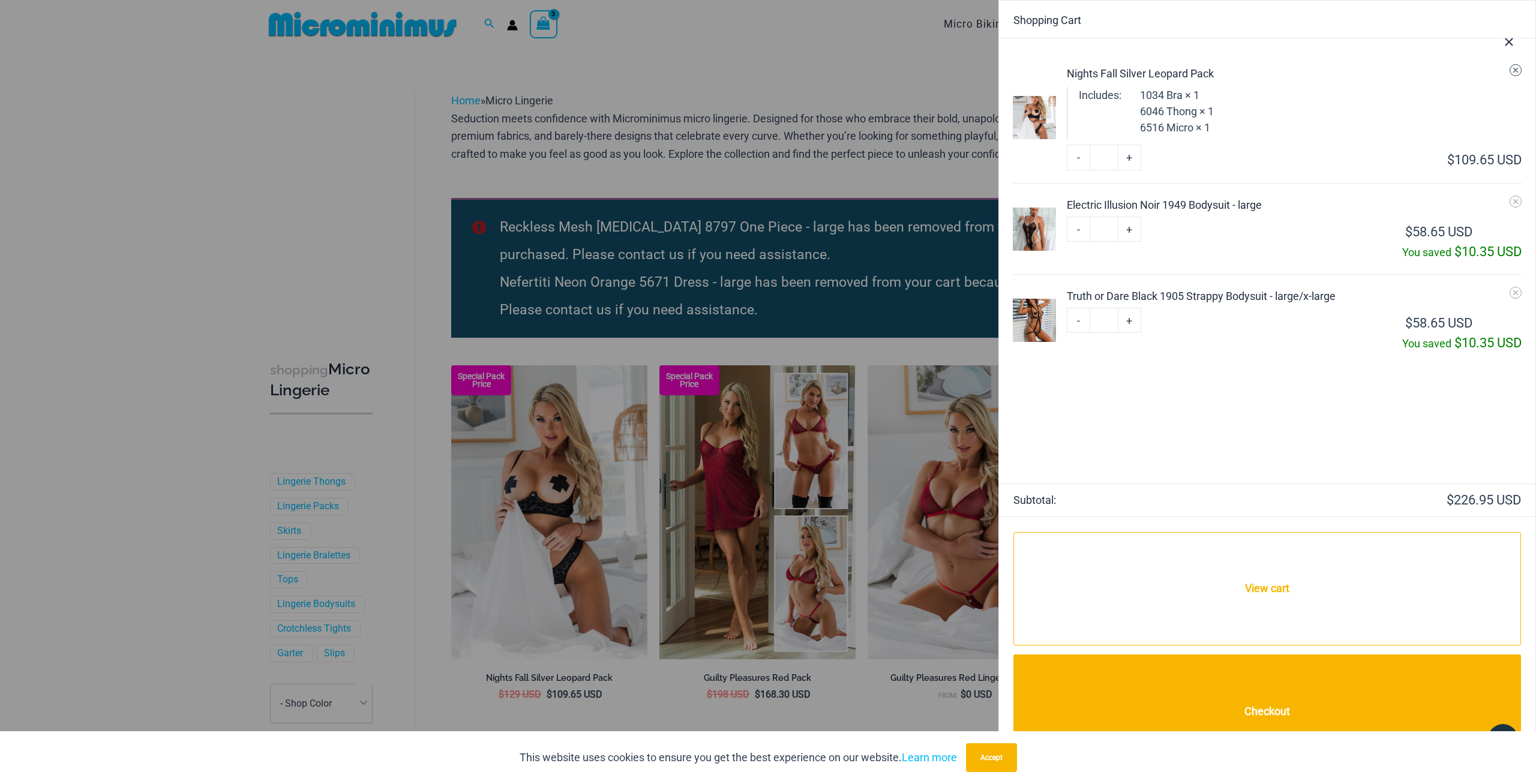
click at [1514, 72] on icon "Remove Nights Fall Silver Leopard Pack from cart" at bounding box center [1516, 70] width 8 height 8
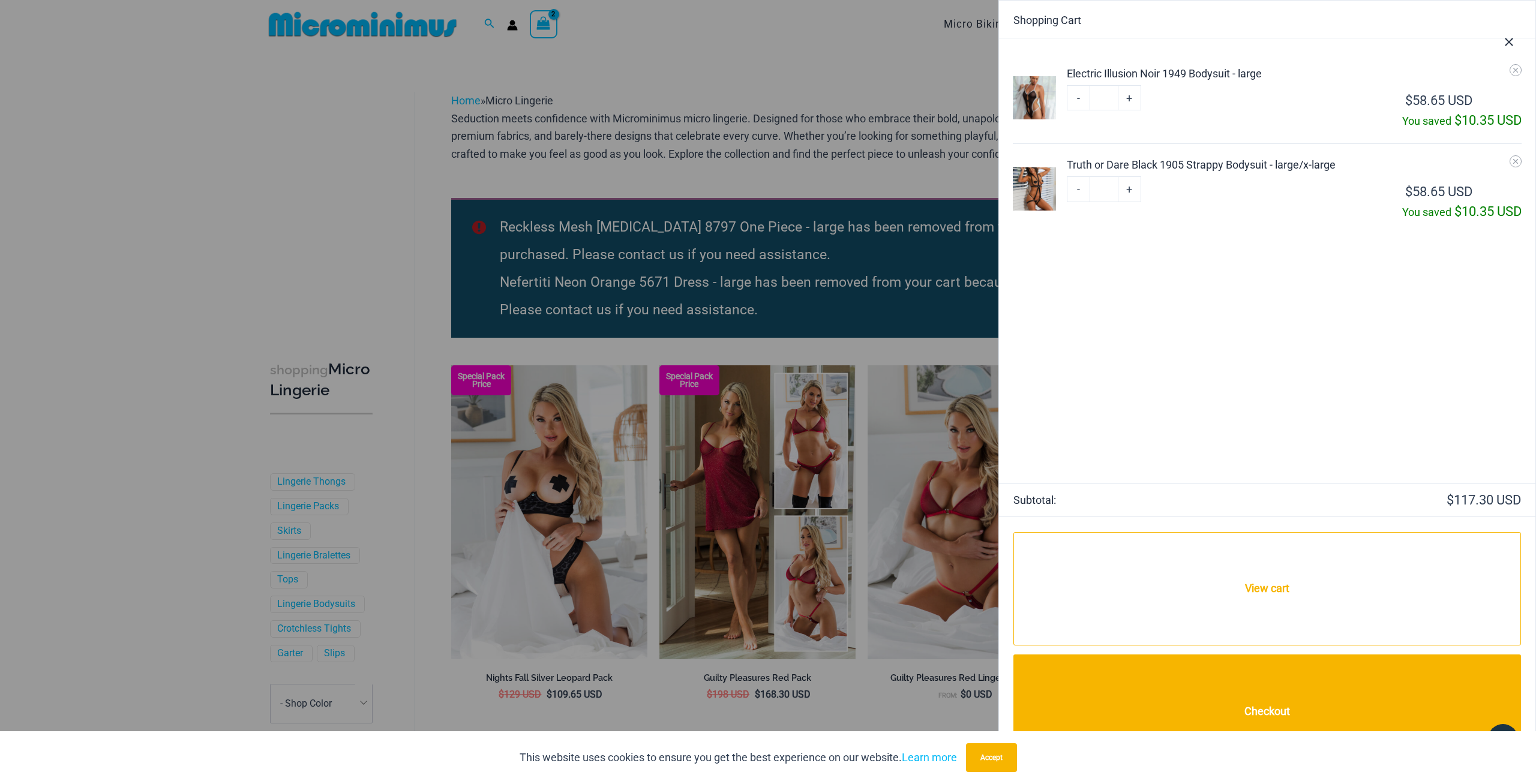
click at [562, 509] on div at bounding box center [768, 392] width 1536 height 784
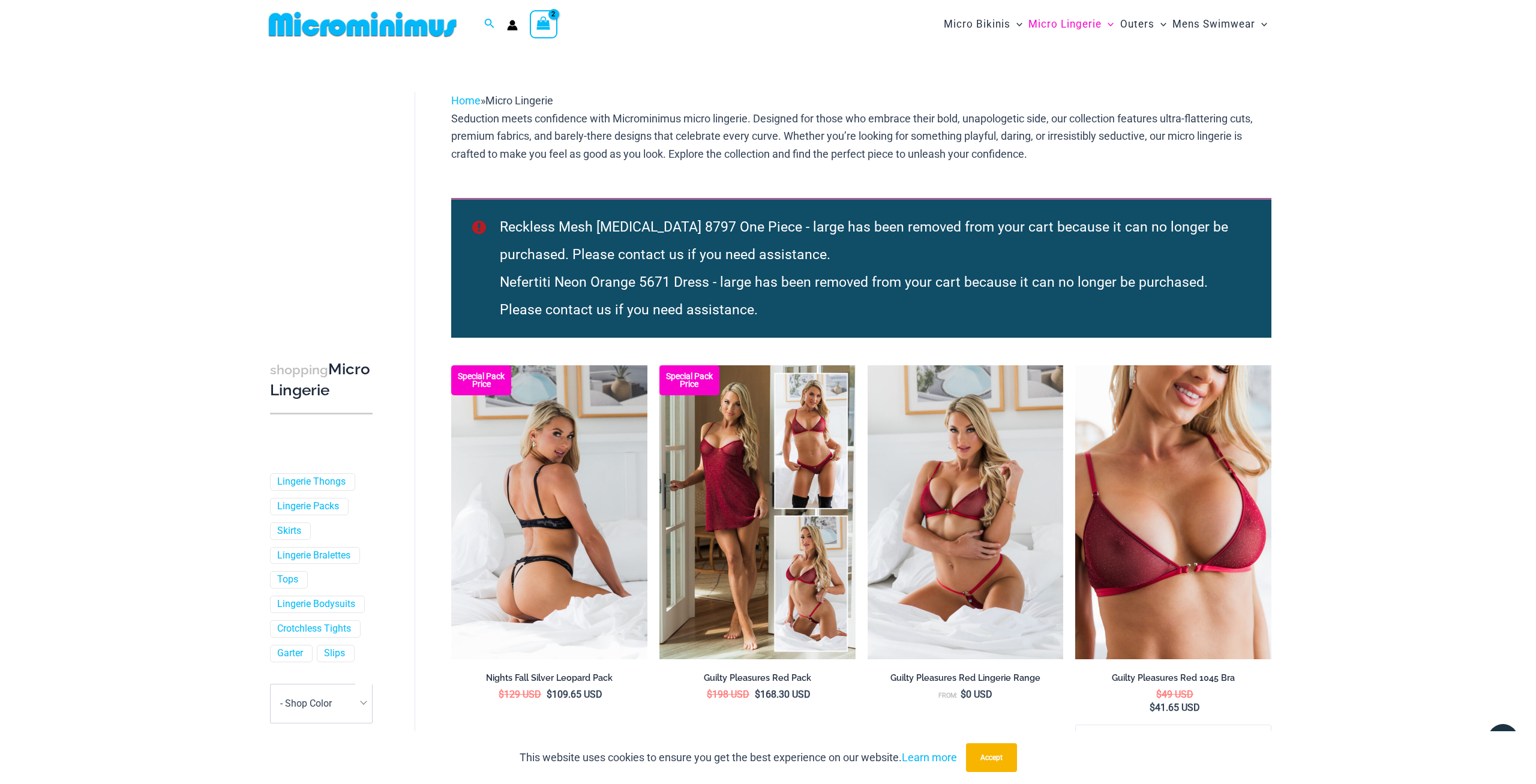
click at [567, 518] on img at bounding box center [549, 512] width 197 height 294
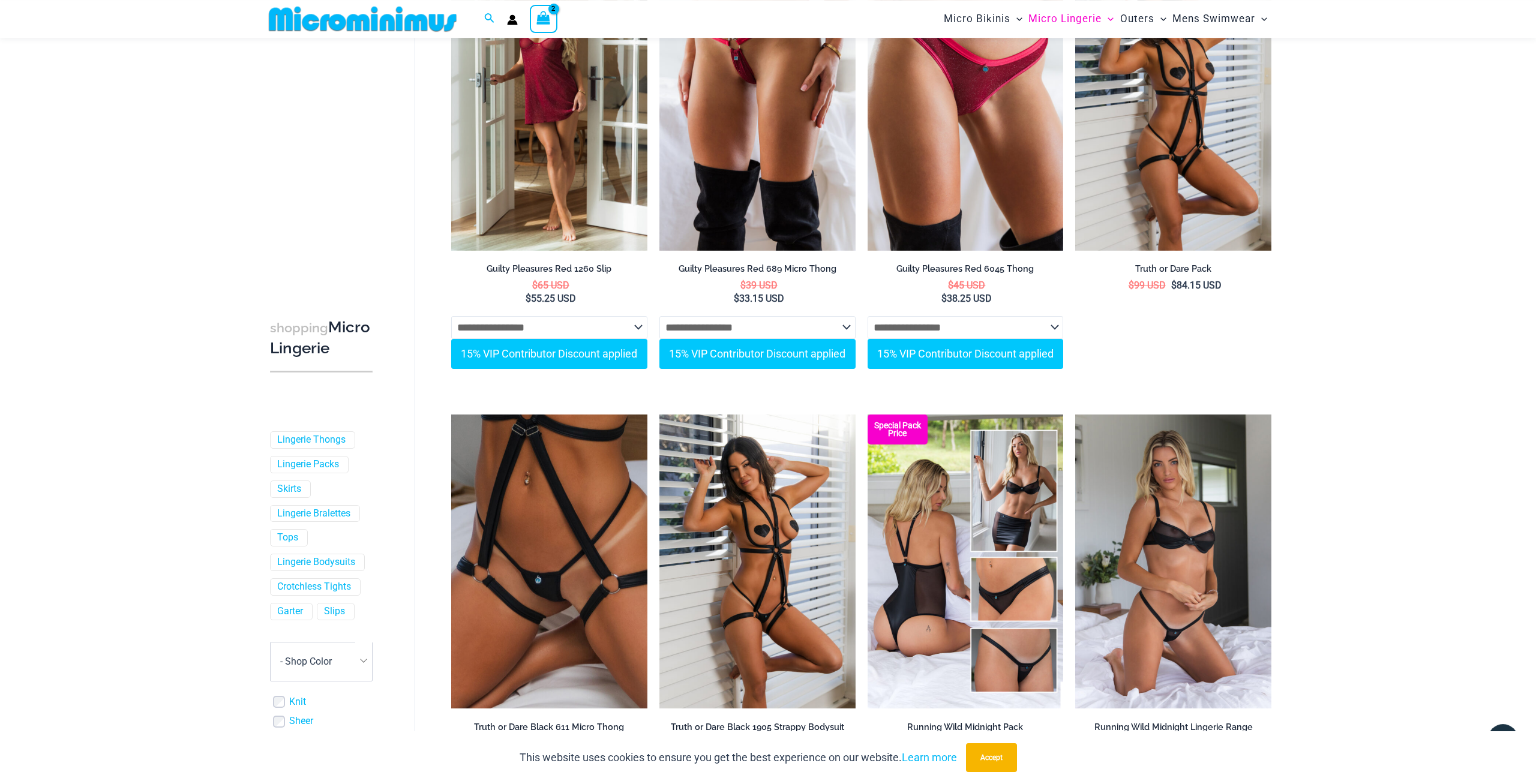
scroll to position [979, 0]
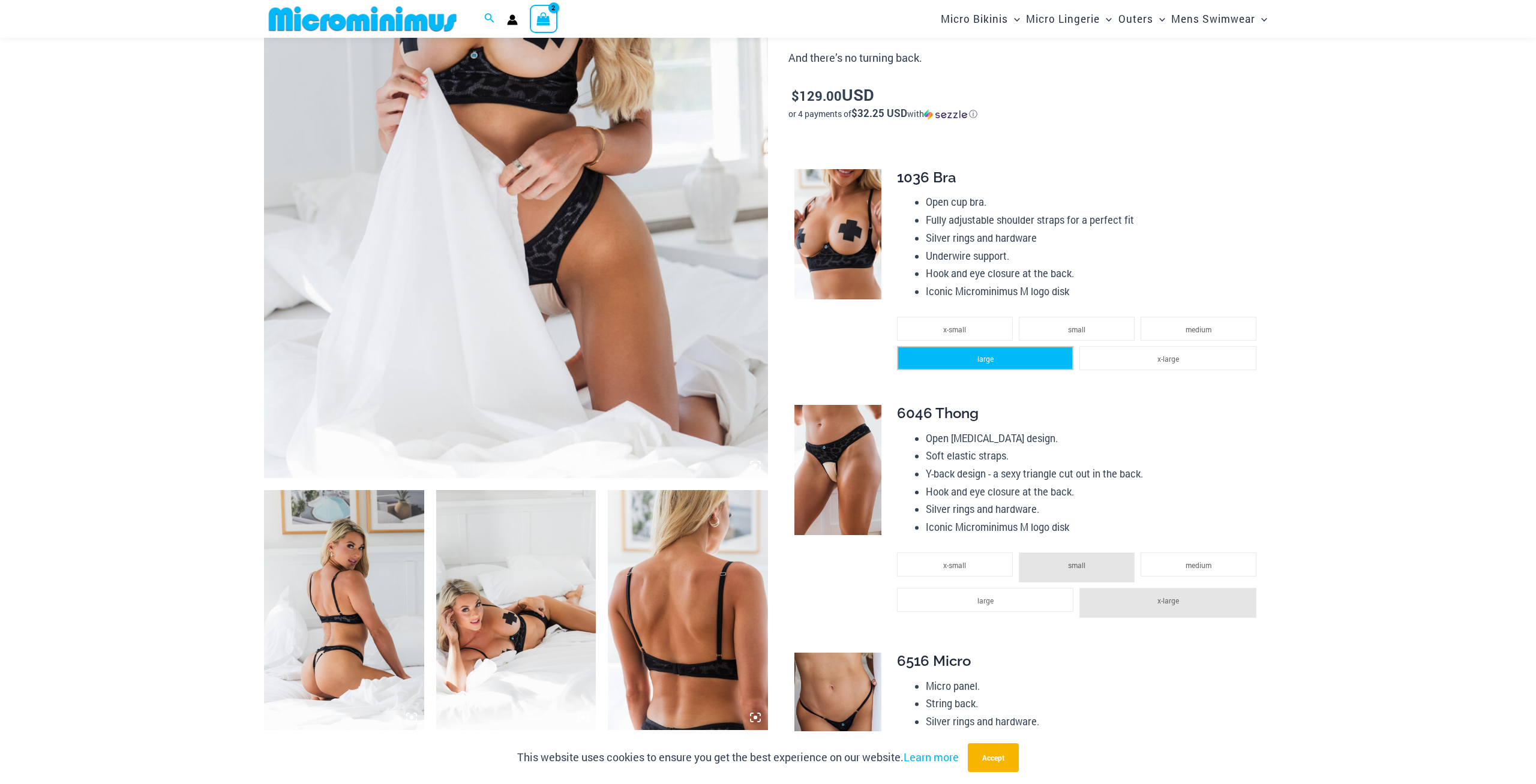
scroll to position [351, 0]
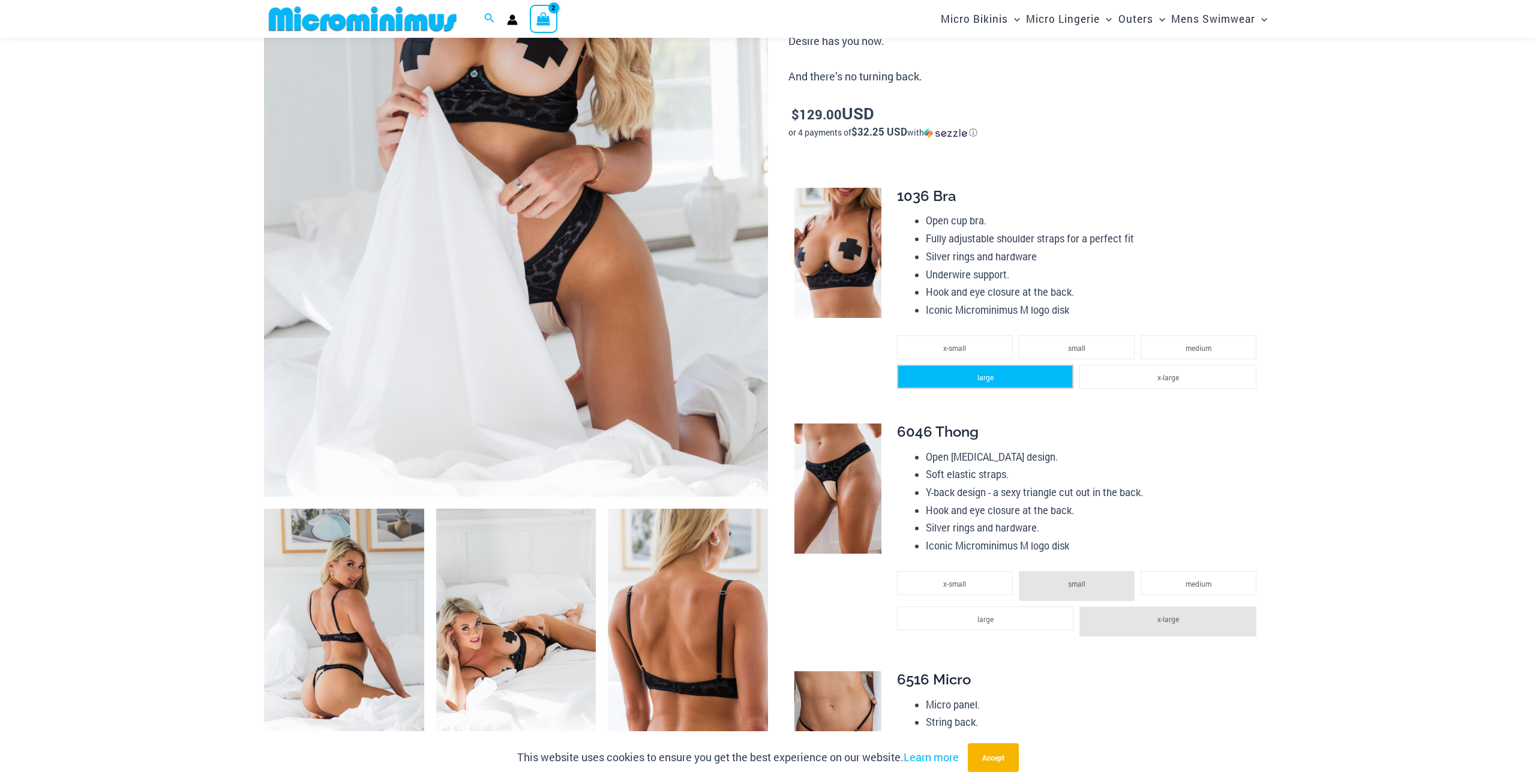
click at [1027, 380] on li "large" at bounding box center [985, 377] width 177 height 24
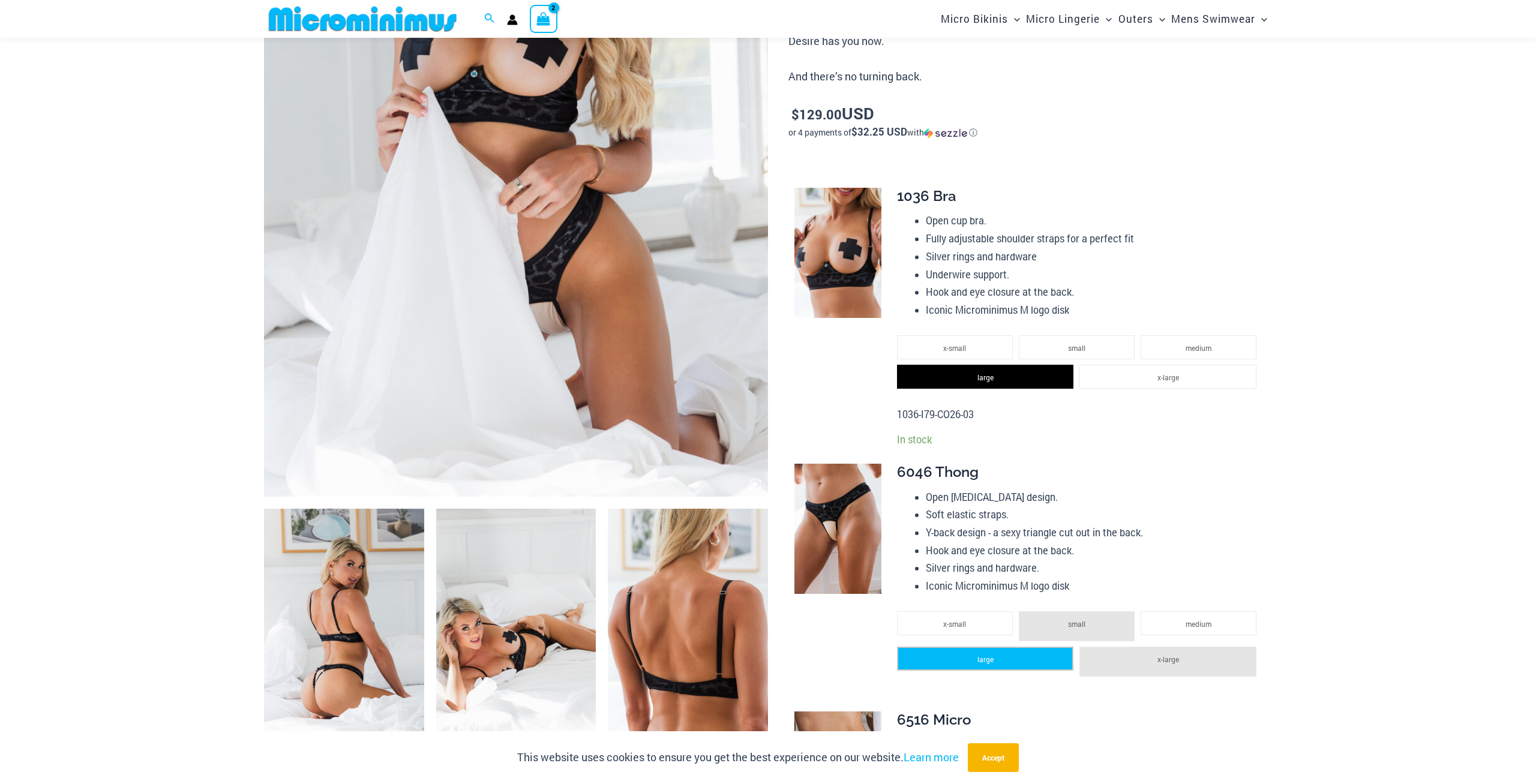
click at [1021, 664] on li "large" at bounding box center [985, 659] width 177 height 24
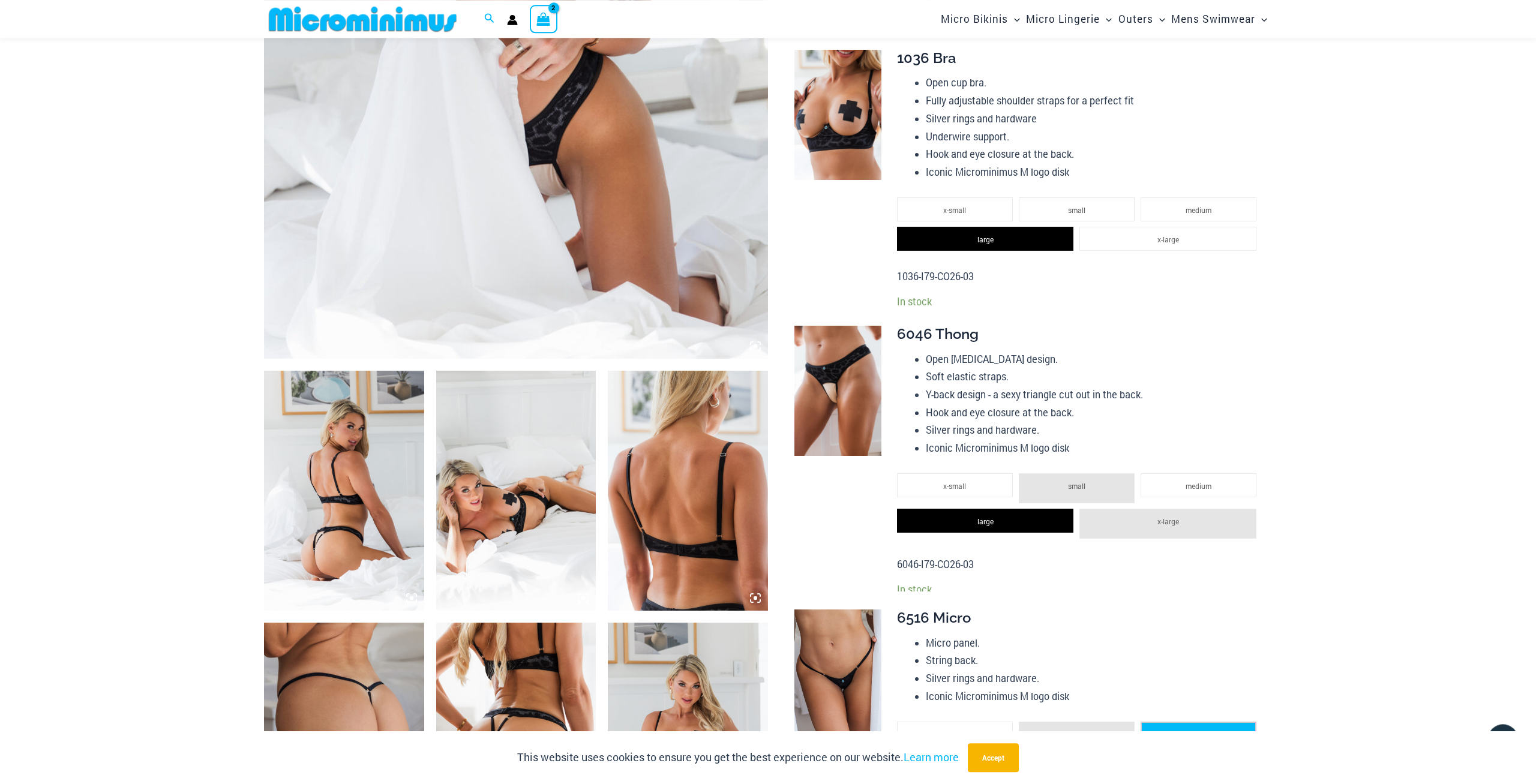
scroll to position [663, 0]
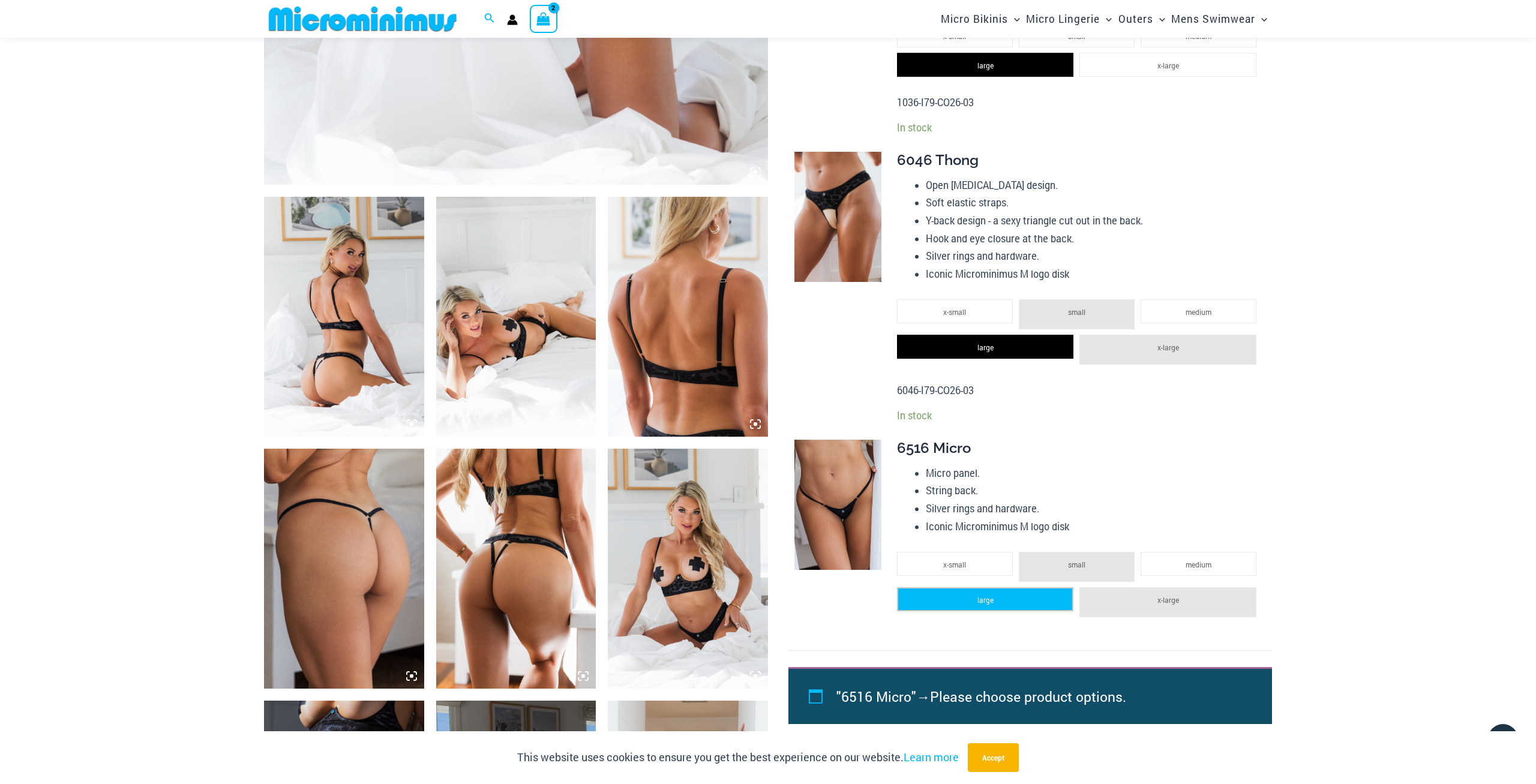
click at [982, 602] on span "large" at bounding box center [985, 600] width 16 height 10
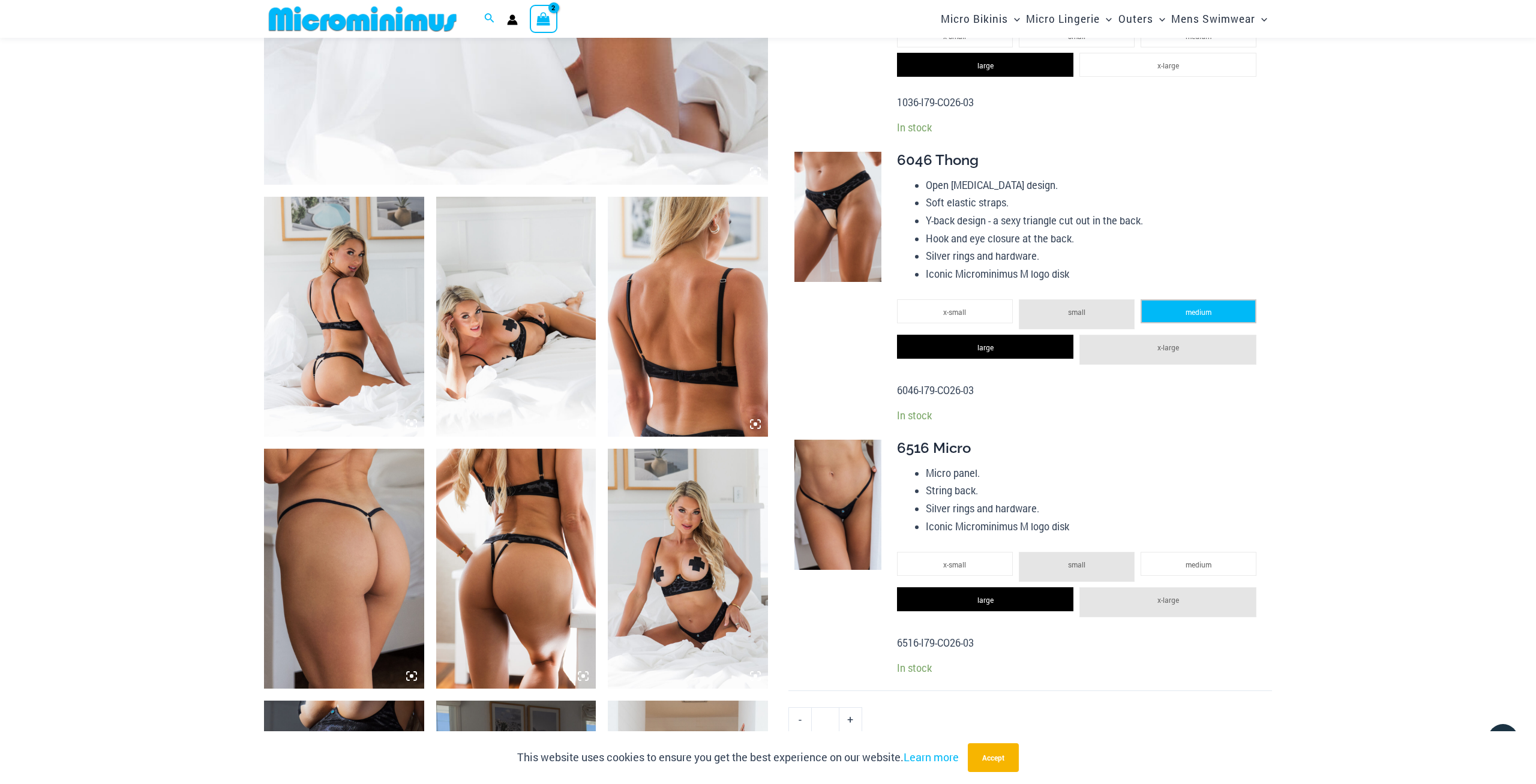
click at [1209, 313] on span "medium" at bounding box center [1199, 312] width 26 height 10
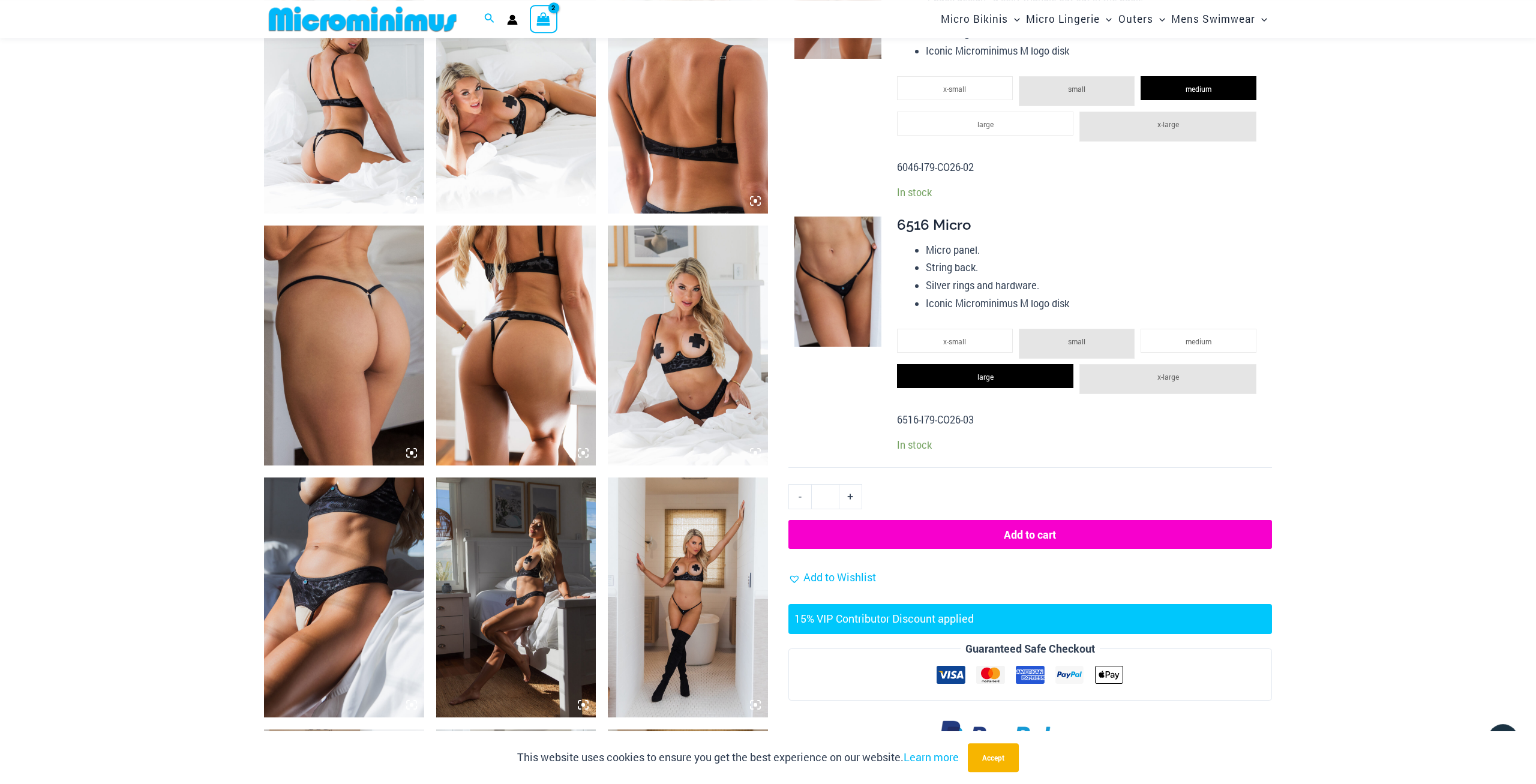
scroll to position [912, 0]
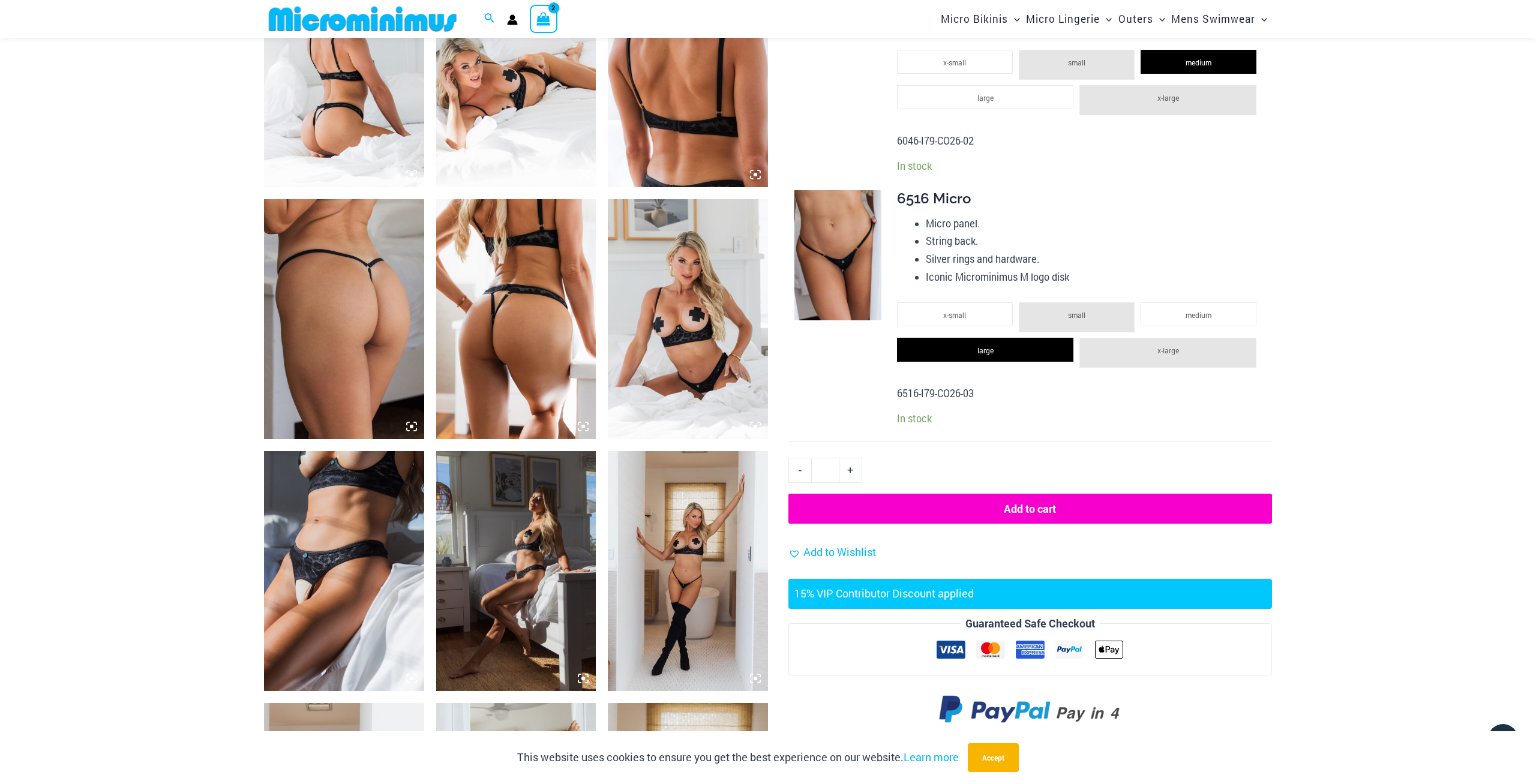
click at [1066, 515] on button "Add to cart" at bounding box center [1030, 508] width 484 height 30
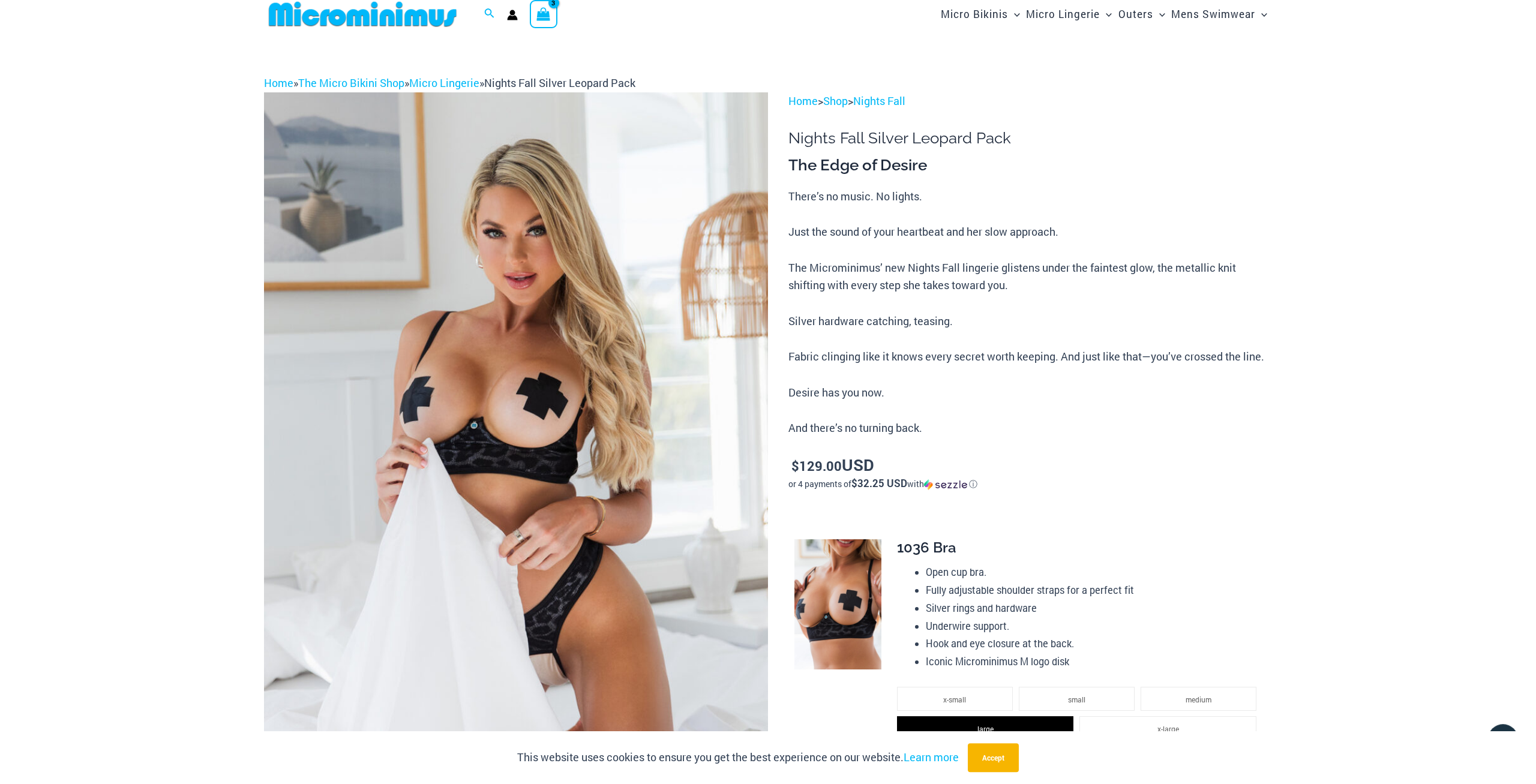
scroll to position [0, 0]
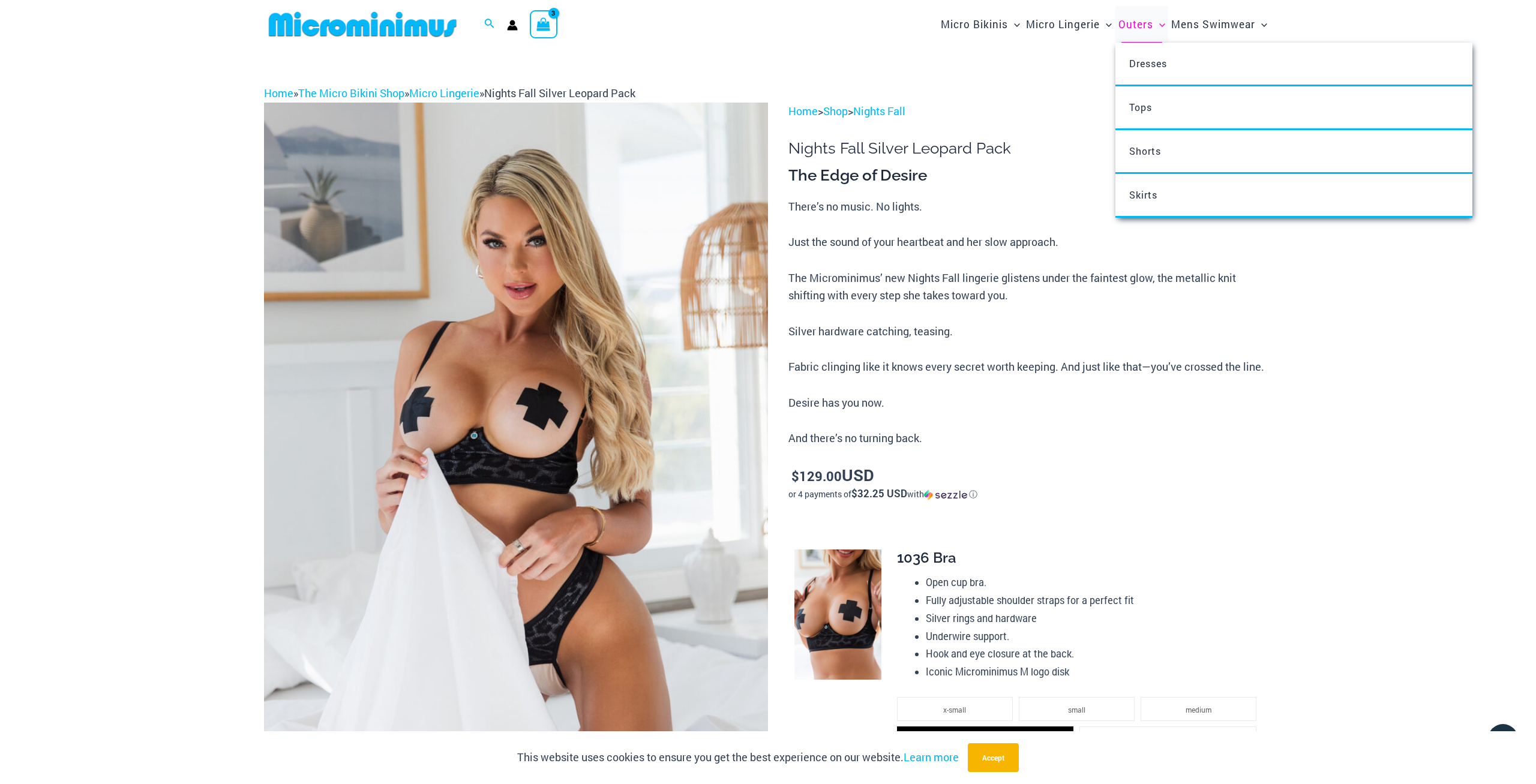
click at [1147, 23] on span "Outers" at bounding box center [1136, 24] width 35 height 30
click at [1140, 22] on span "Outers" at bounding box center [1136, 24] width 35 height 30
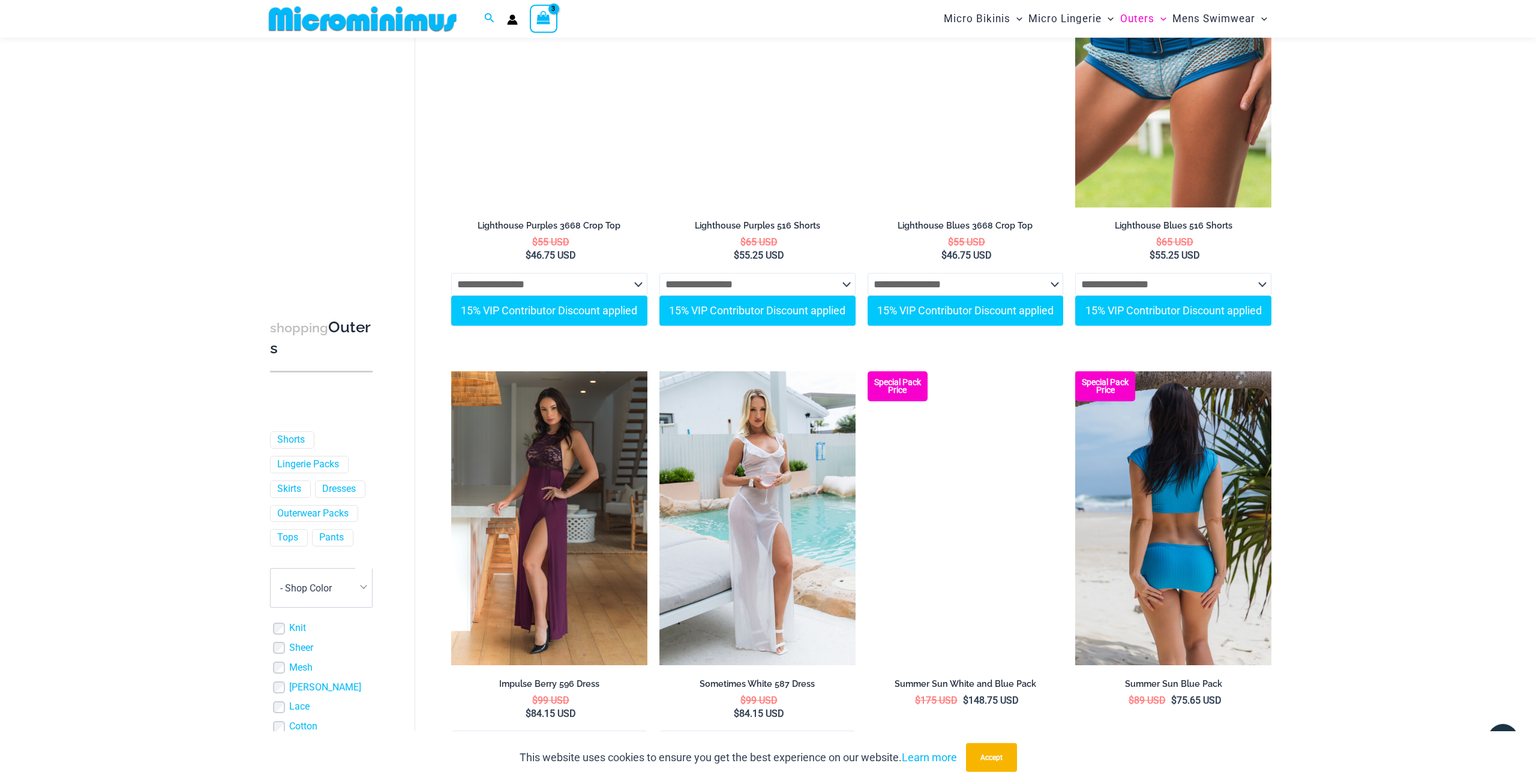
scroll to position [2593, 0]
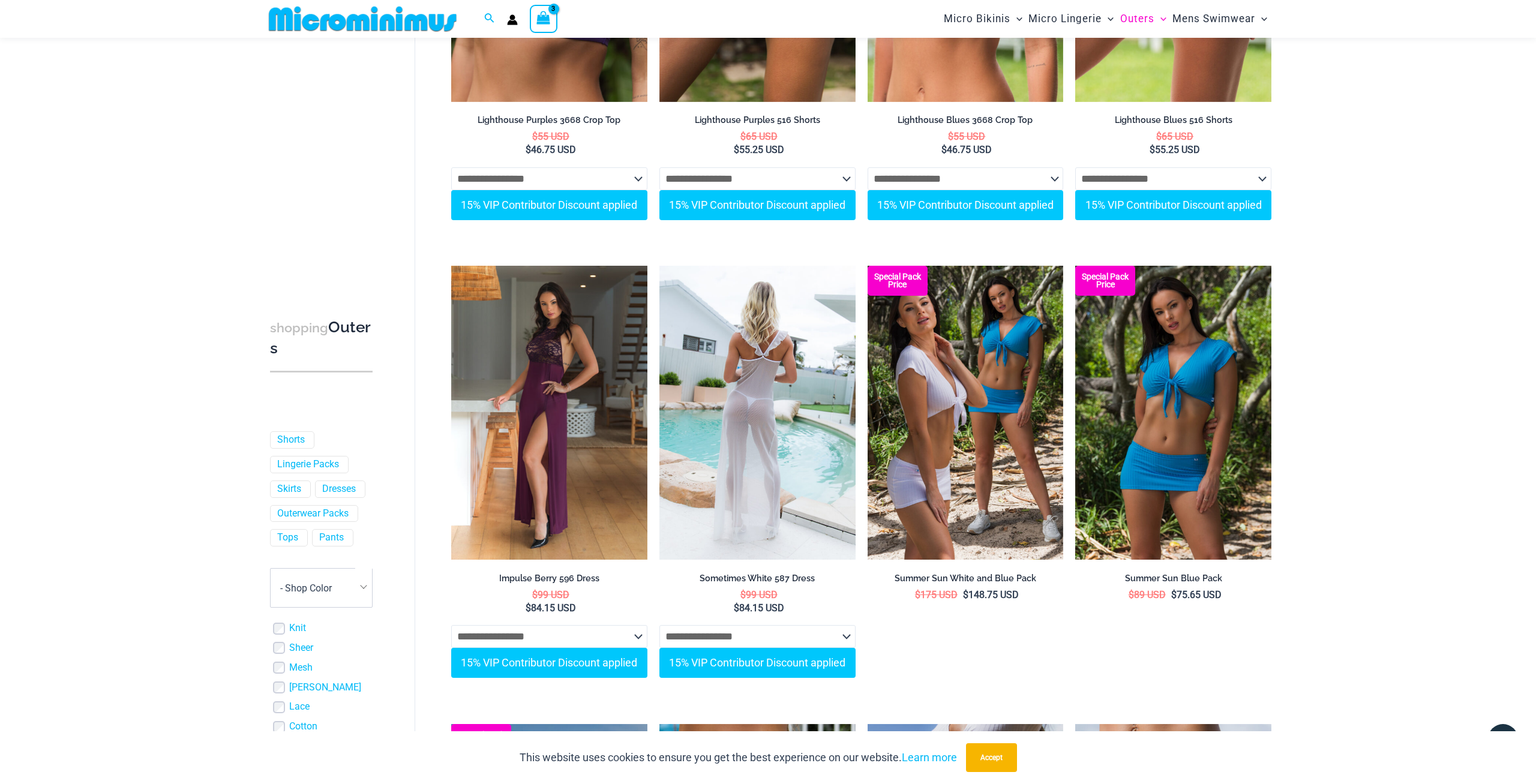
click at [789, 342] on img at bounding box center [758, 412] width 197 height 294
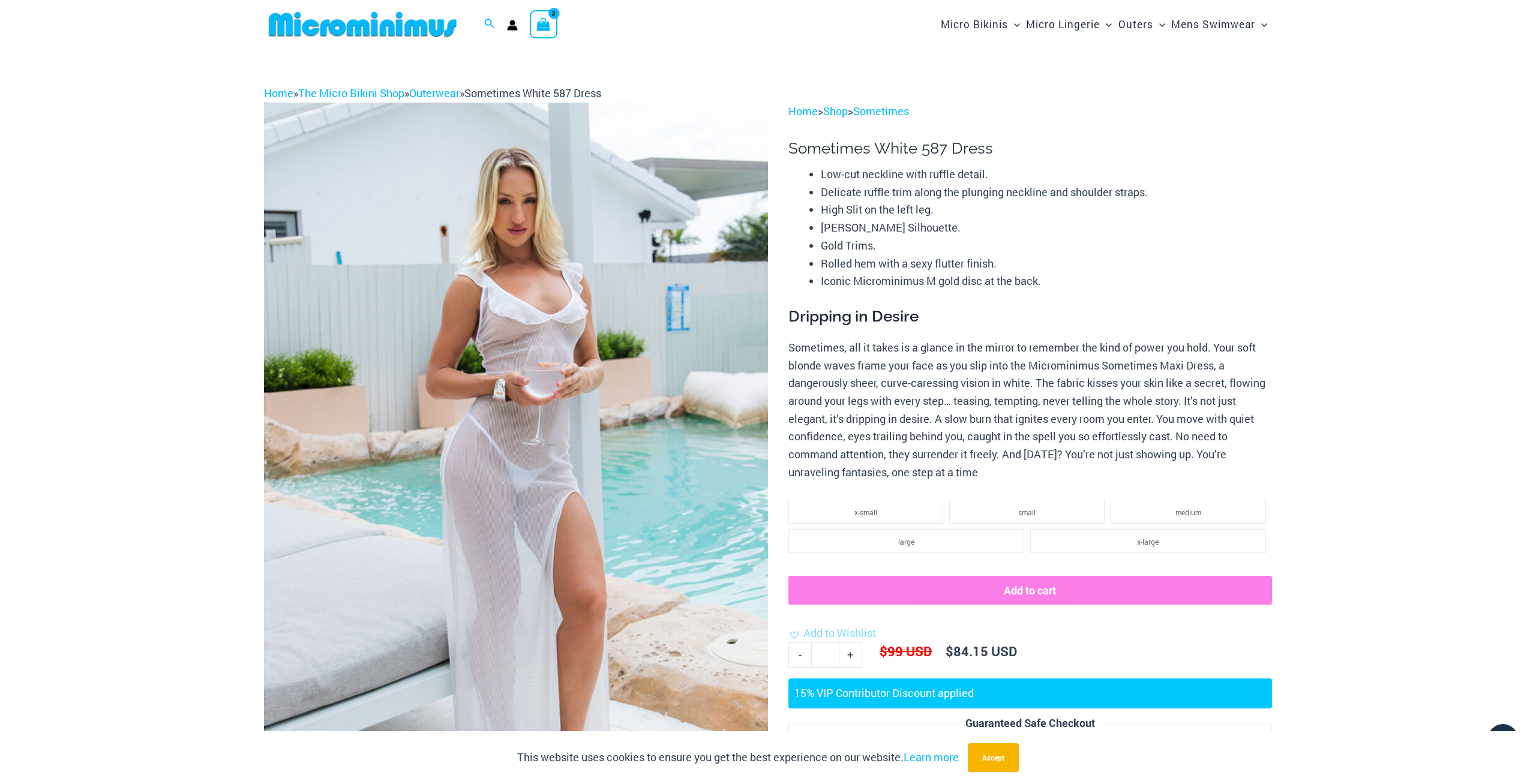
click at [567, 282] on img at bounding box center [516, 481] width 504 height 756
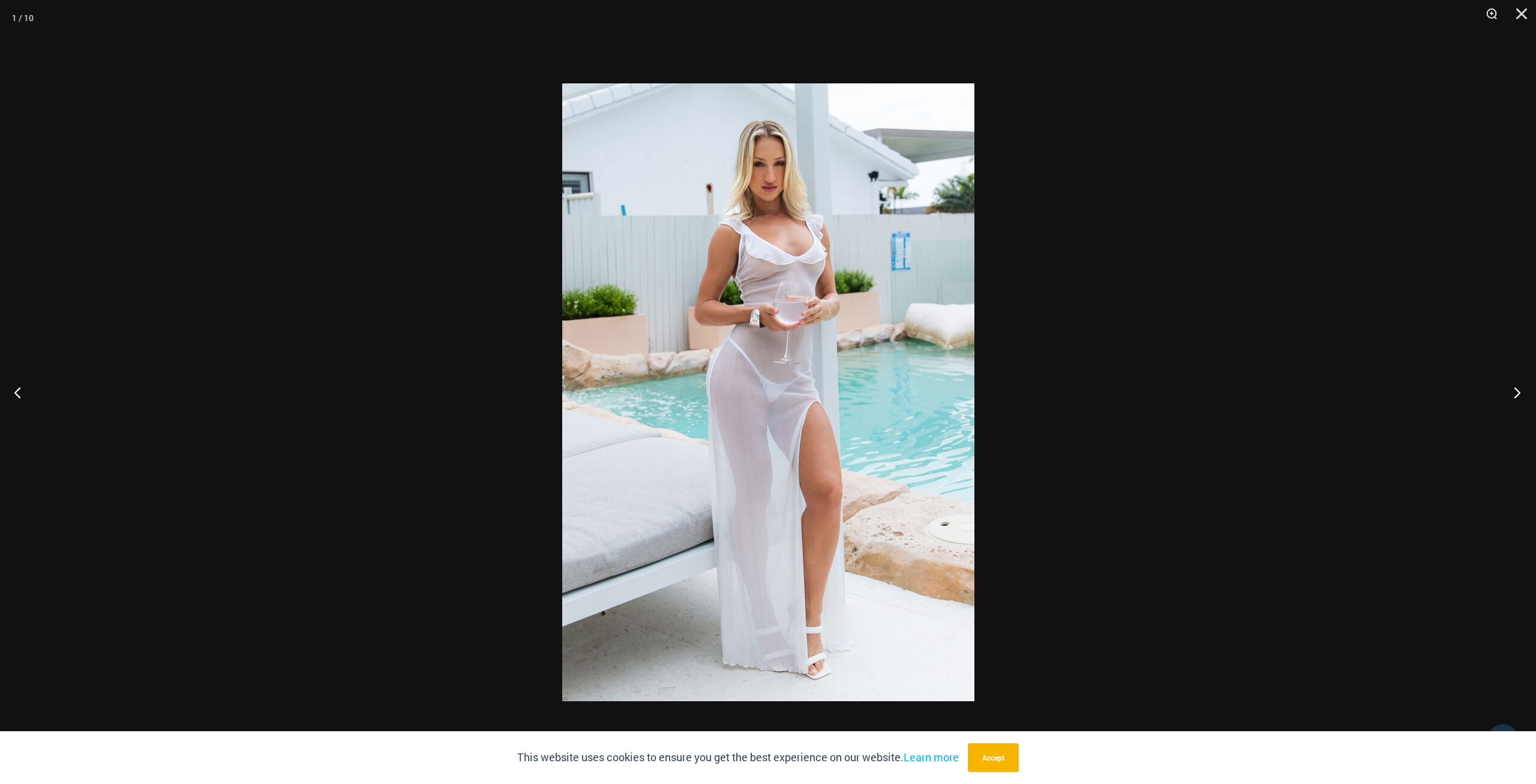
click at [1518, 396] on button "Next" at bounding box center [1514, 392] width 45 height 60
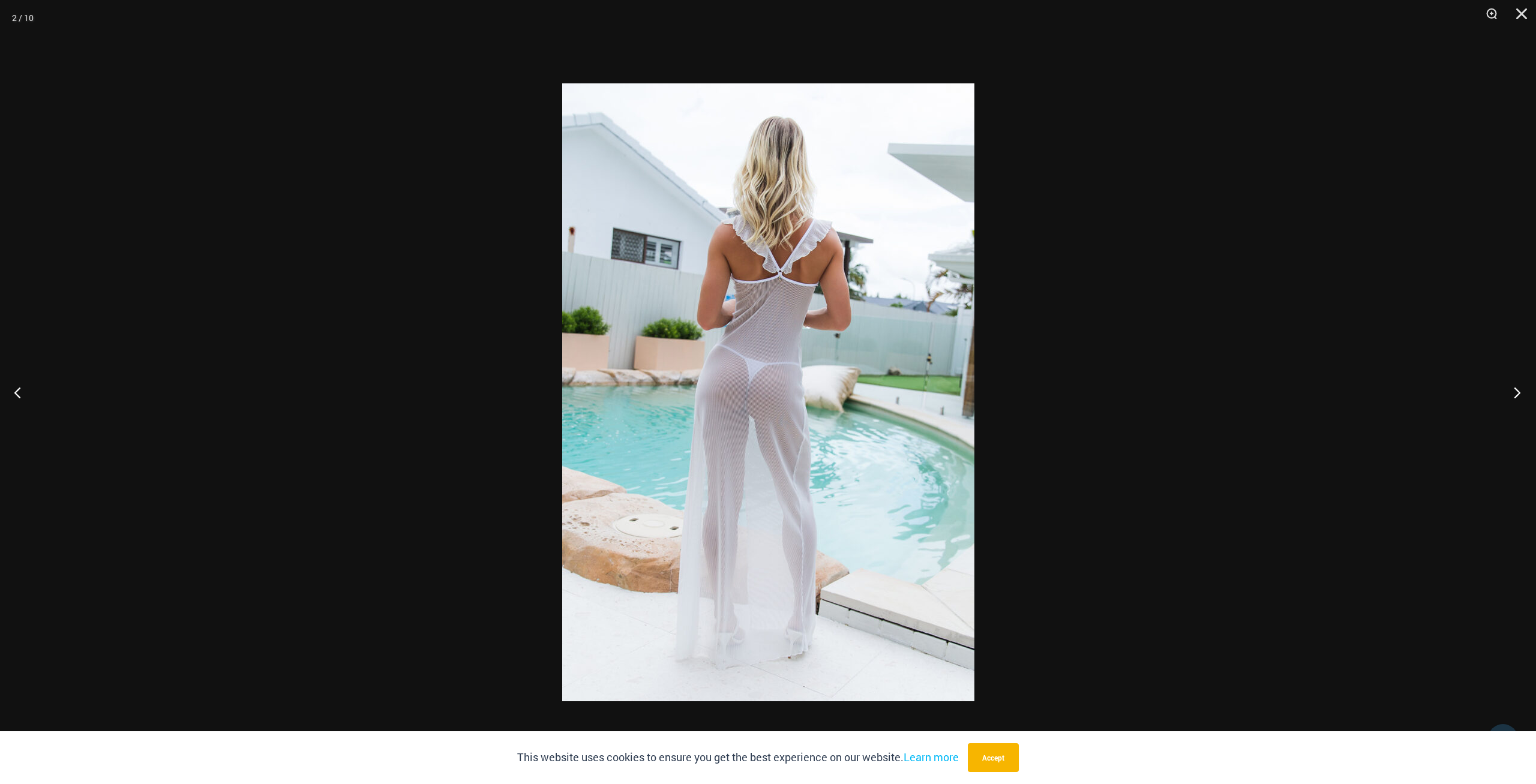
click at [1518, 396] on button "Next" at bounding box center [1514, 392] width 45 height 60
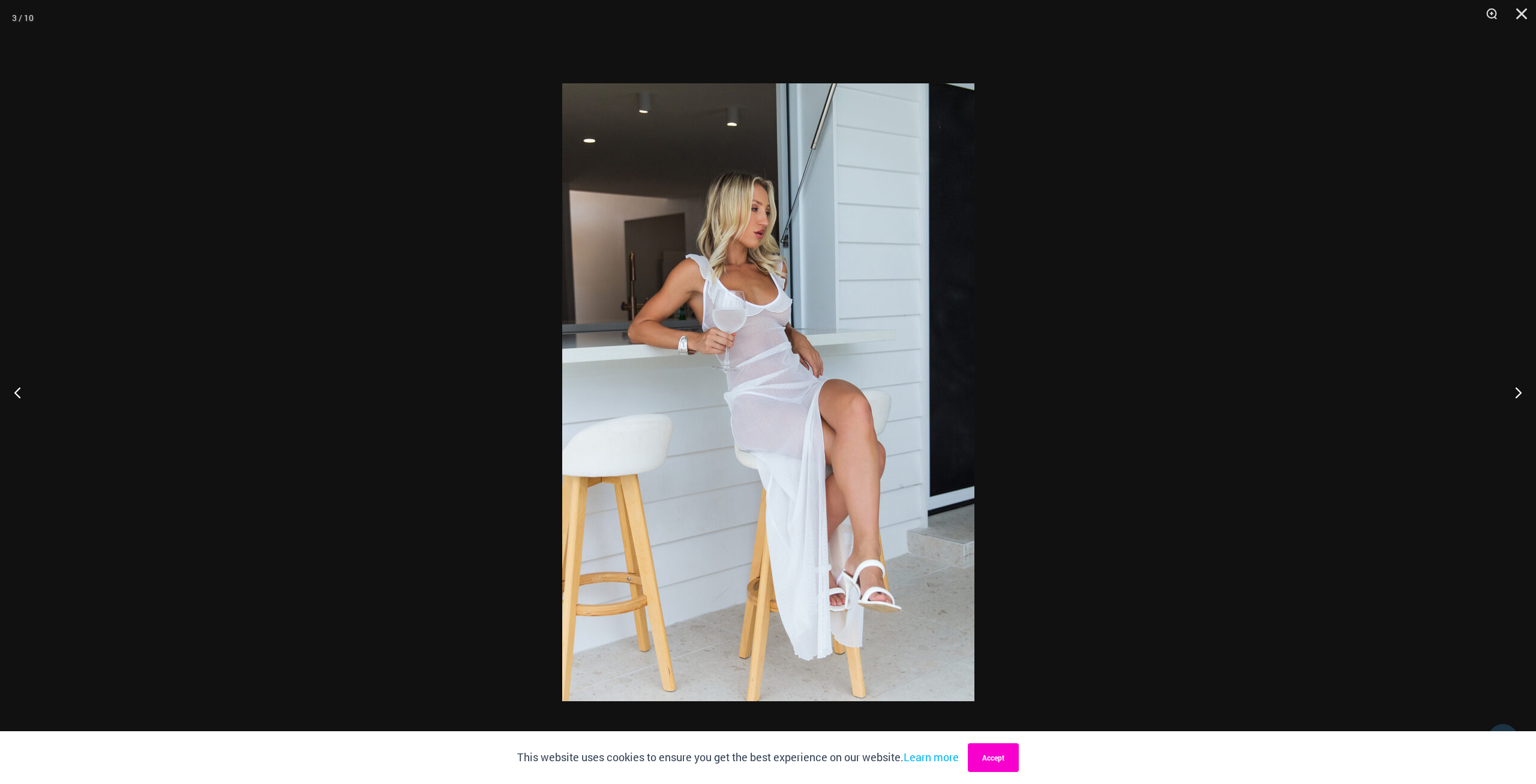
click at [1005, 754] on button "Accept" at bounding box center [994, 758] width 51 height 29
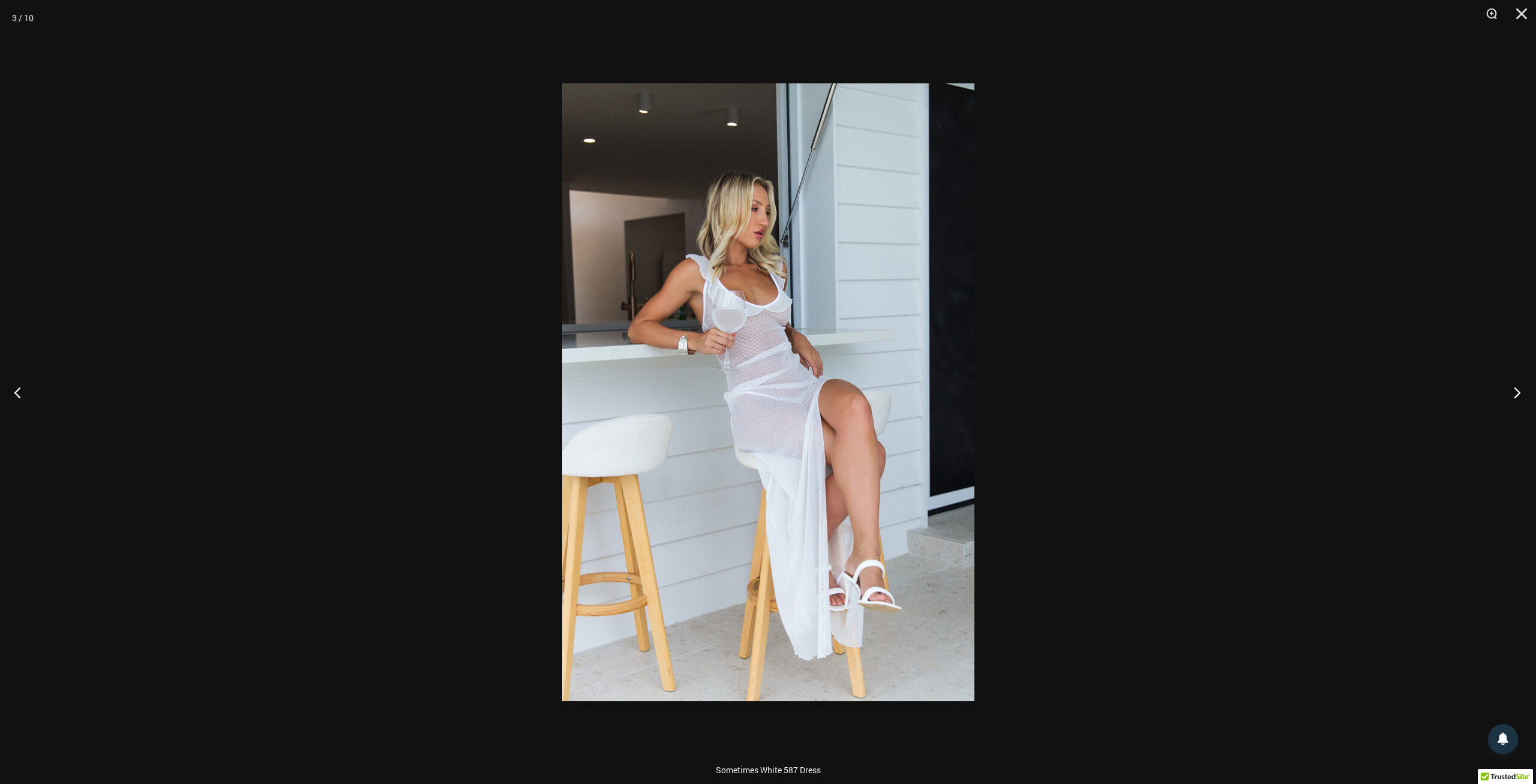
click at [1517, 392] on button "Next" at bounding box center [1514, 392] width 45 height 60
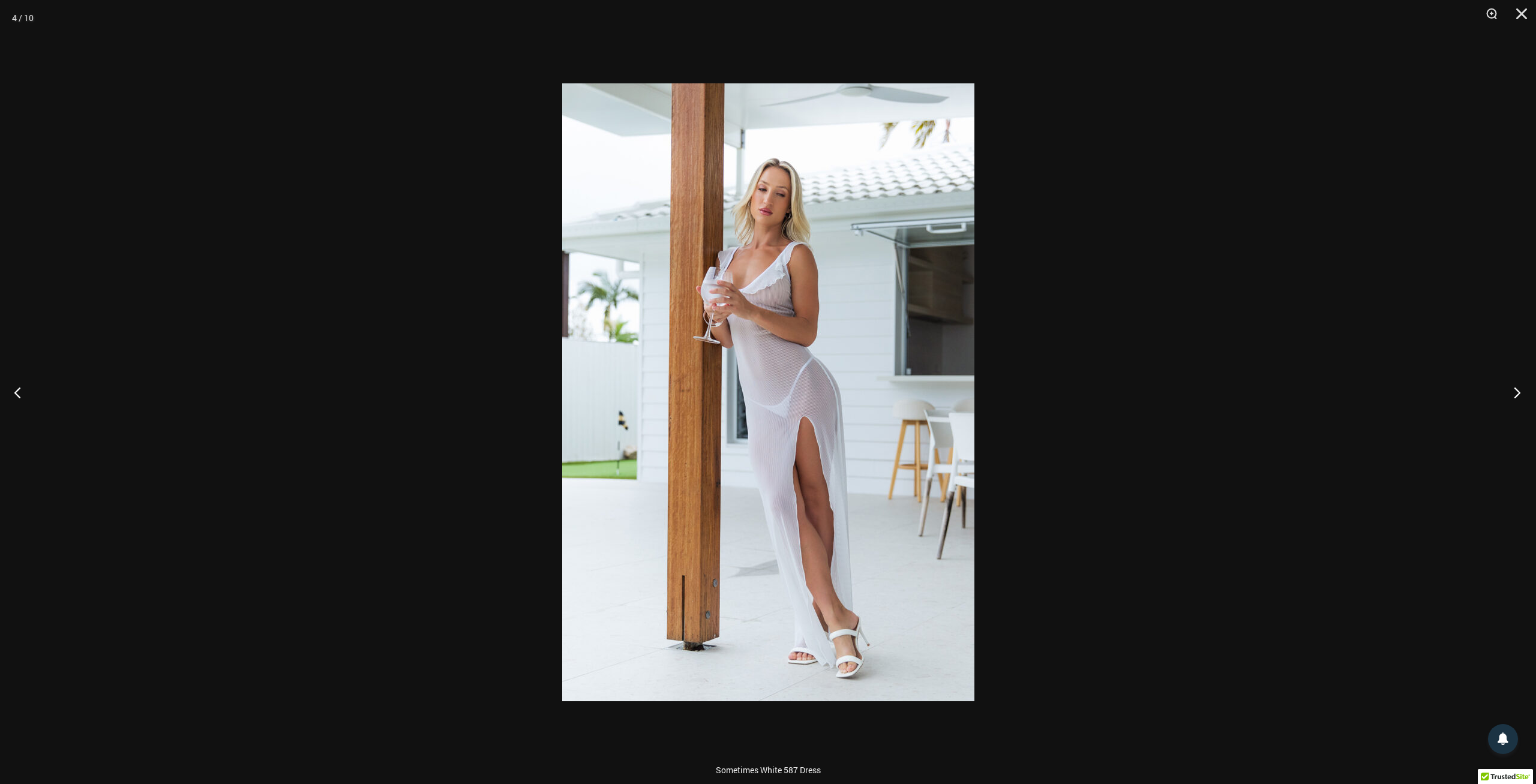
click at [1517, 391] on button "Next" at bounding box center [1514, 392] width 45 height 60
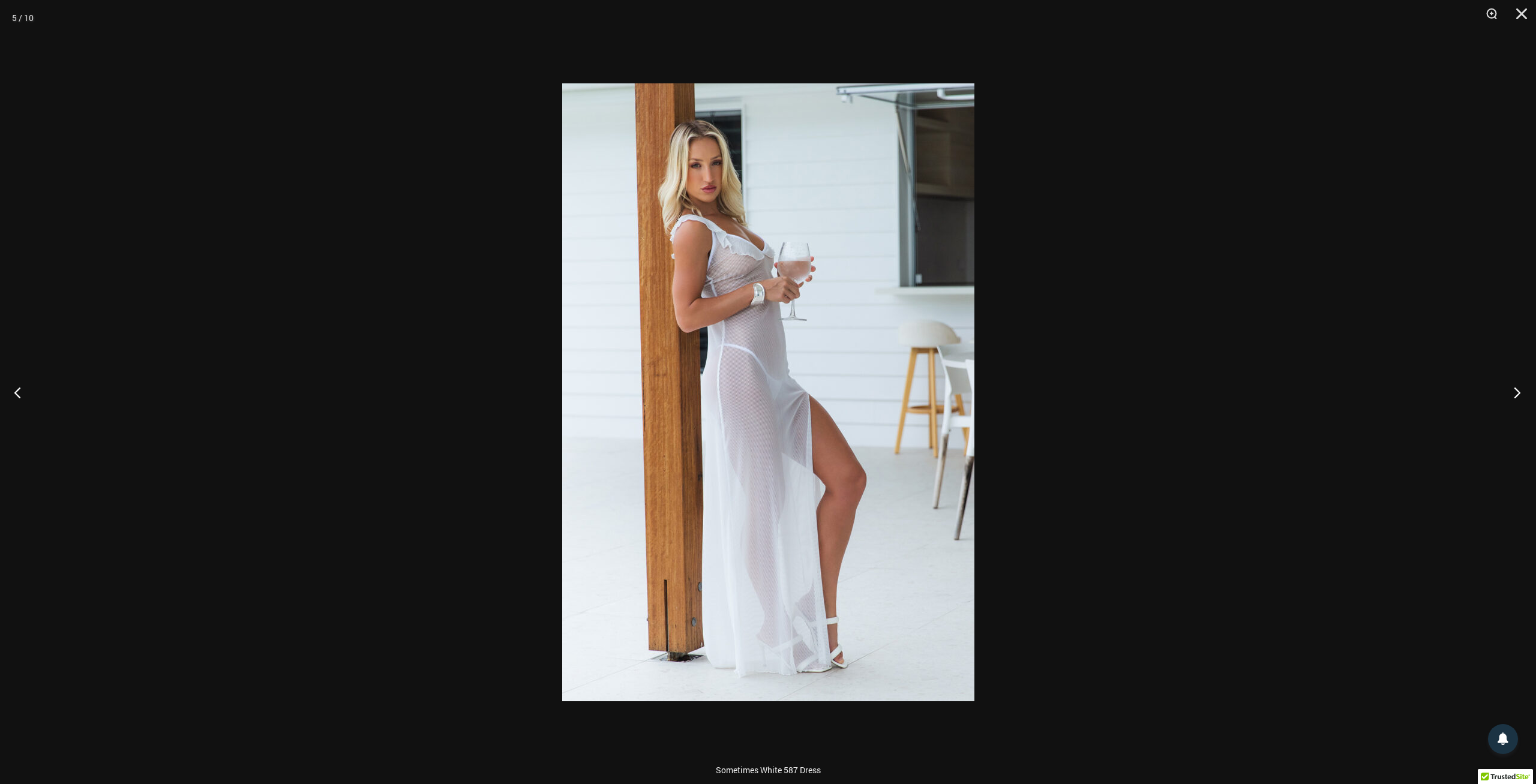
click at [1517, 391] on button "Next" at bounding box center [1514, 392] width 45 height 60
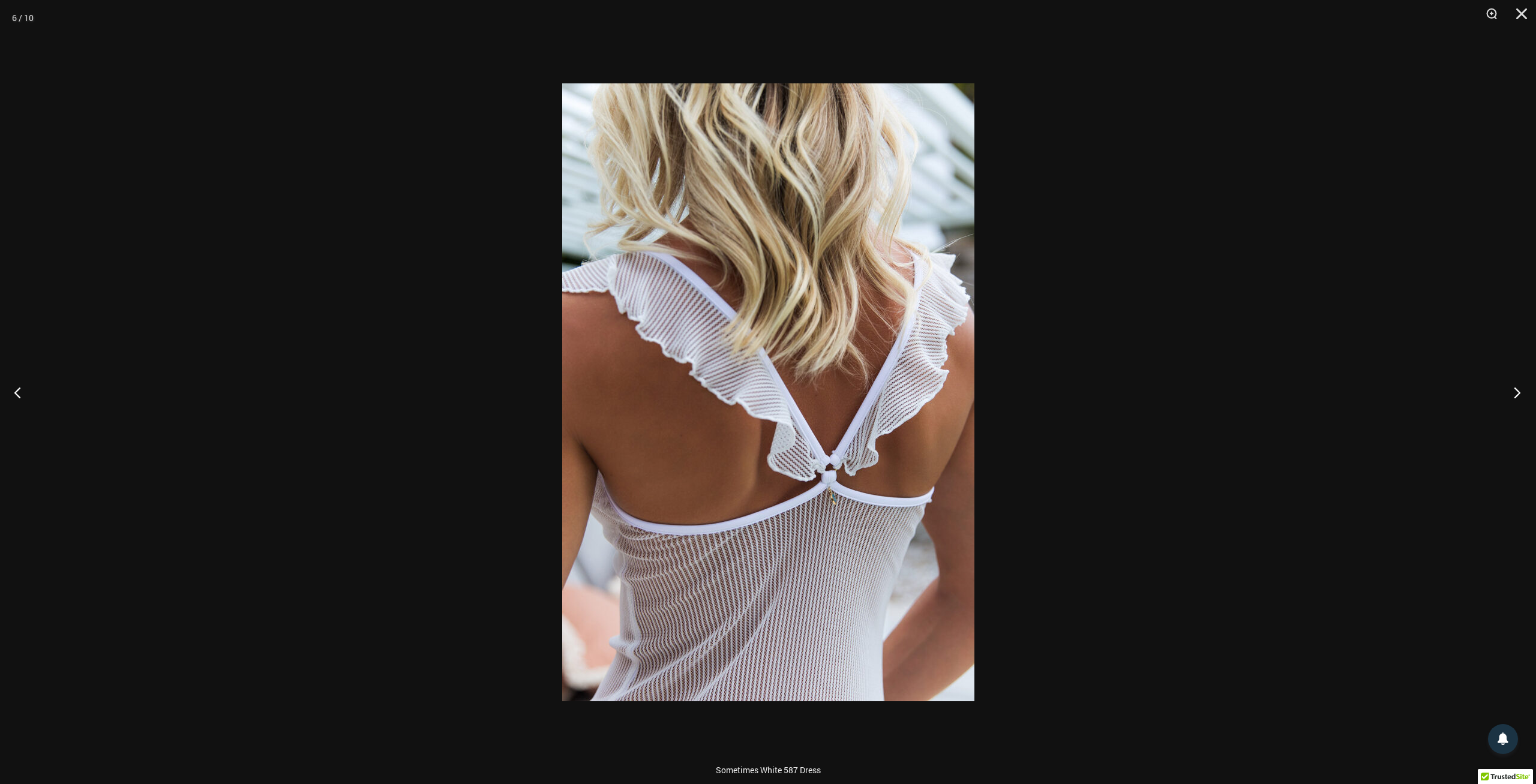
click at [1517, 391] on button "Next" at bounding box center [1514, 392] width 45 height 60
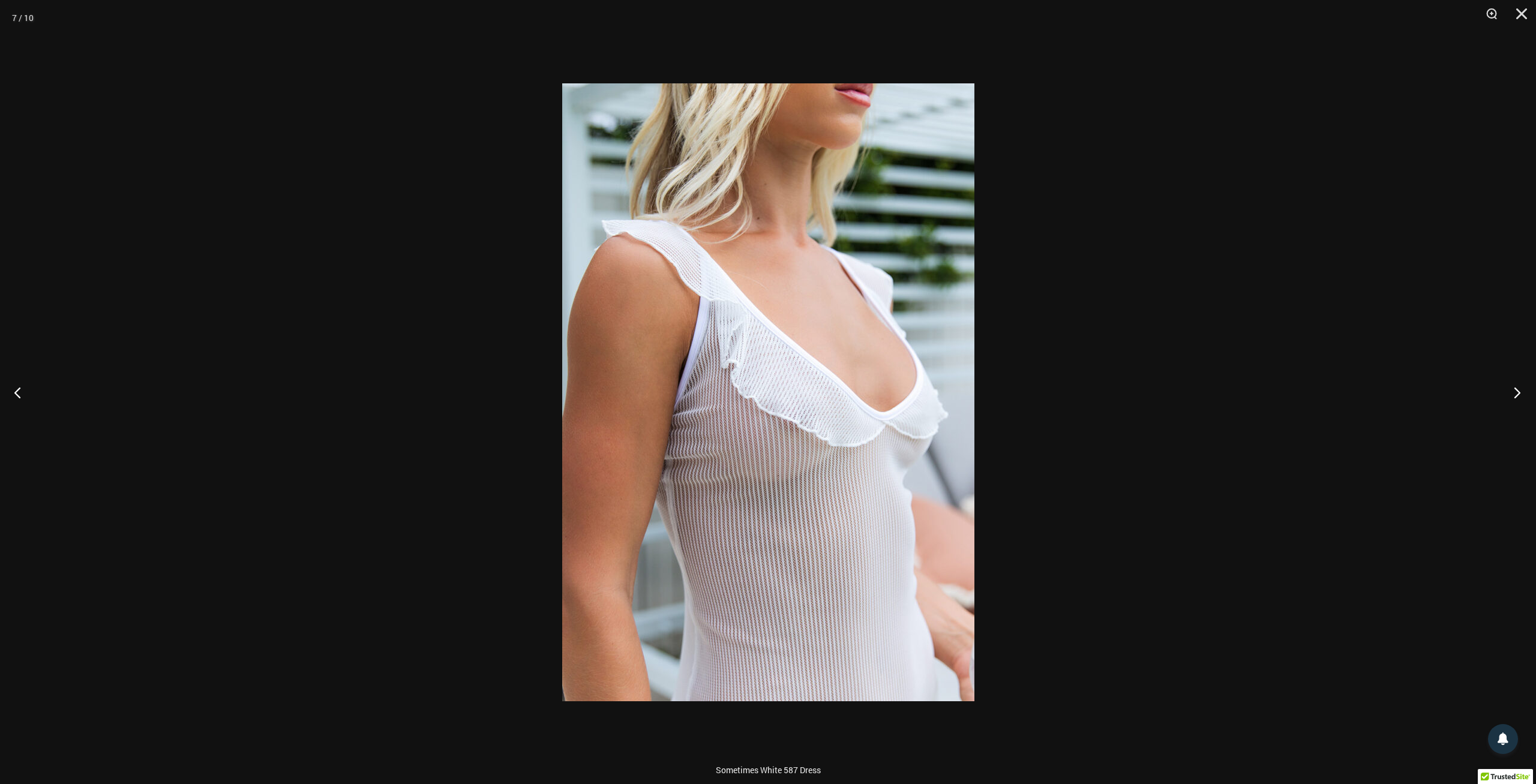
click at [1517, 391] on button "Next" at bounding box center [1514, 392] width 45 height 60
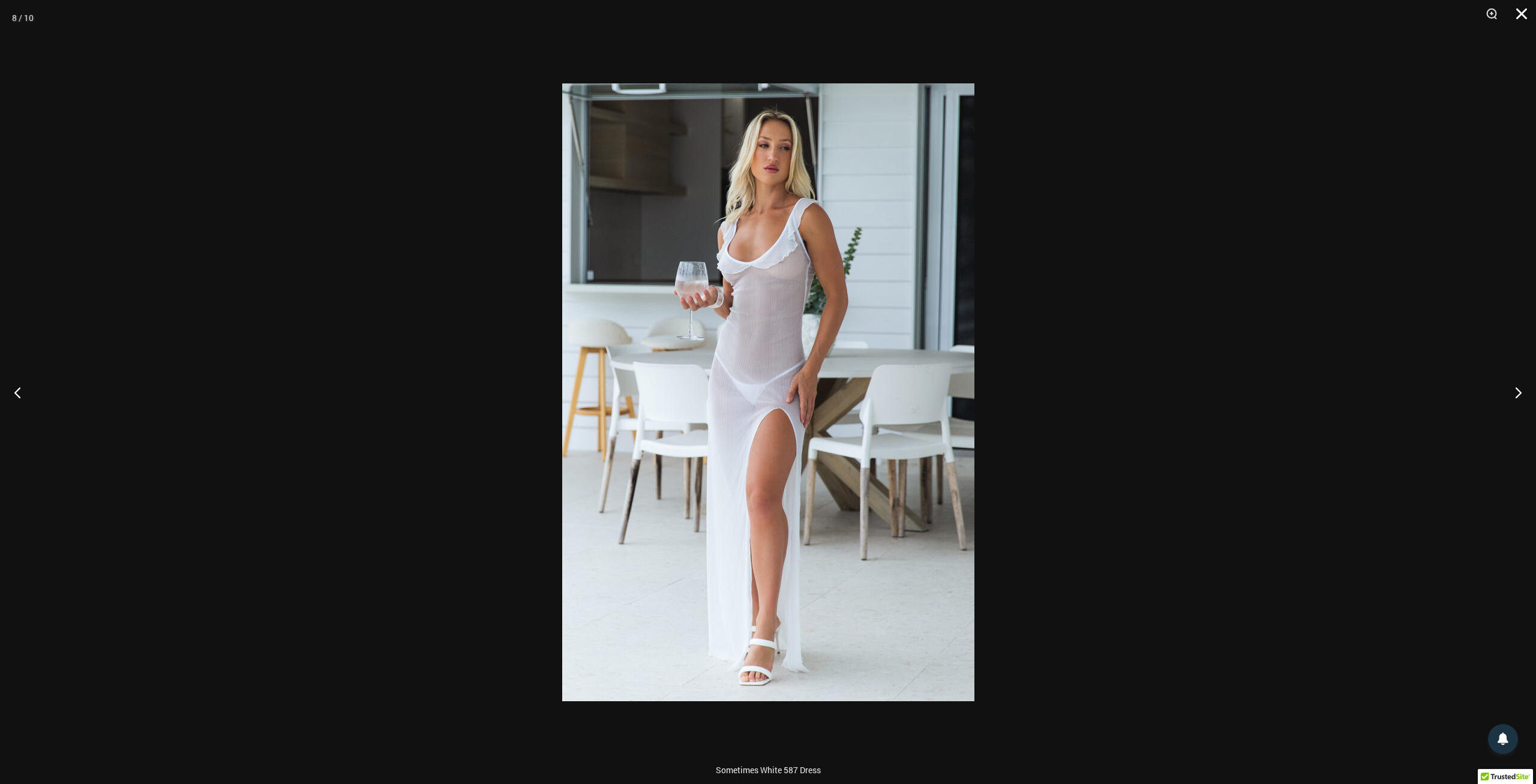
click at [1520, 10] on button "Close" at bounding box center [1518, 18] width 30 height 36
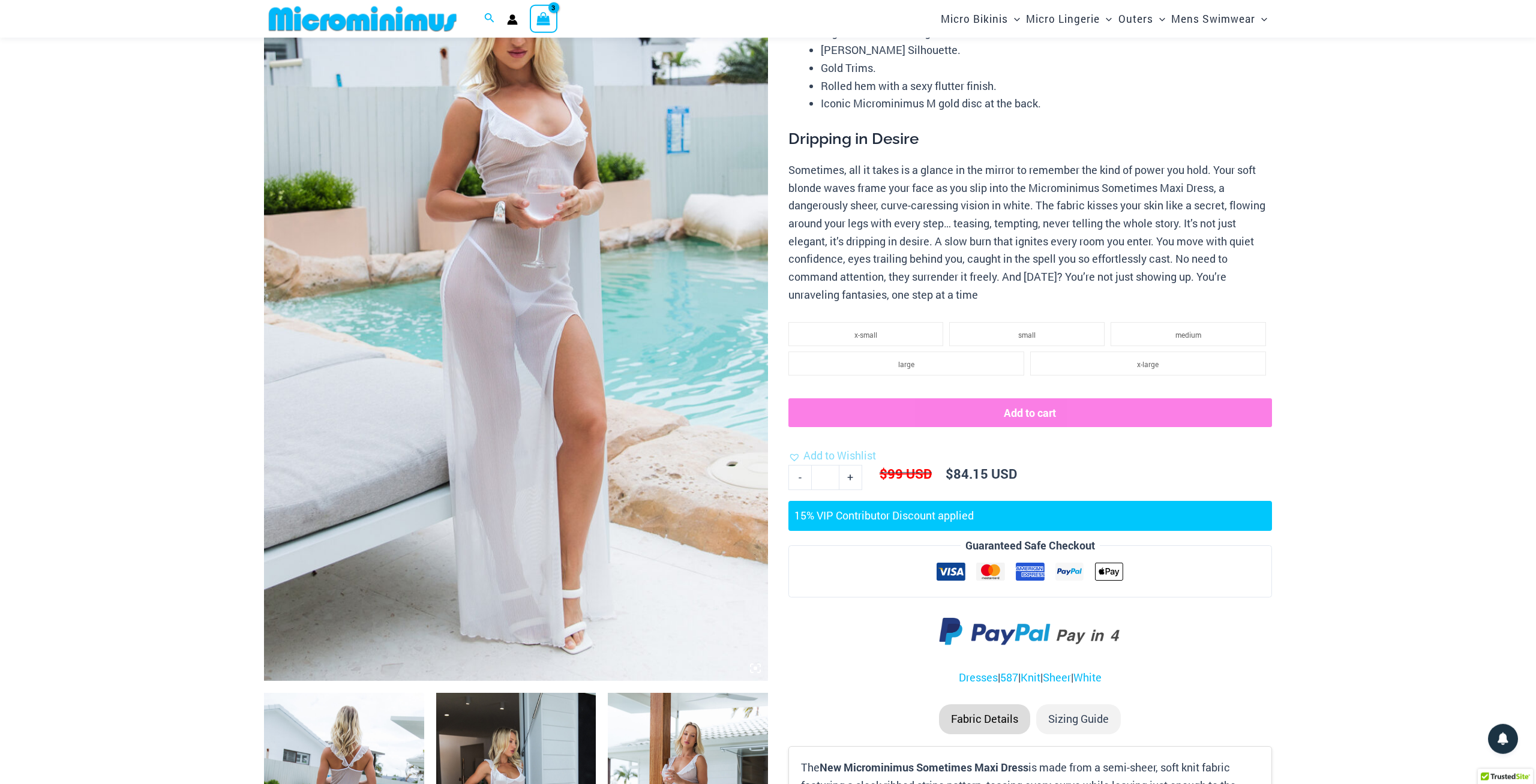
scroll to position [178, 0]
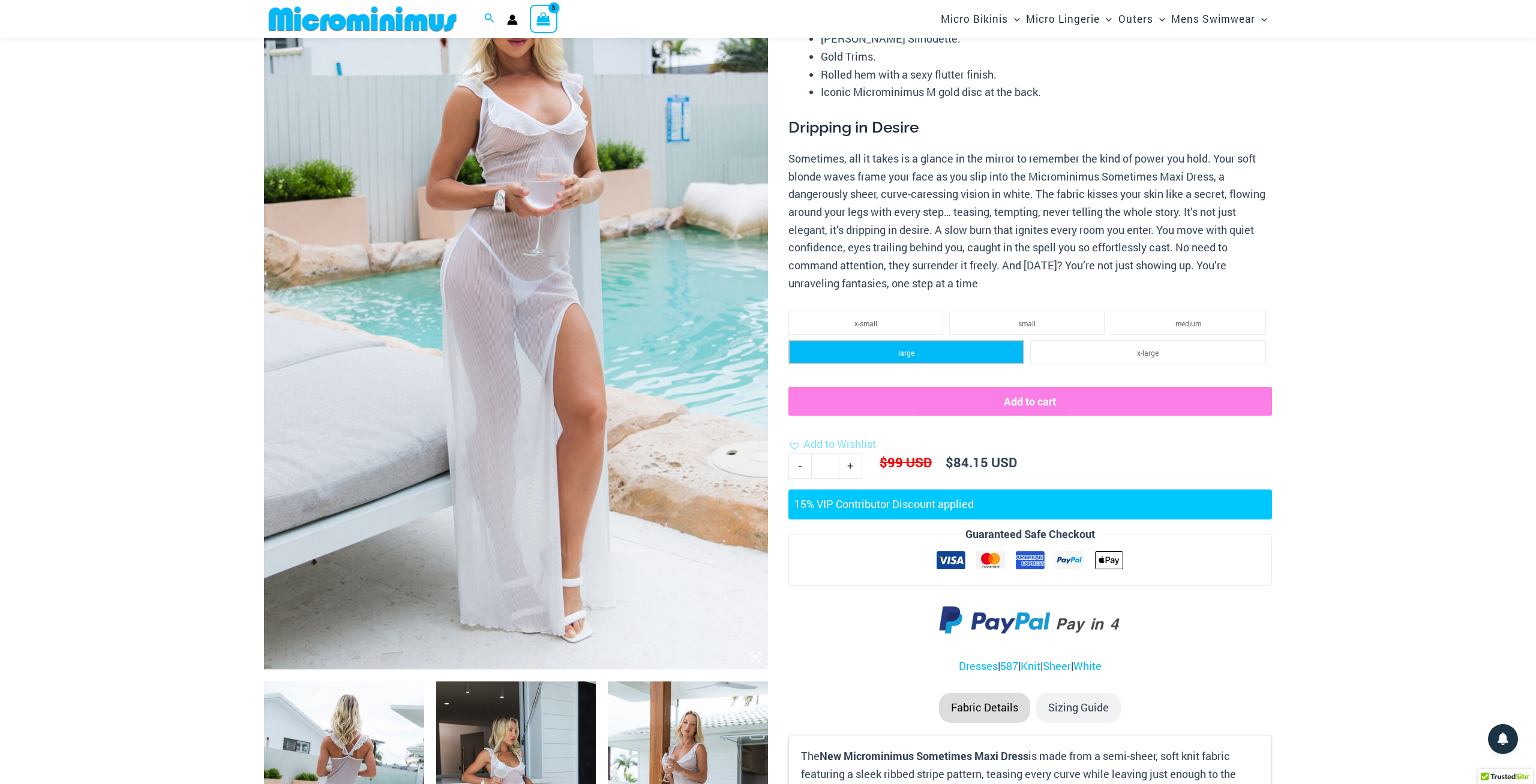
click at [958, 350] on li "large" at bounding box center [907, 352] width 236 height 24
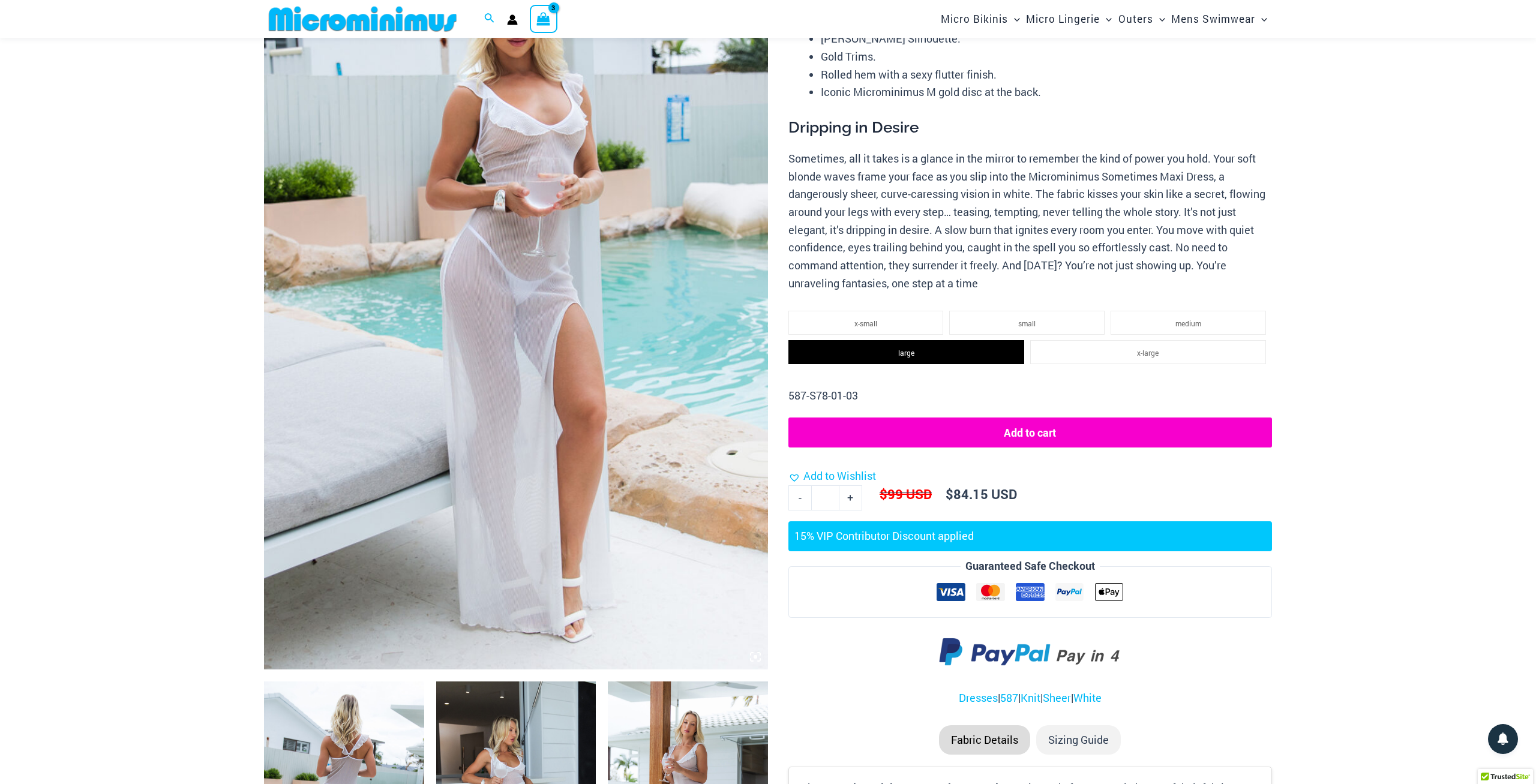
click at [1115, 439] on button "Add to cart" at bounding box center [1030, 432] width 484 height 30
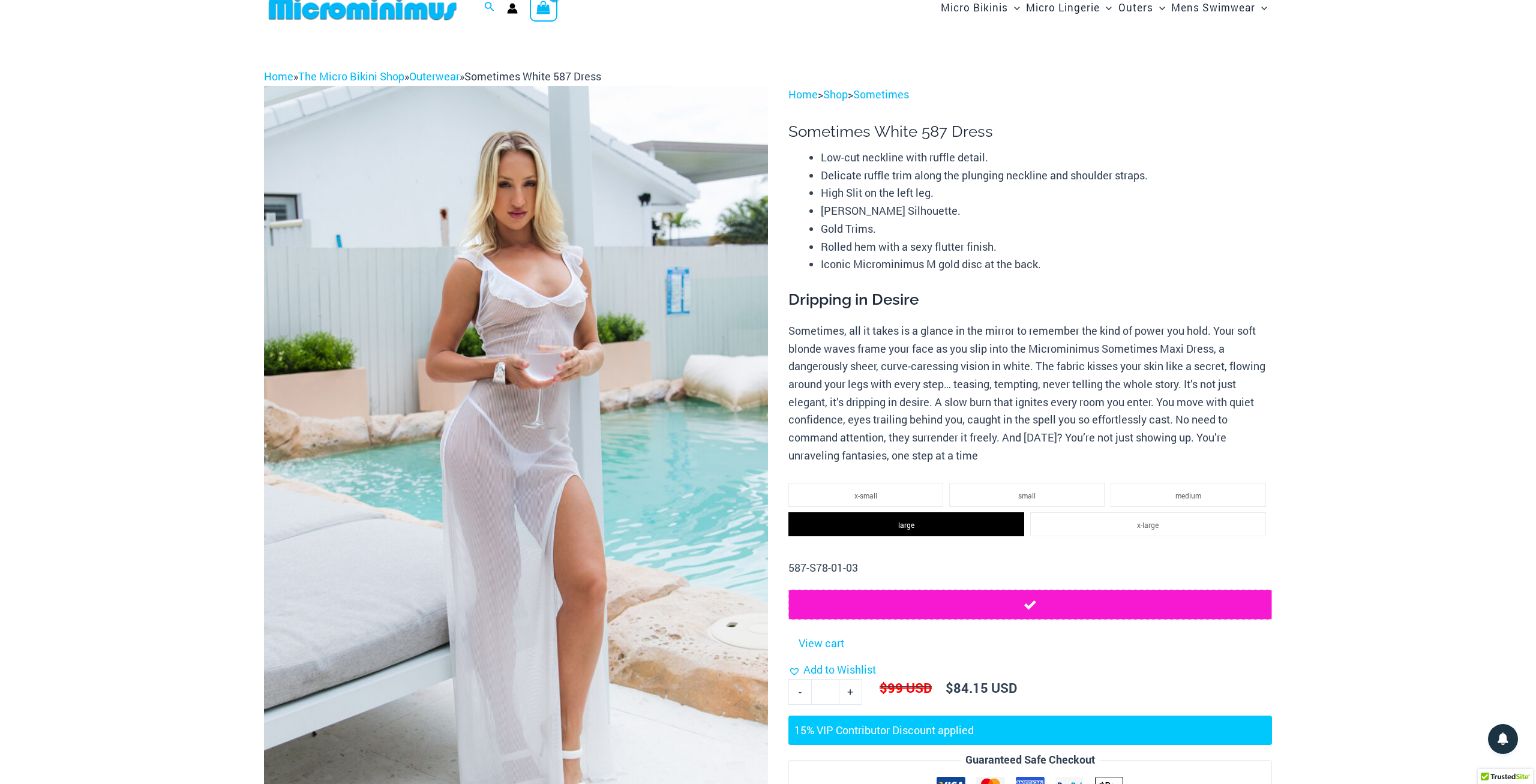
scroll to position [0, 0]
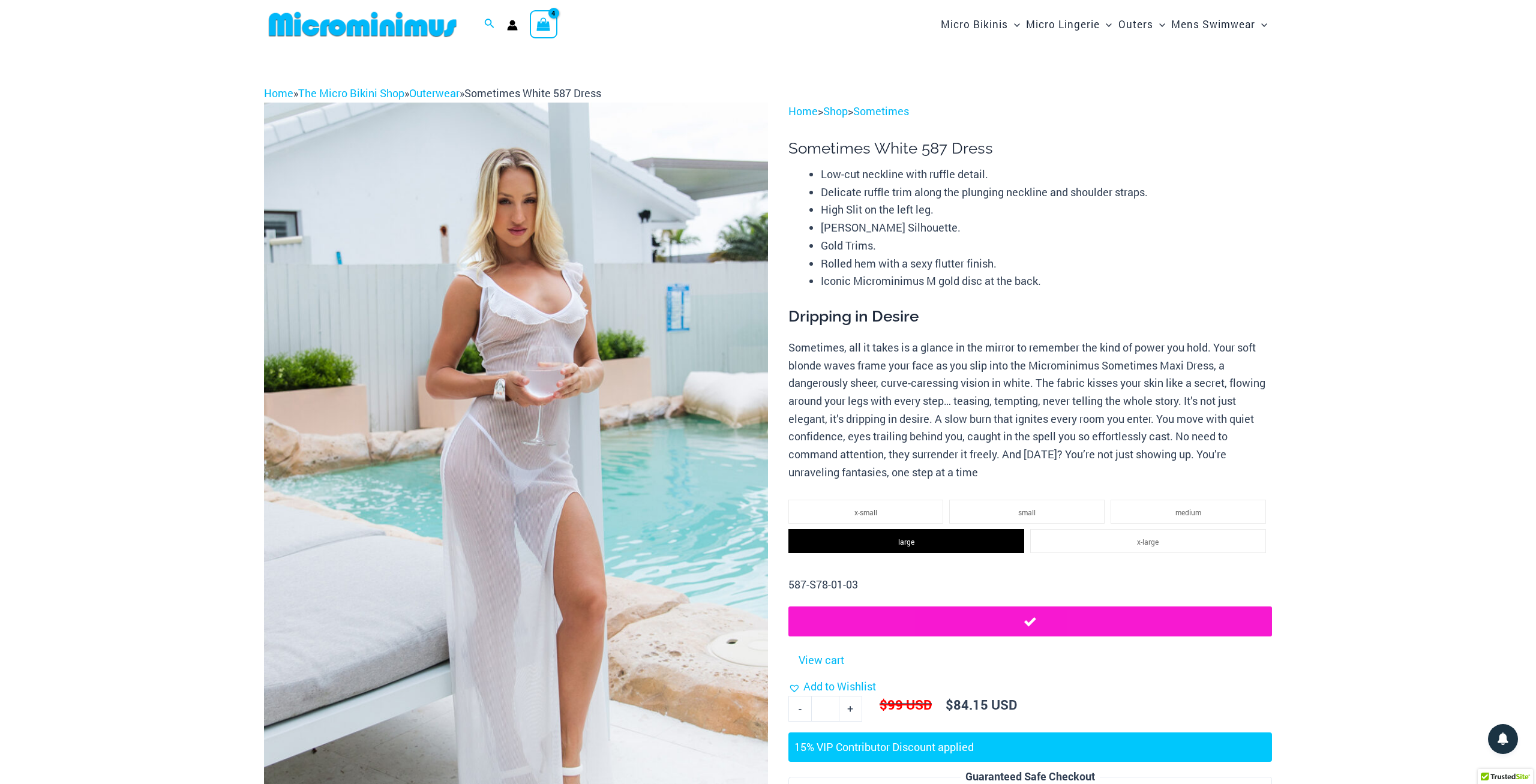
click at [555, 26] on div "View Shopping Cart, 4 items" at bounding box center [543, 24] width 27 height 27
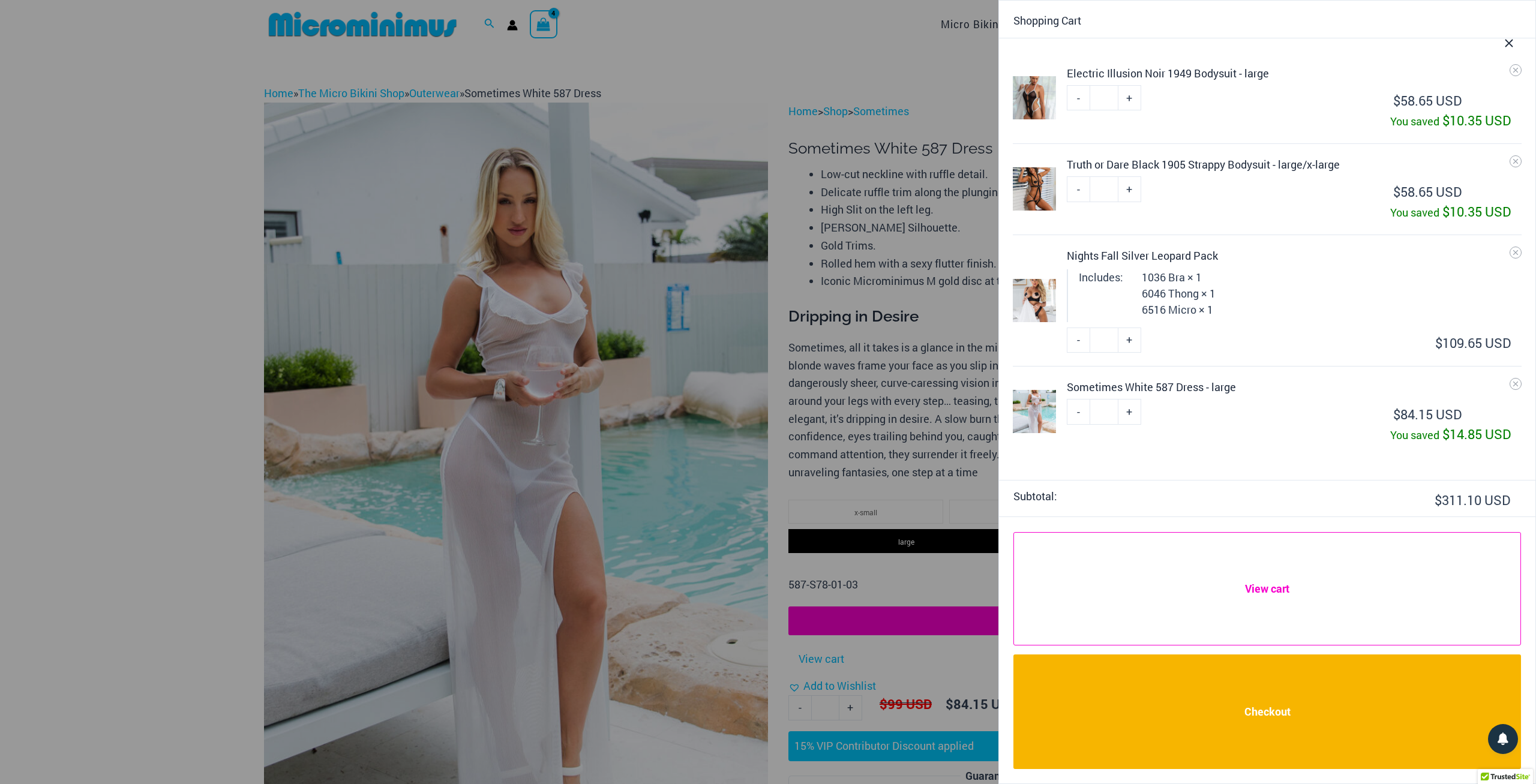
click at [1297, 596] on link "View cart" at bounding box center [1267, 588] width 508 height 113
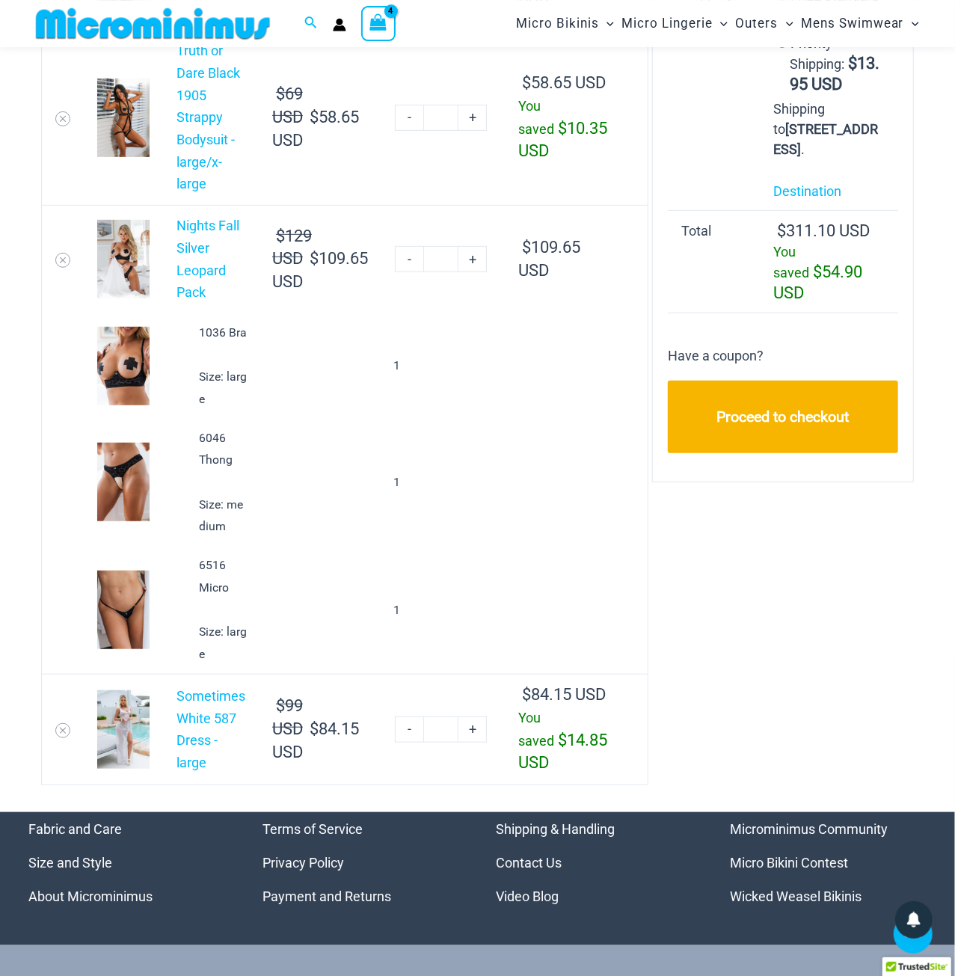
scroll to position [301, 0]
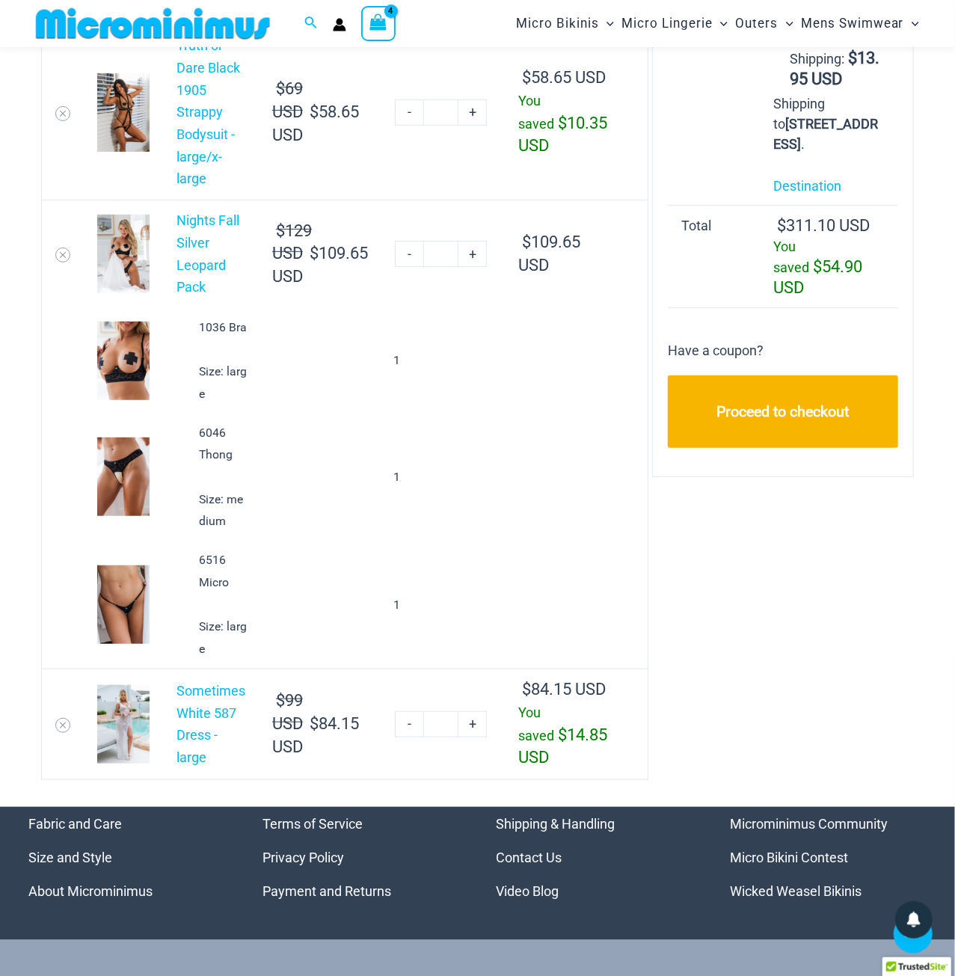
click at [423, 737] on link "-" at bounding box center [409, 724] width 28 height 26
type input "*"
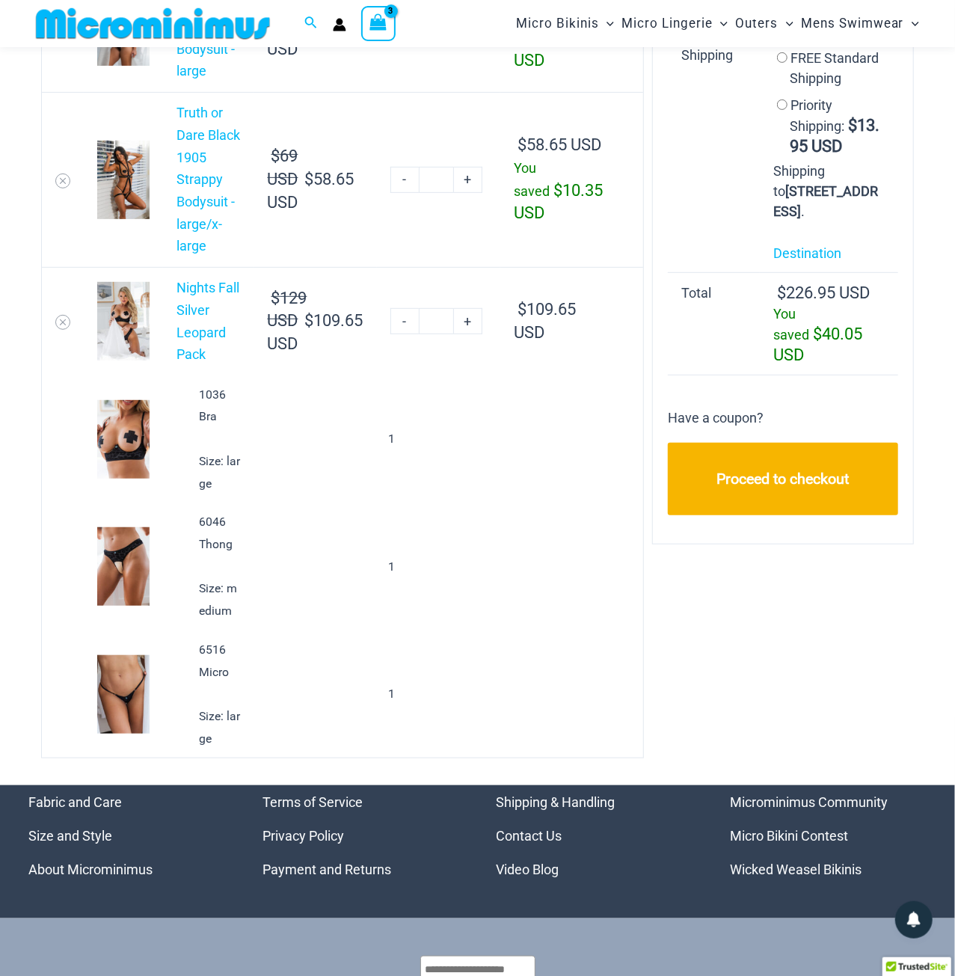
scroll to position [156, 0]
